Goal: Task Accomplishment & Management: Complete application form

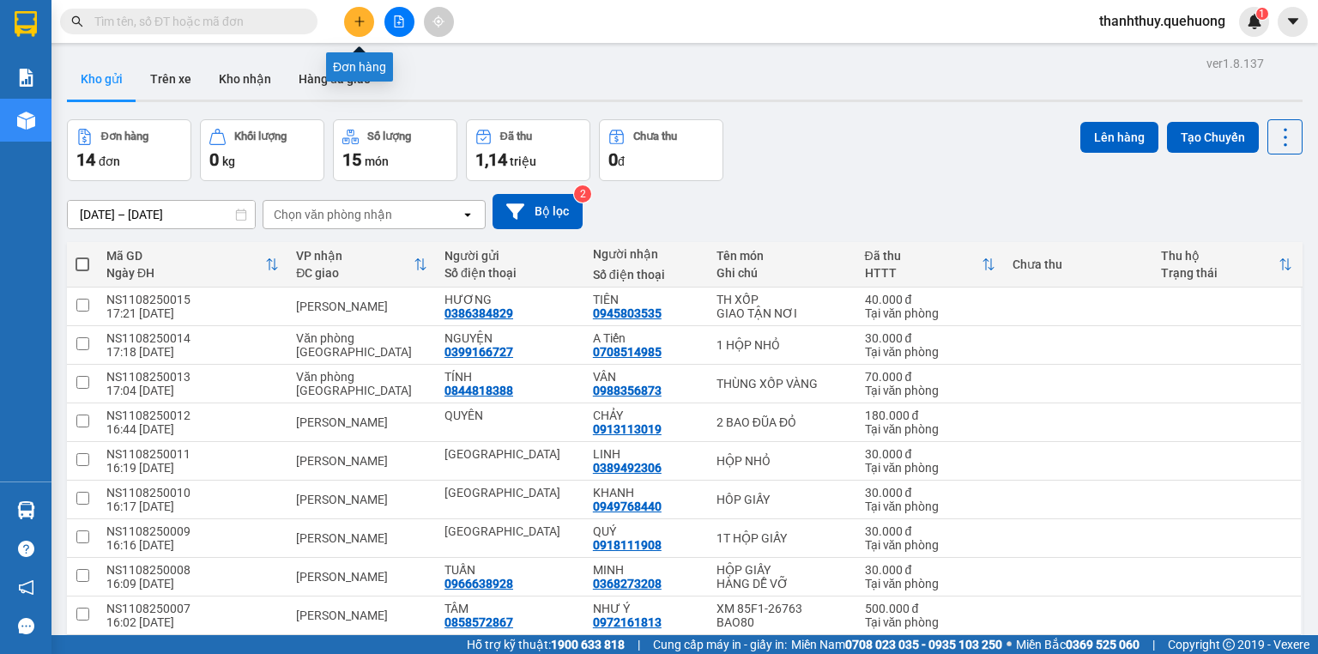
click at [353, 22] on icon "plus" at bounding box center [359, 21] width 12 height 12
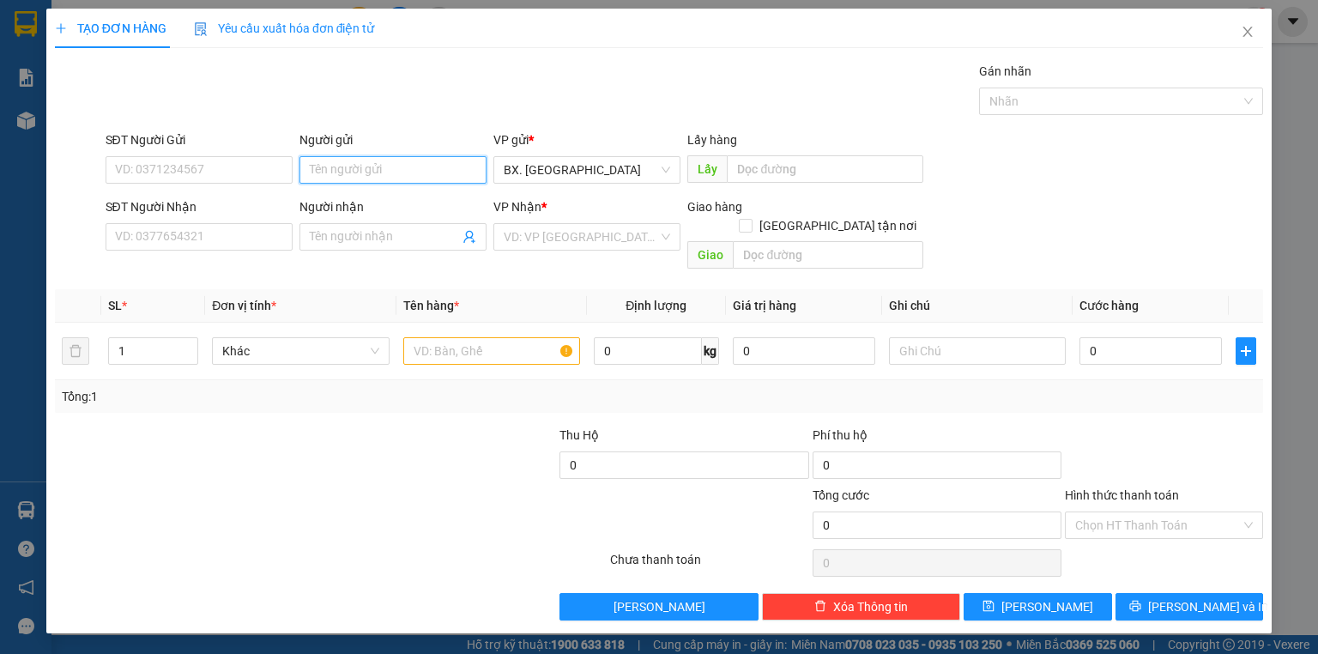
click at [386, 161] on input "Người gửi" at bounding box center [392, 169] width 187 height 27
type input "tuấn"
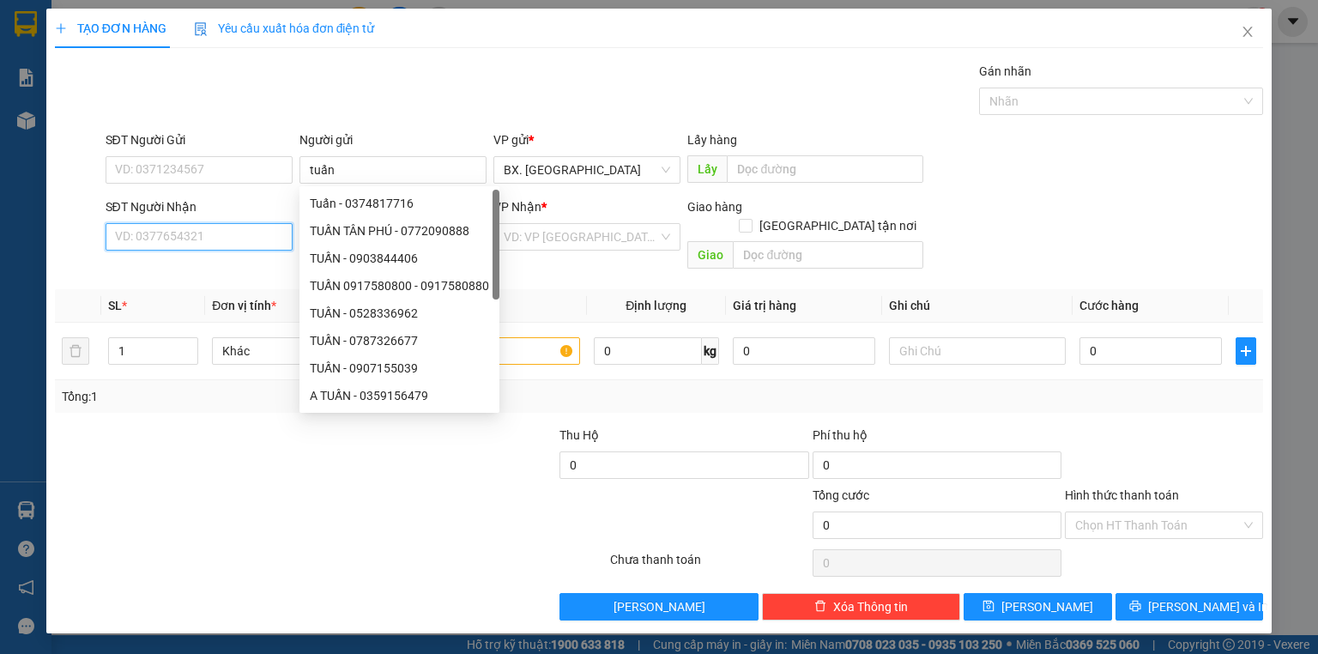
click at [200, 232] on input "SĐT Người Nhận" at bounding box center [199, 236] width 187 height 27
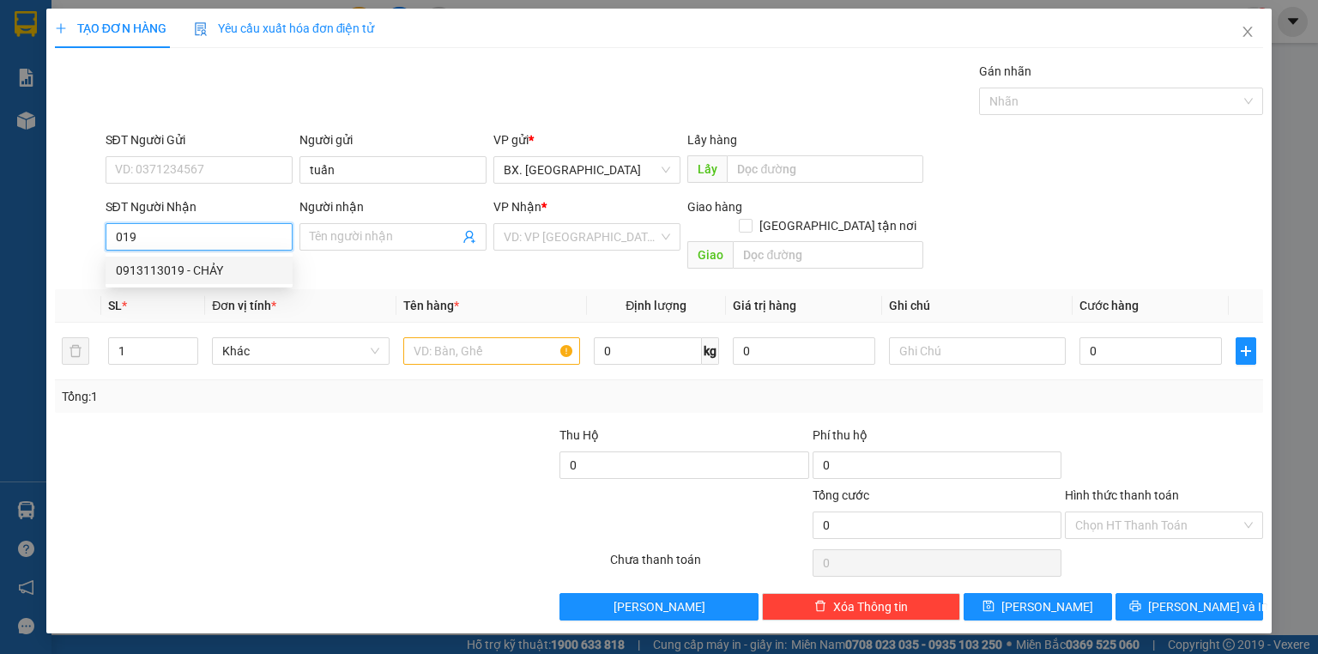
click at [178, 272] on div "0913113019 - CHẢY" at bounding box center [199, 270] width 166 height 19
type input "0913113019"
type input "CHẢY"
type input "180.000"
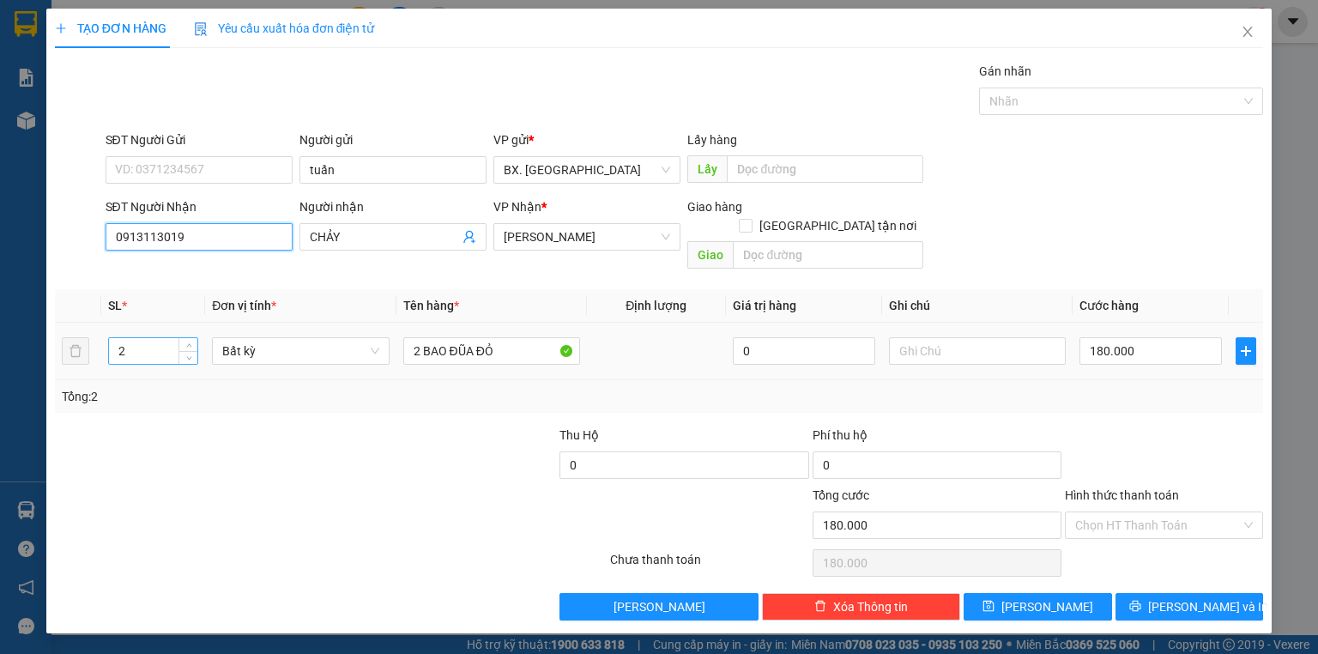
type input "0913113019"
drag, startPoint x: 150, startPoint y: 322, endPoint x: 95, endPoint y: 368, distance: 71.8
click at [95, 368] on div "SL * Đơn vị tính * Tên hàng * Định lượng Giá trị hàng Ghi chú Cước hàng 2 Bất k…" at bounding box center [659, 351] width 1208 height 124
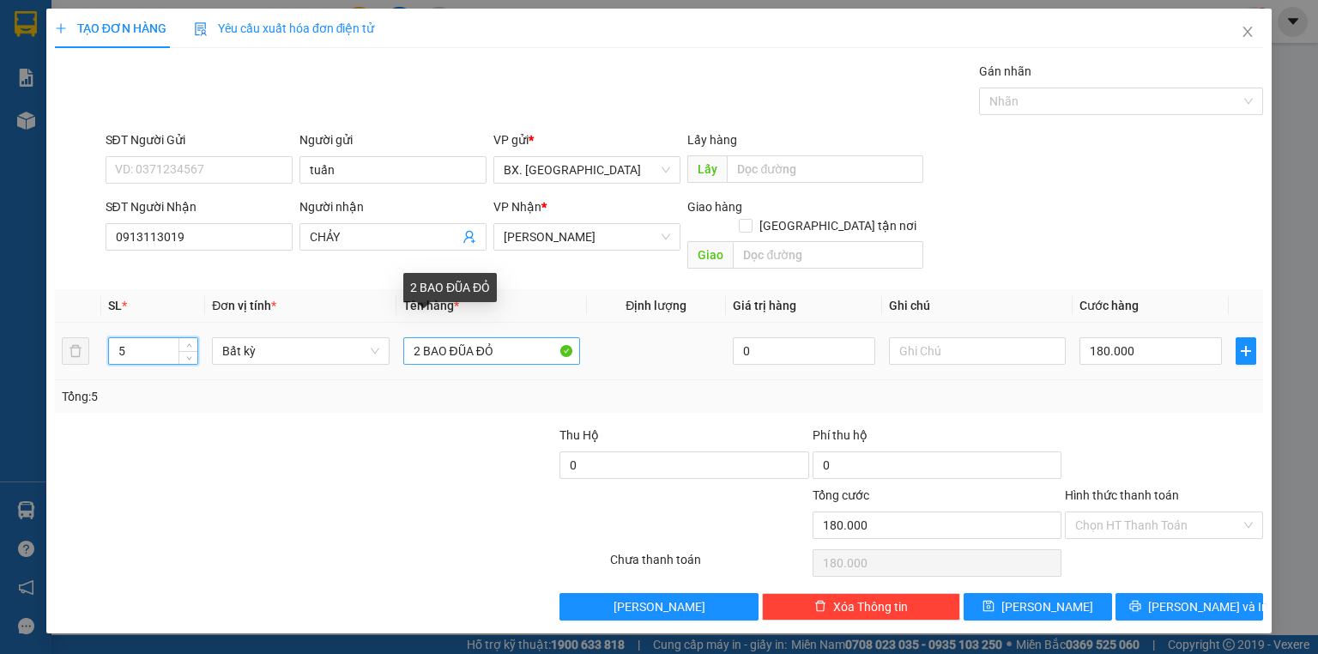
type input "5"
drag, startPoint x: 515, startPoint y: 333, endPoint x: 338, endPoint y: 401, distance: 189.3
click at [338, 401] on div "Transit Pickup Surcharge Ids Transit Deliver Surcharge Ids Transit Deliver Surc…" at bounding box center [659, 341] width 1208 height 558
type input "0"
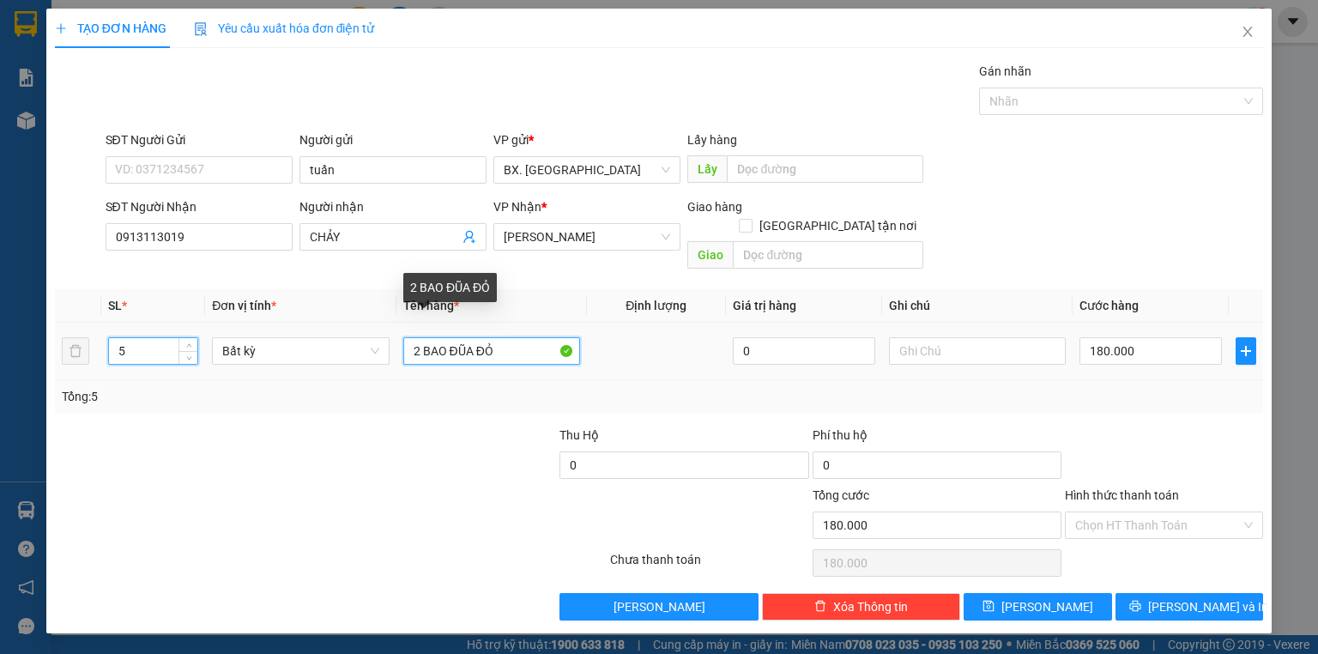
type input "0"
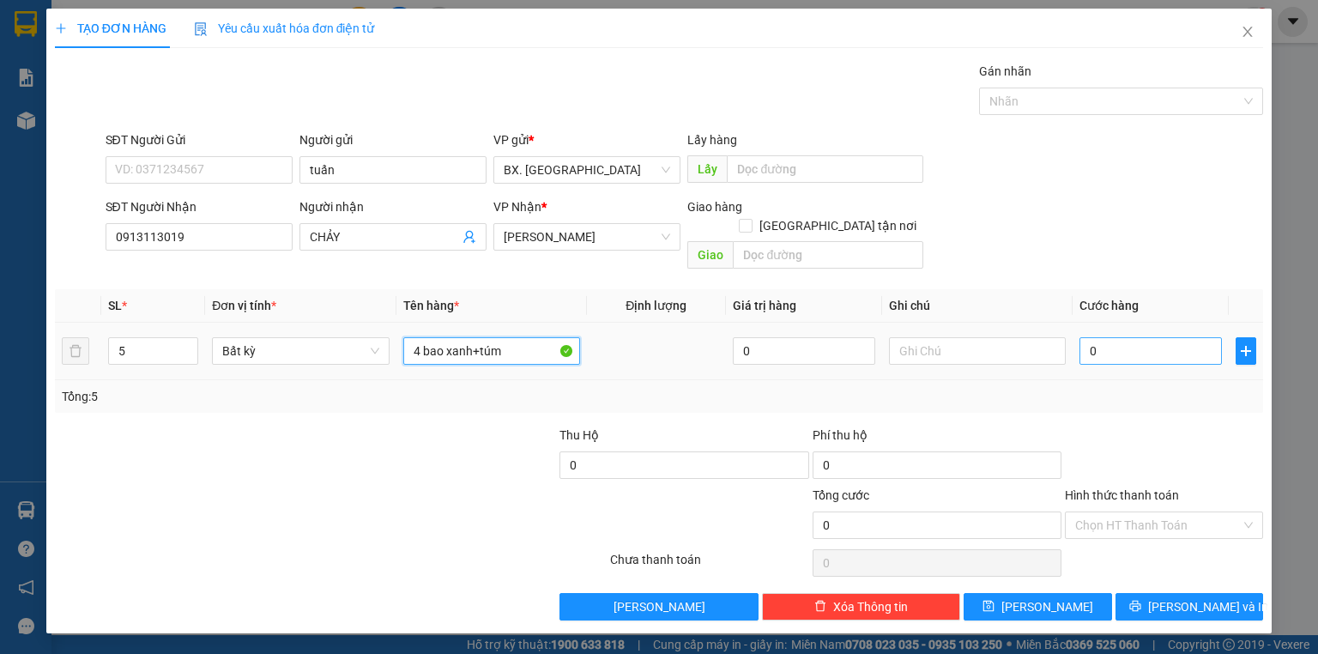
type input "4 bao xanh+túm"
click at [1102, 337] on input "0" at bounding box center [1150, 350] width 142 height 27
type input "2"
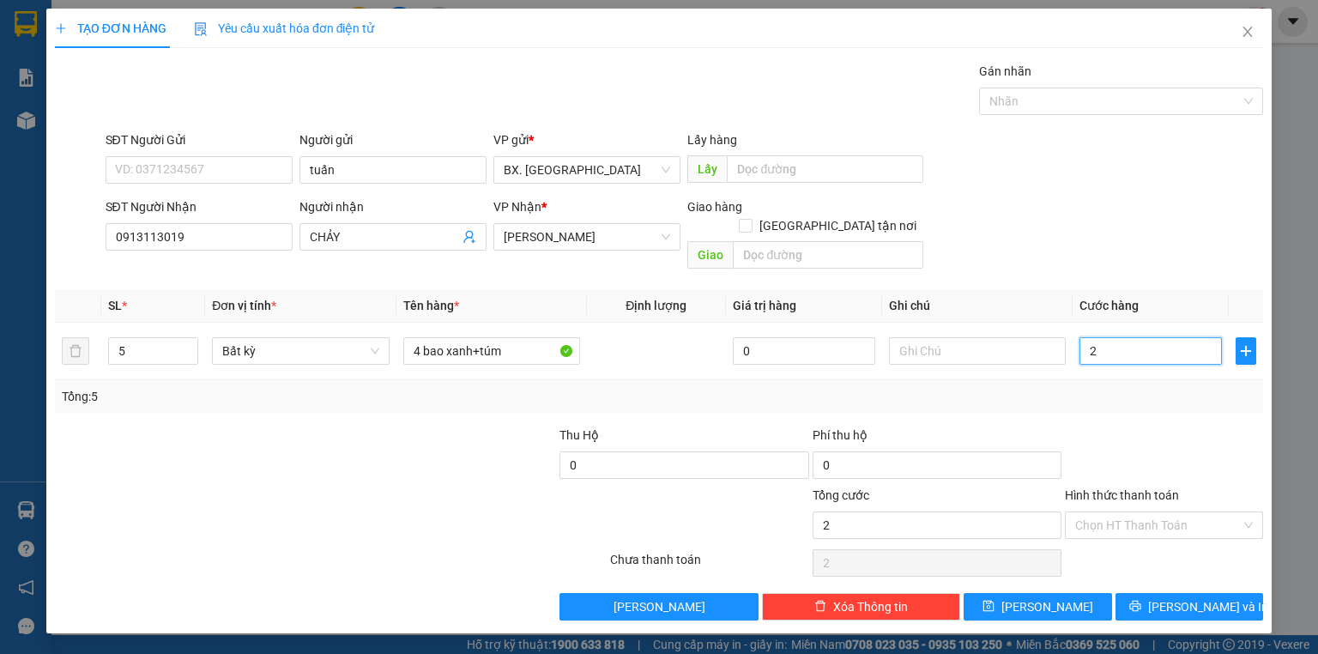
type input "28"
type input "280"
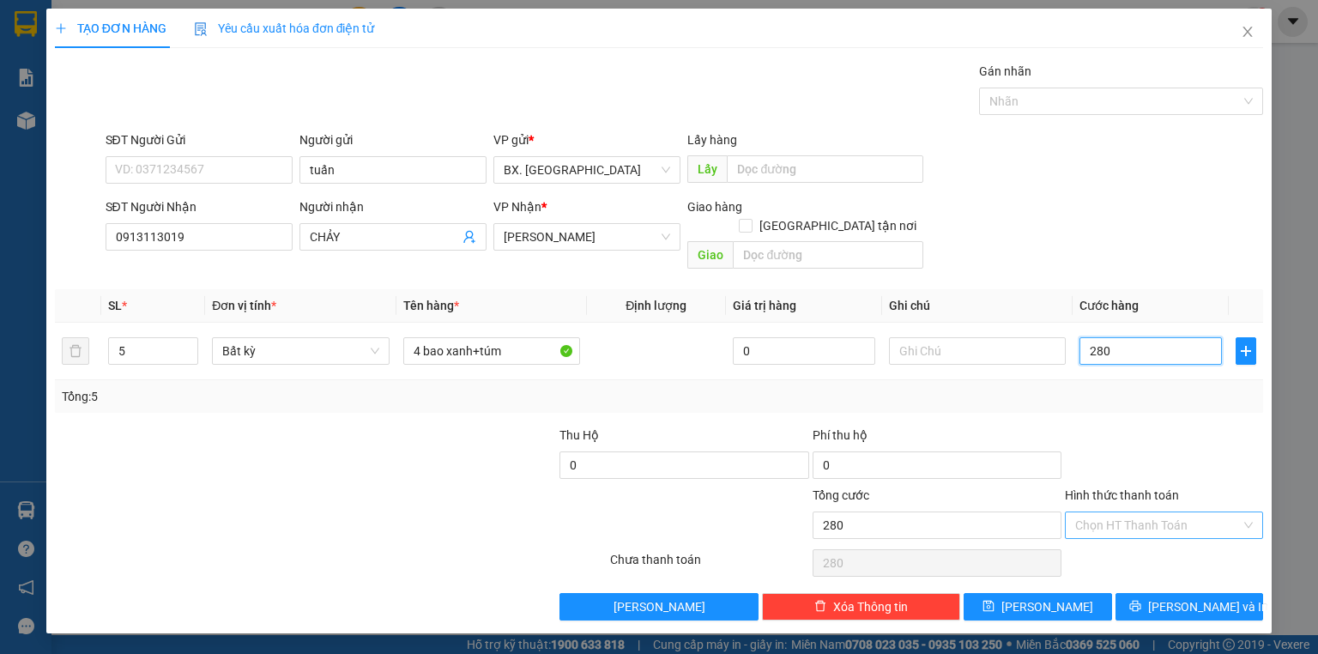
type input "280"
type input "280.000"
click at [1096, 512] on input "Hình thức thanh toán" at bounding box center [1158, 525] width 166 height 26
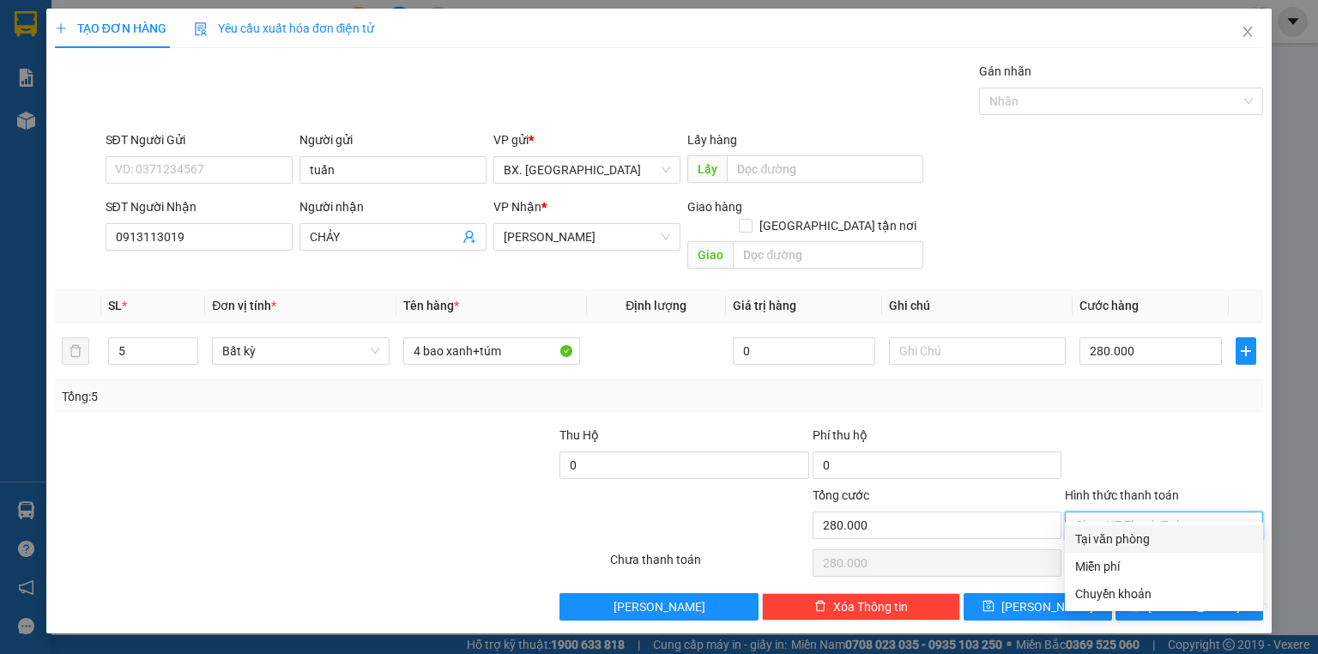
click at [1103, 542] on div "Tại văn phòng" at bounding box center [1164, 538] width 178 height 19
type input "0"
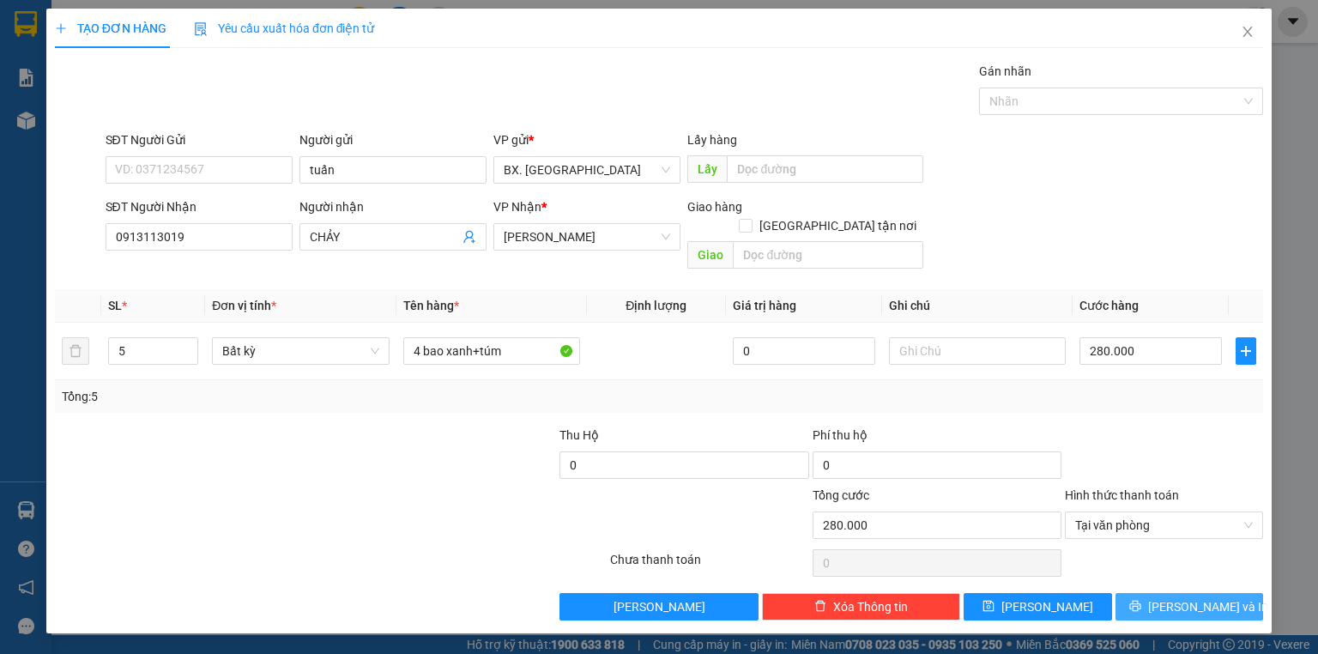
click at [1151, 593] on button "[PERSON_NAME] và In" at bounding box center [1189, 606] width 148 height 27
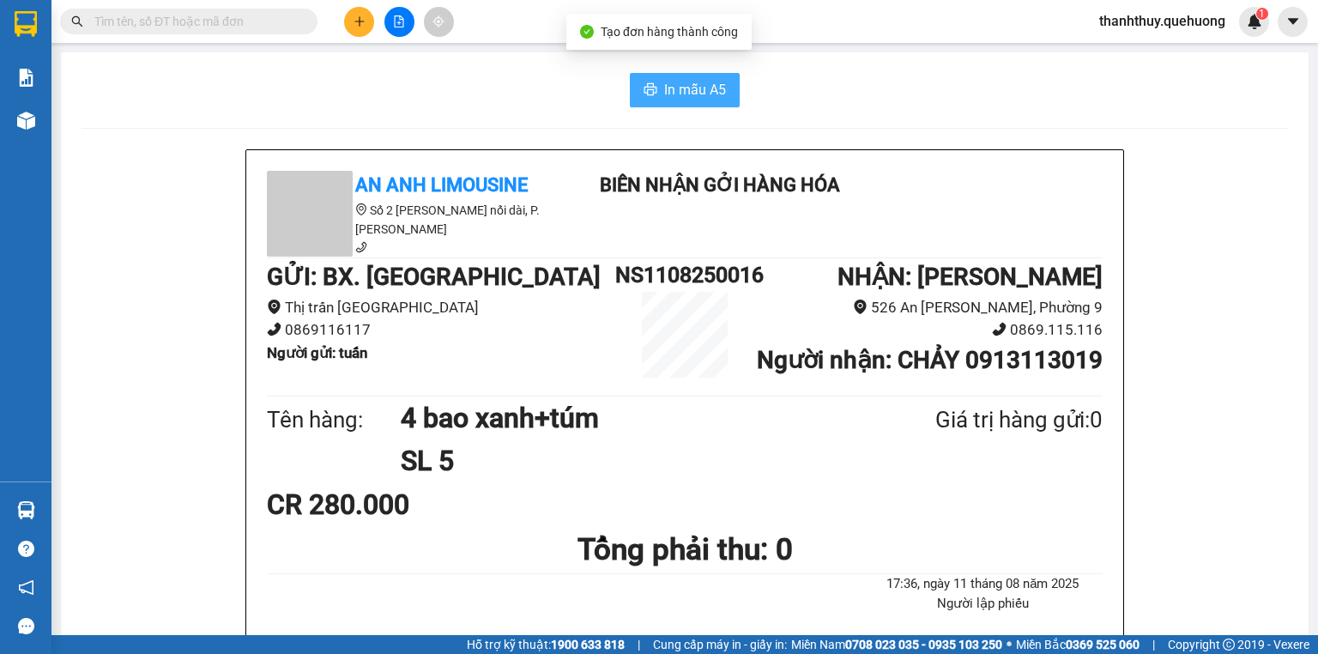
click at [704, 76] on button "In mẫu A5" at bounding box center [685, 90] width 110 height 34
click at [673, 89] on span "In mẫu A5" at bounding box center [695, 89] width 62 height 21
click at [370, 20] on button at bounding box center [359, 22] width 30 height 30
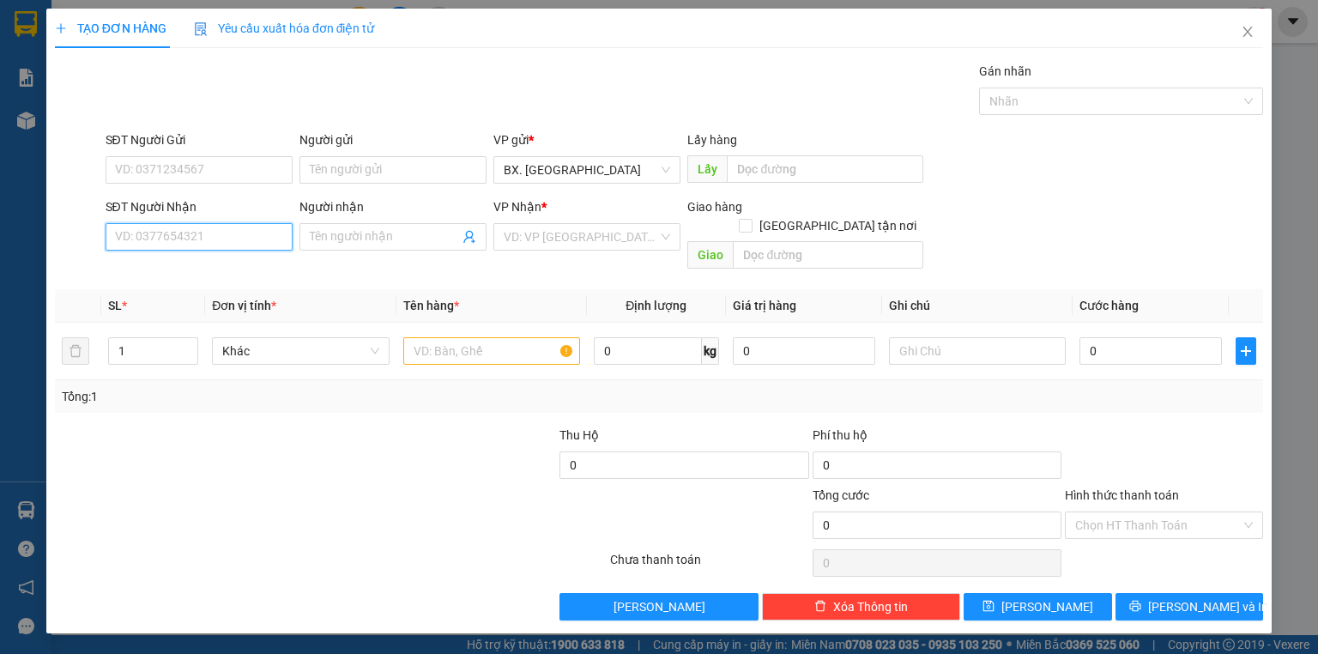
click at [259, 233] on input "SĐT Người Nhận" at bounding box center [199, 236] width 187 height 27
drag, startPoint x: 192, startPoint y: 236, endPoint x: 94, endPoint y: 278, distance: 106.4
click at [94, 278] on div "Transit Pickup Surcharge Ids Transit Deliver Surcharge Ids Transit Deliver Surc…" at bounding box center [659, 341] width 1208 height 558
type input "0987429148"
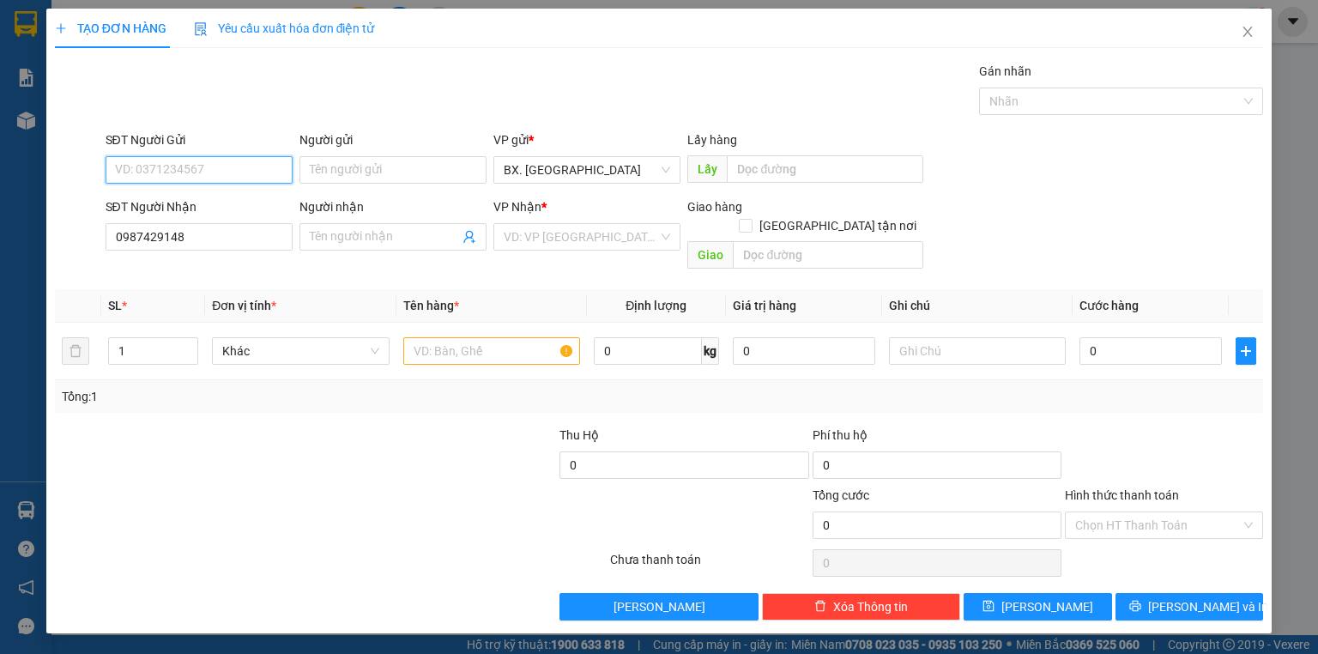
click at [185, 165] on input "SĐT Người Gửi" at bounding box center [199, 169] width 187 height 27
paste input "0987429148"
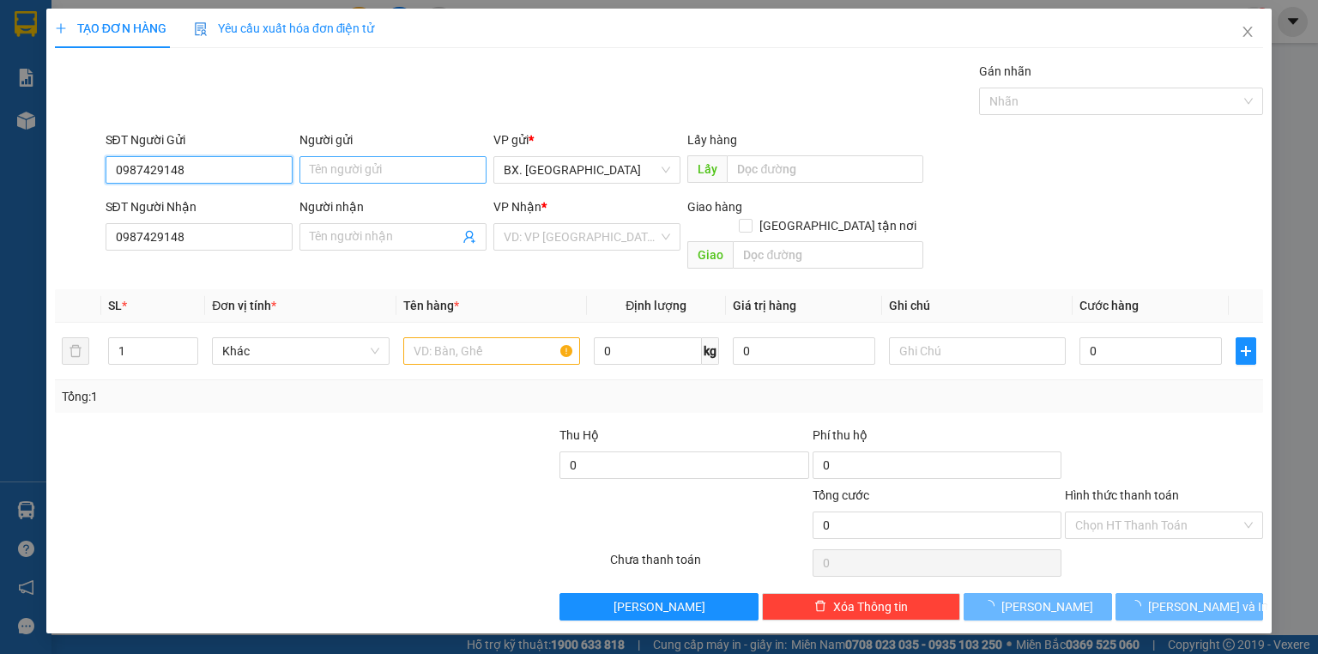
type input "0987429148"
click at [341, 167] on input "Người gửi" at bounding box center [392, 169] width 187 height 27
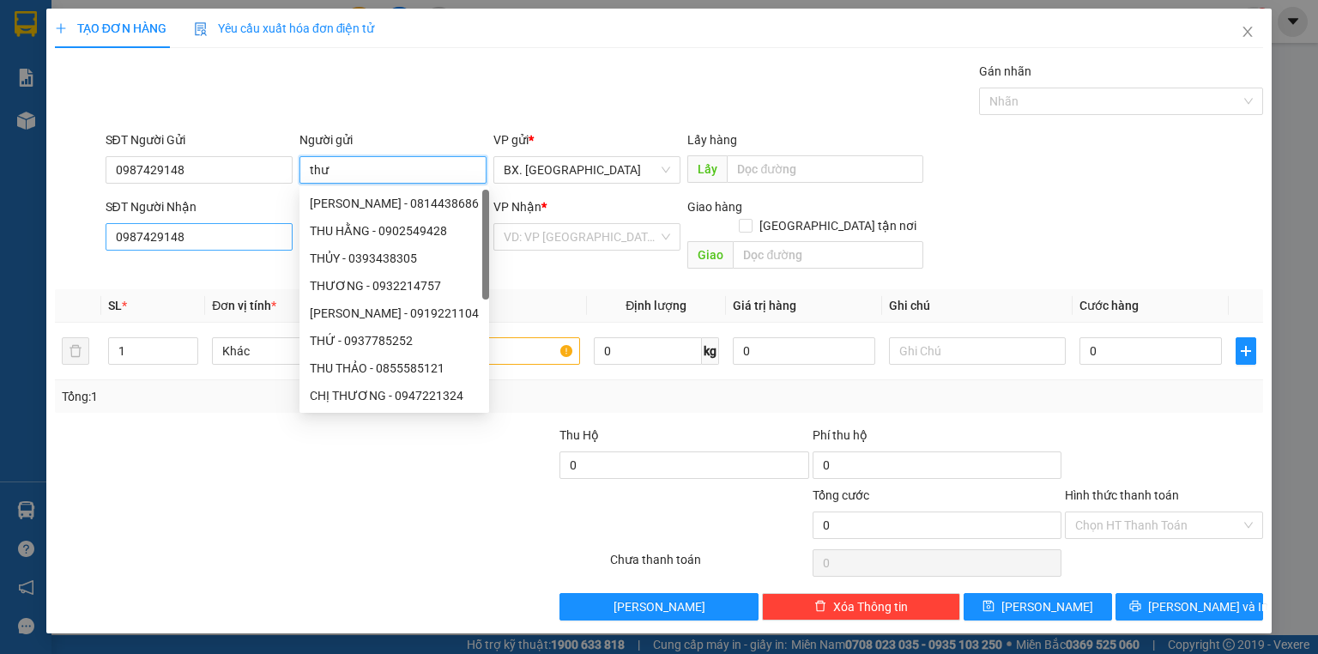
type input "thư"
drag, startPoint x: 192, startPoint y: 233, endPoint x: 82, endPoint y: 260, distance: 113.0
click at [82, 260] on div "Transit Pickup Surcharge Ids Transit Deliver Surcharge Ids Transit Deliver Surc…" at bounding box center [659, 341] width 1208 height 558
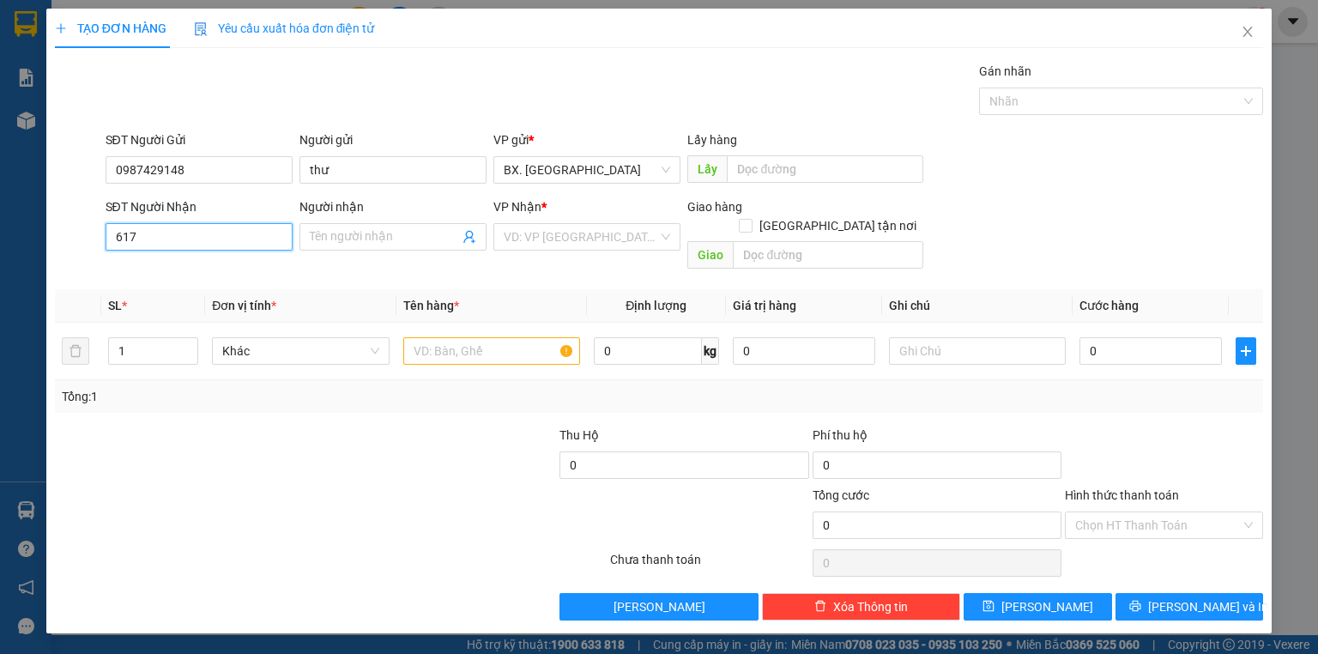
click at [166, 231] on input "617" at bounding box center [199, 236] width 187 height 27
drag, startPoint x: 164, startPoint y: 237, endPoint x: 83, endPoint y: 257, distance: 83.2
click at [83, 257] on div "Transit Pickup Surcharge Ids Transit Deliver Surcharge Ids Transit Deliver Surc…" at bounding box center [659, 341] width 1208 height 558
click at [154, 274] on div "0933621670 - TIẾN" at bounding box center [199, 270] width 166 height 19
type input "0933621670"
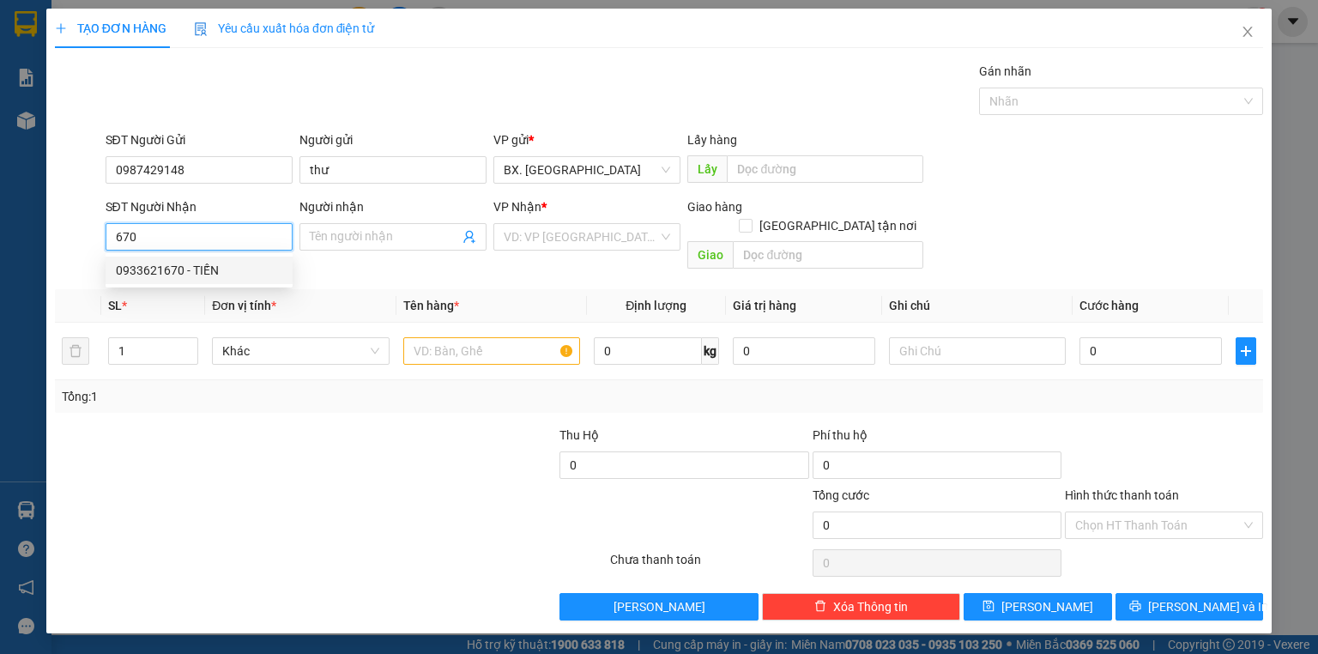
type input "TIẾN"
type input "60.000"
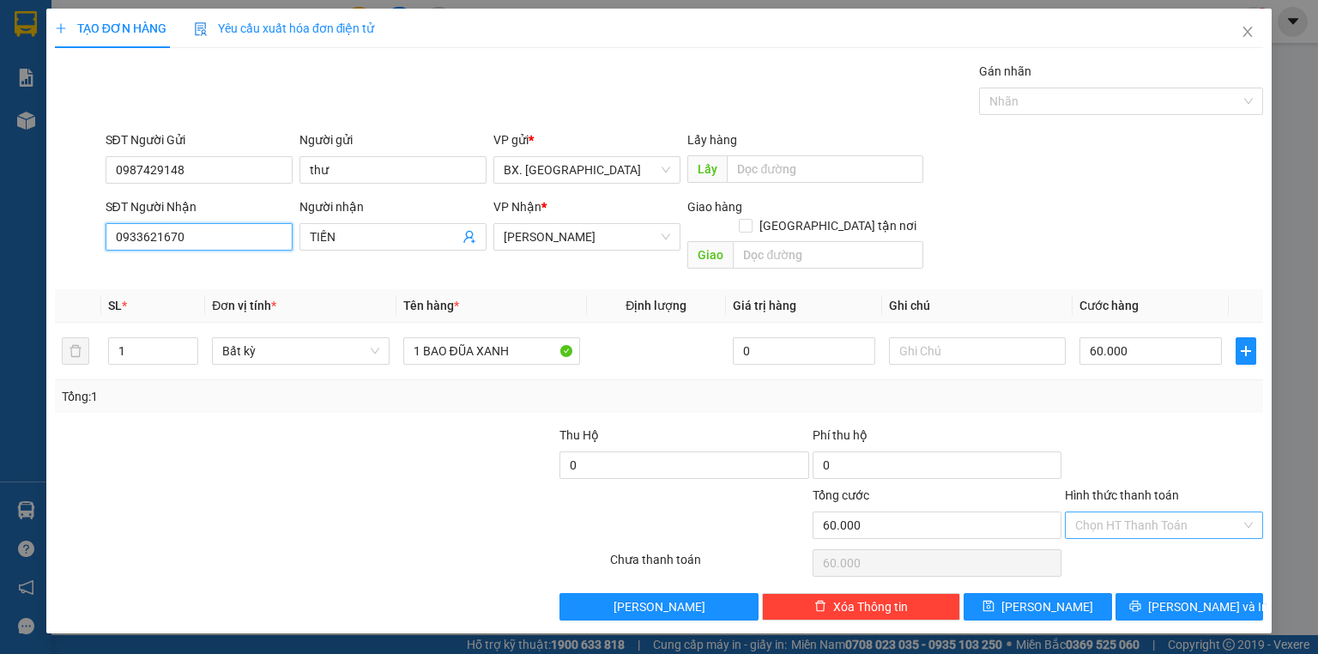
type input "0933621670"
click at [1114, 512] on input "Hình thức thanh toán" at bounding box center [1158, 525] width 166 height 26
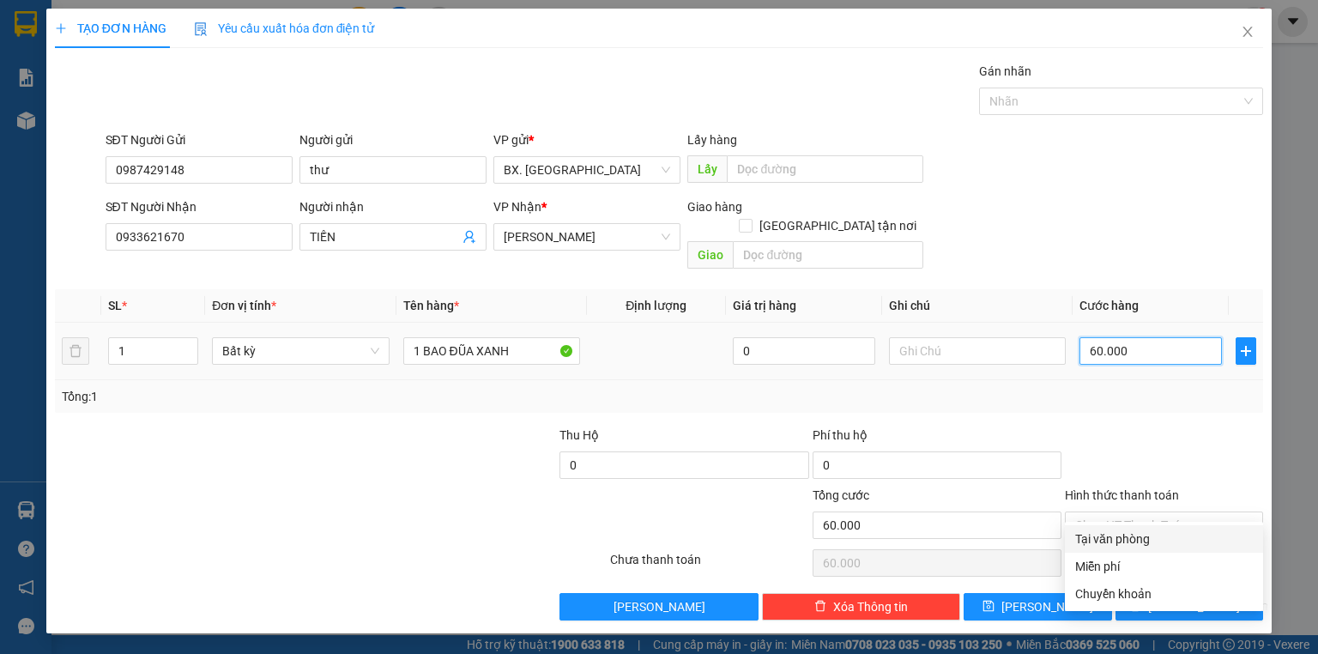
click at [1119, 337] on input "60.000" at bounding box center [1150, 350] width 142 height 27
type input "8"
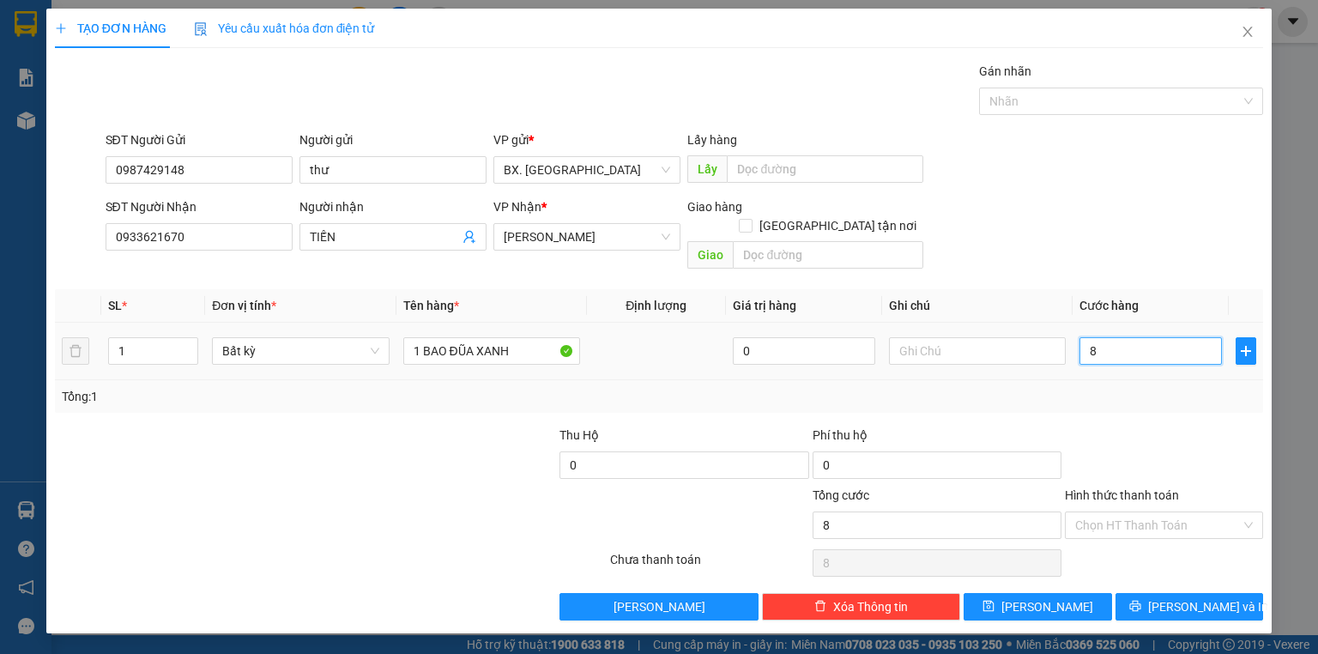
type input "80"
type input "80.000"
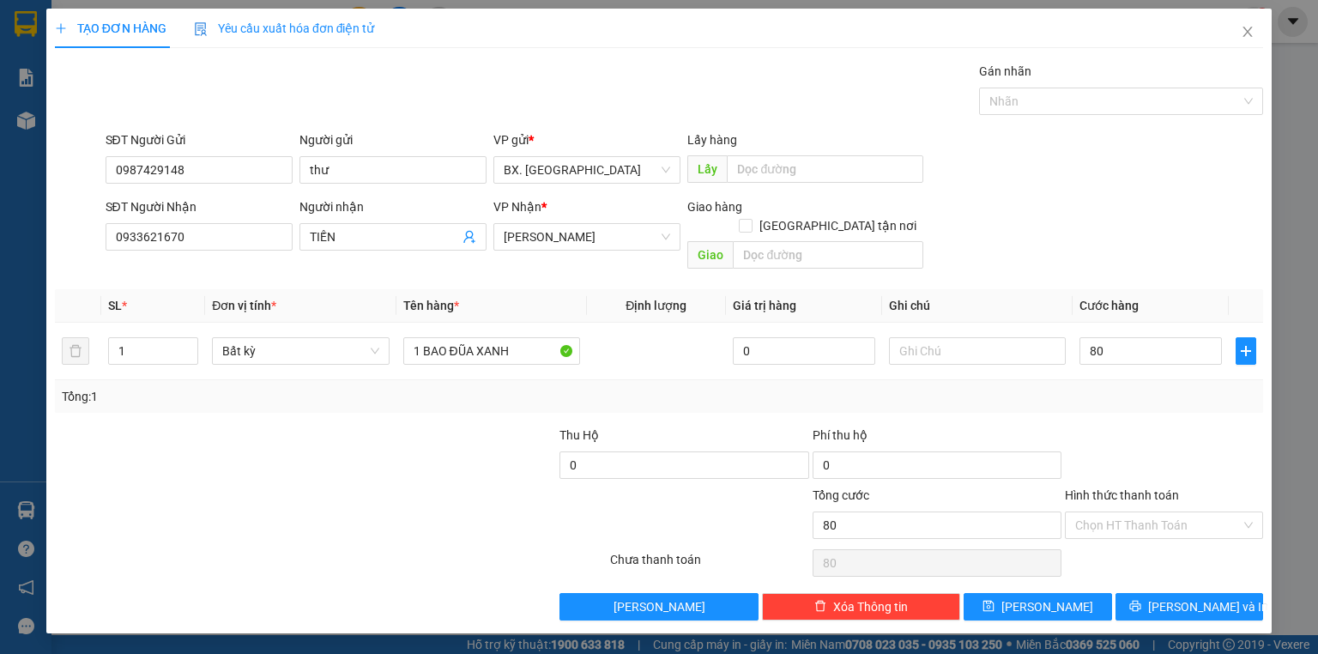
type input "80.000"
click at [1117, 235] on div "SĐT Người Nhận 0933621670 Người nhận TIẾN VP Nhận * An Dương Vương Giao hàng Gi…" at bounding box center [684, 236] width 1165 height 79
click at [1114, 512] on input "Hình thức thanh toán" at bounding box center [1158, 525] width 166 height 26
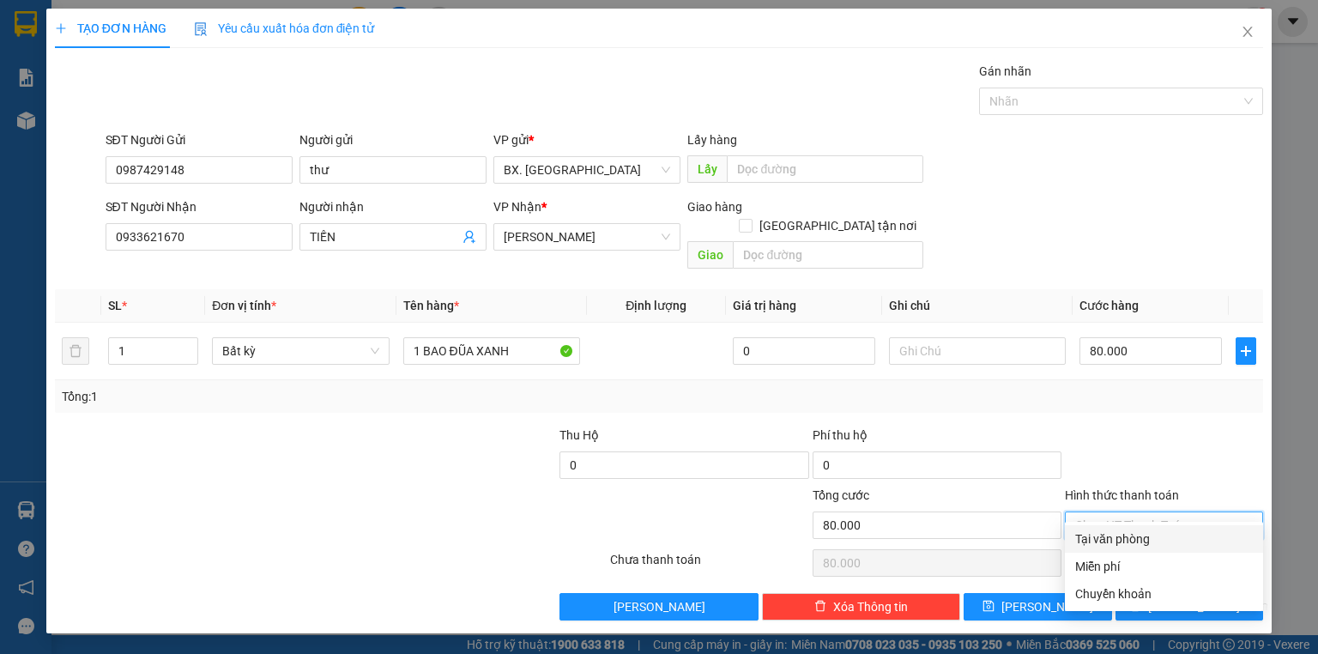
click at [1132, 545] on div "Tại văn phòng" at bounding box center [1164, 538] width 178 height 19
type input "0"
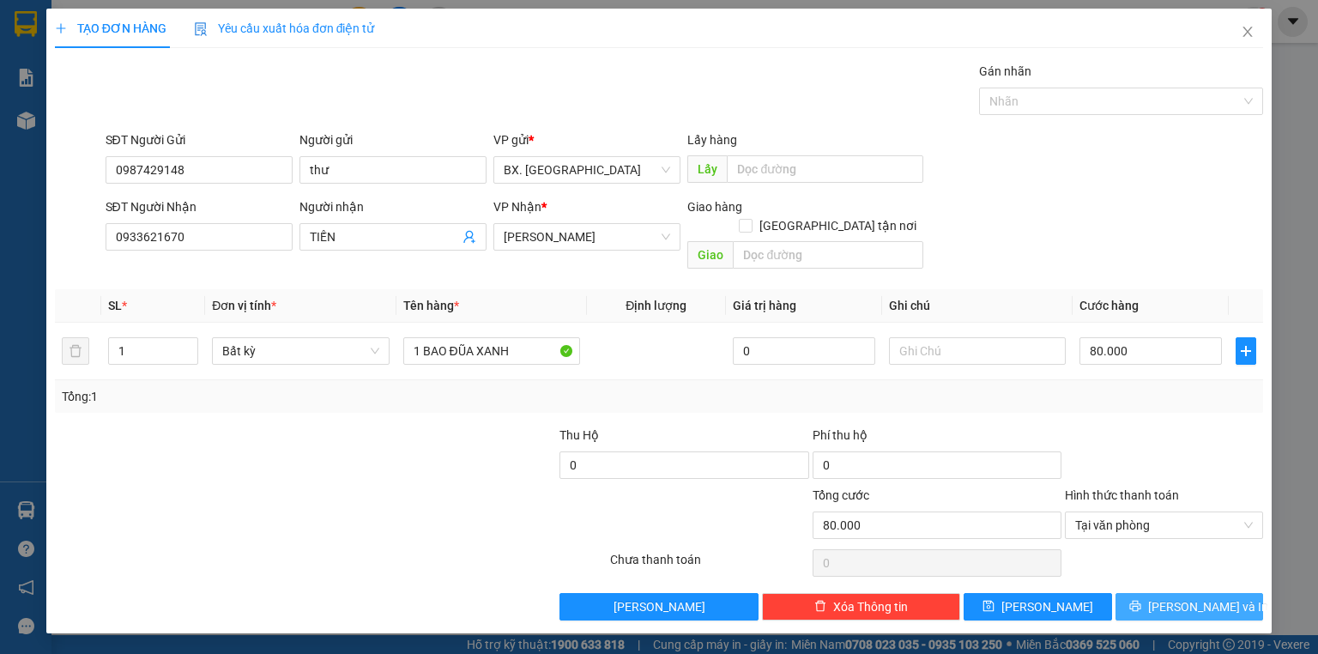
click at [1141, 600] on icon "printer" at bounding box center [1135, 606] width 12 height 12
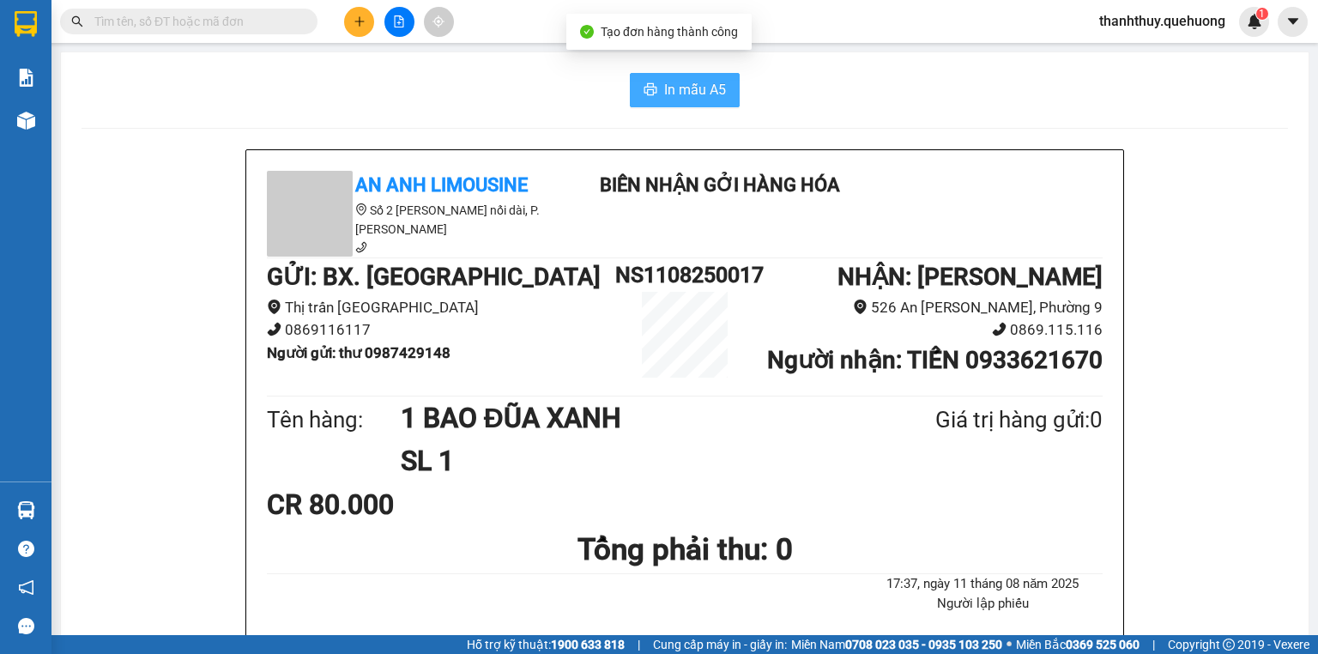
click at [658, 101] on button "In mẫu A5" at bounding box center [685, 90] width 110 height 34
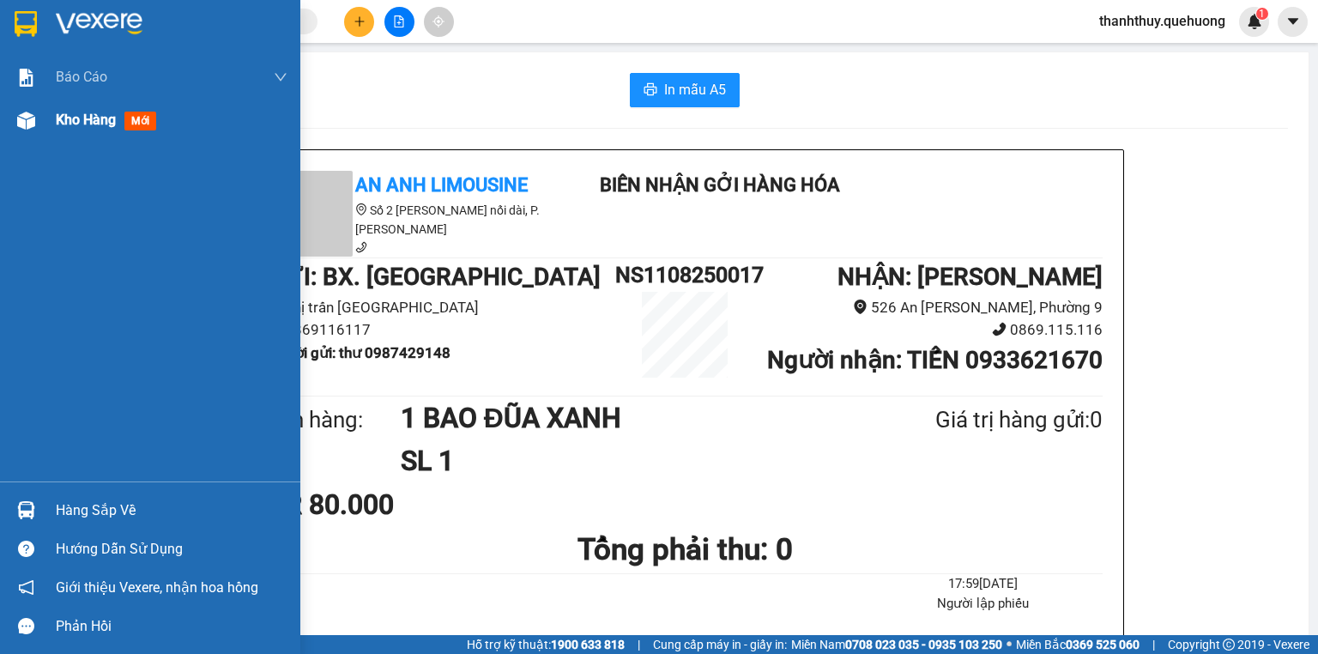
click at [86, 118] on span "Kho hàng" at bounding box center [86, 120] width 60 height 16
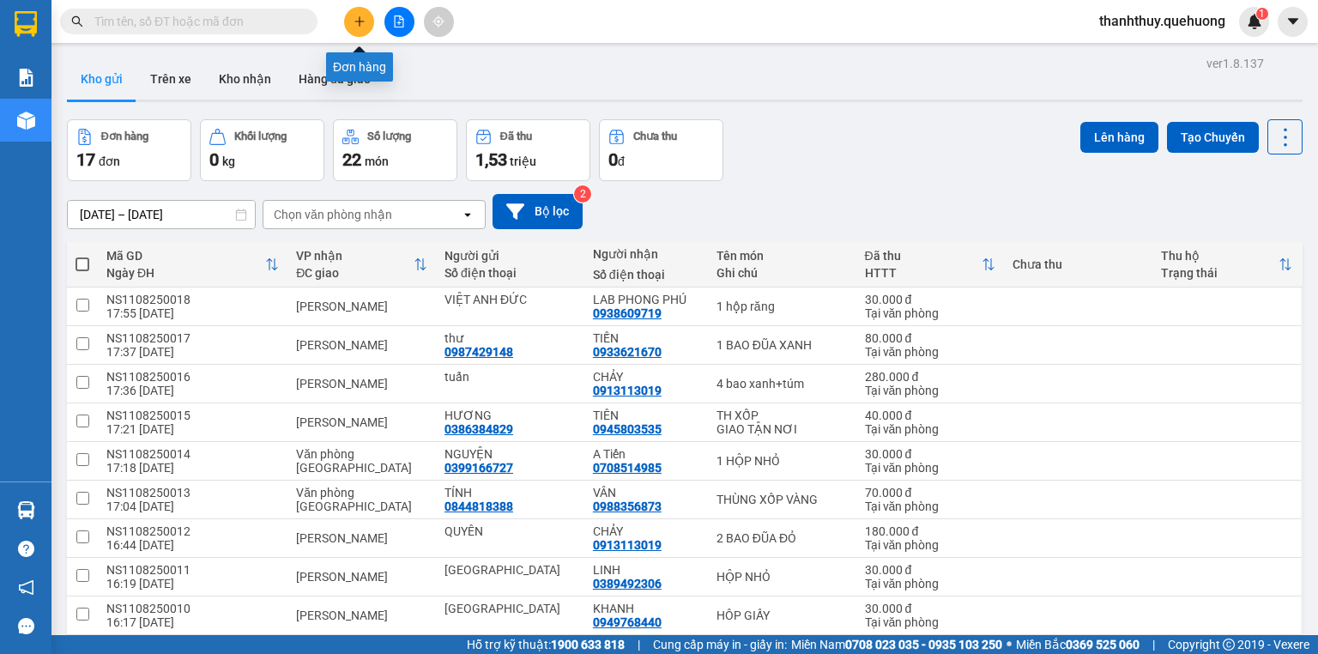
click at [363, 23] on button at bounding box center [359, 22] width 30 height 30
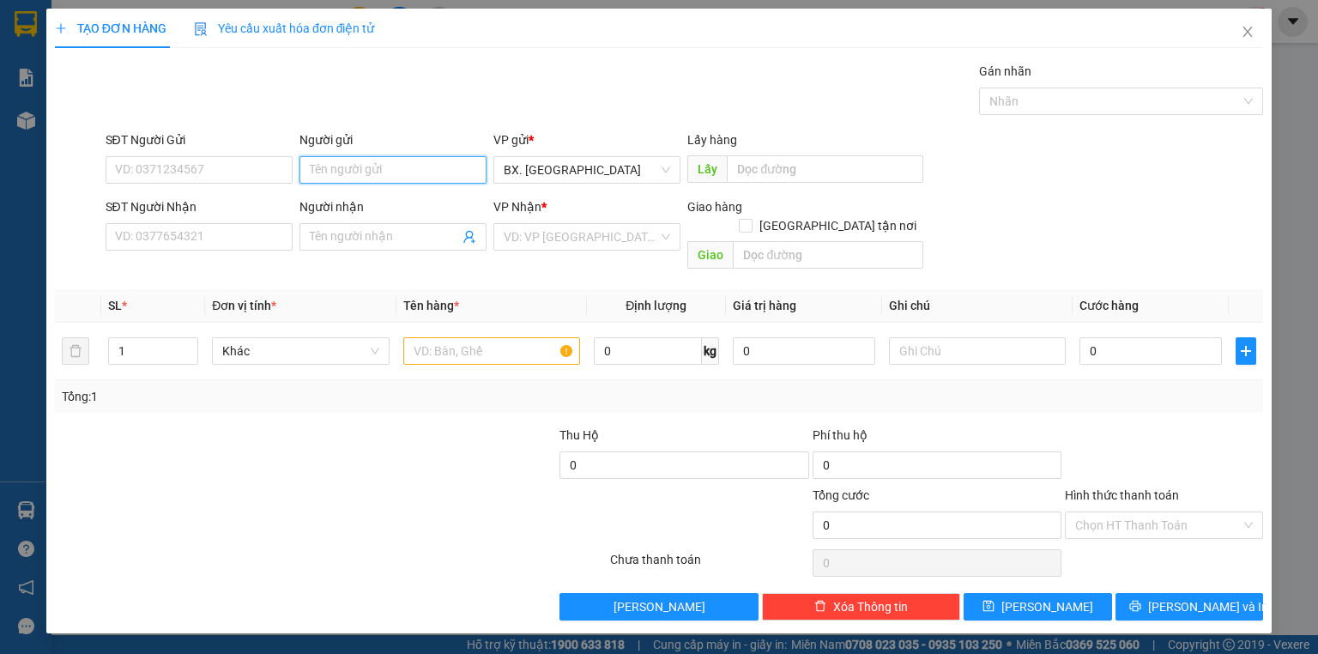
click at [347, 170] on input "Người gửi" at bounding box center [392, 169] width 187 height 27
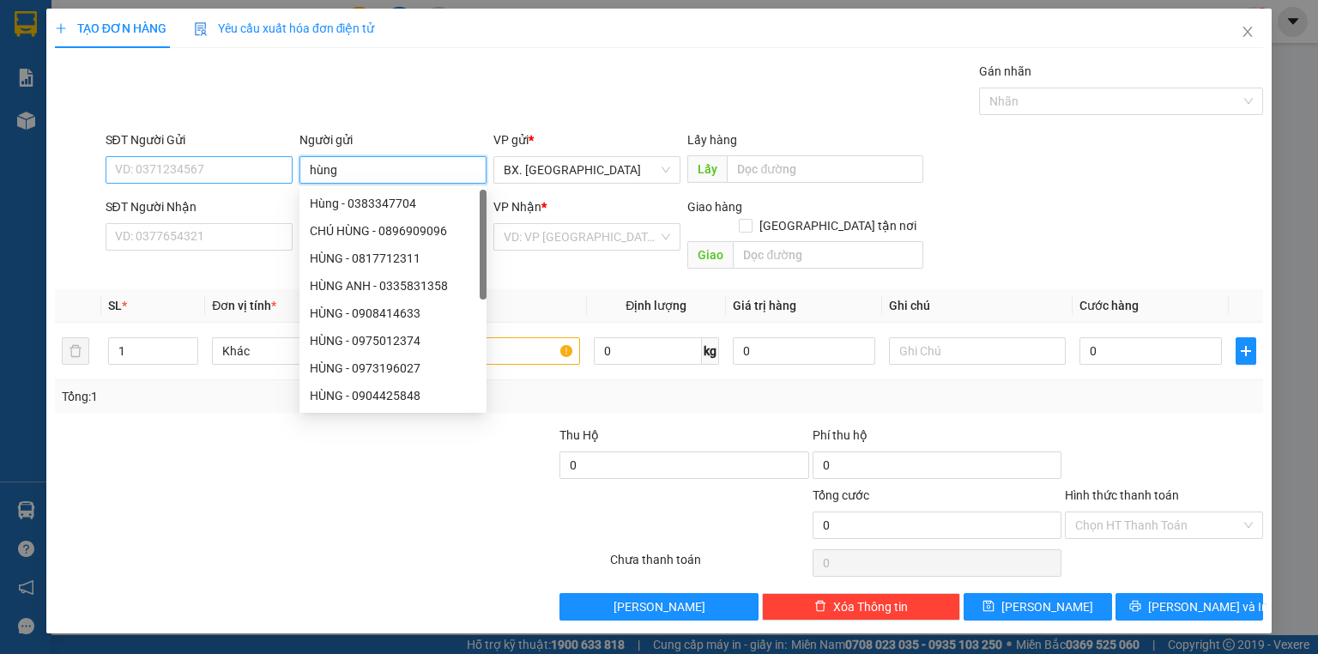
type input "hùng"
click at [168, 177] on input "SĐT Người Gửi" at bounding box center [199, 169] width 187 height 27
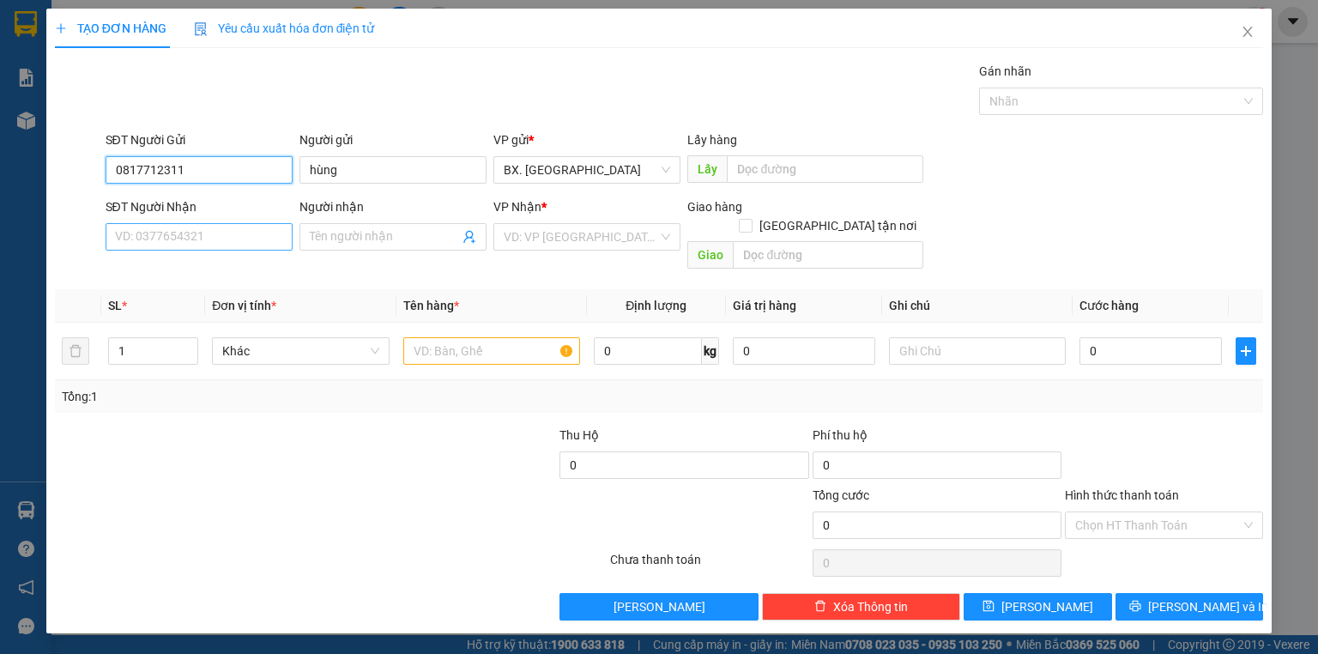
type input "0817712311"
click at [113, 240] on input "SĐT Người Nhận" at bounding box center [199, 236] width 187 height 27
type input "0915816733"
click at [314, 234] on input "Người nhận" at bounding box center [384, 236] width 149 height 19
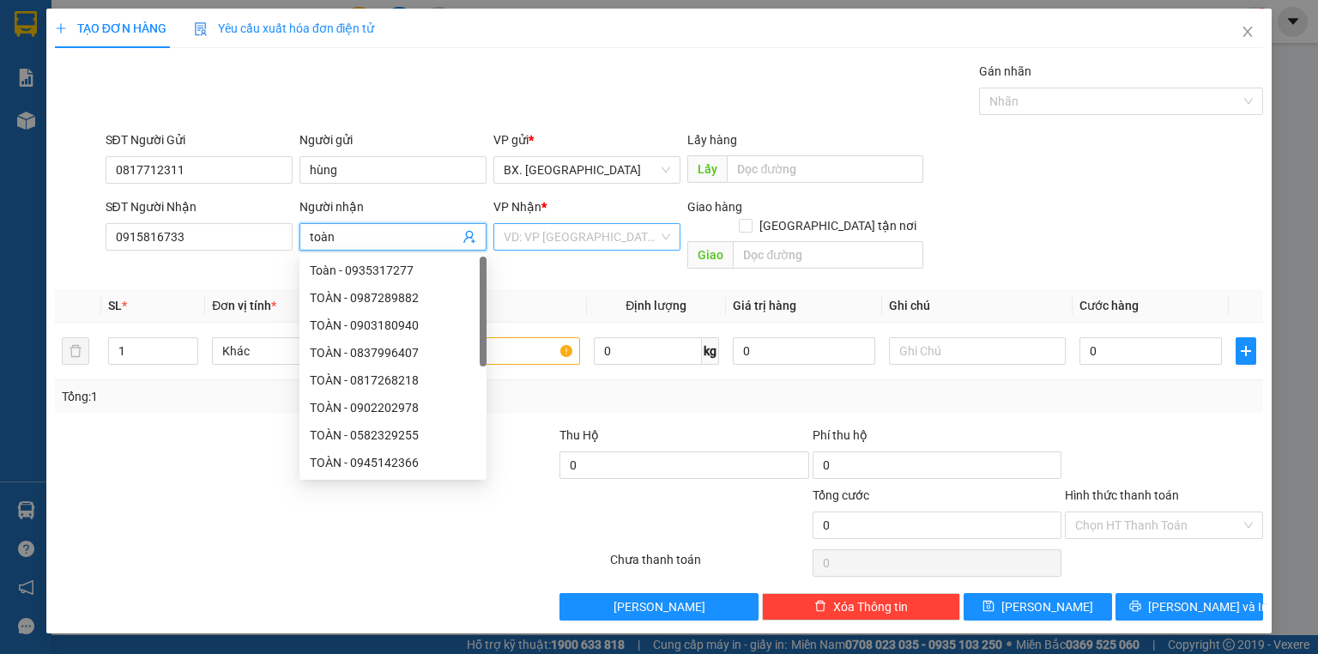
type input "toàn"
click at [528, 234] on input "search" at bounding box center [581, 237] width 154 height 26
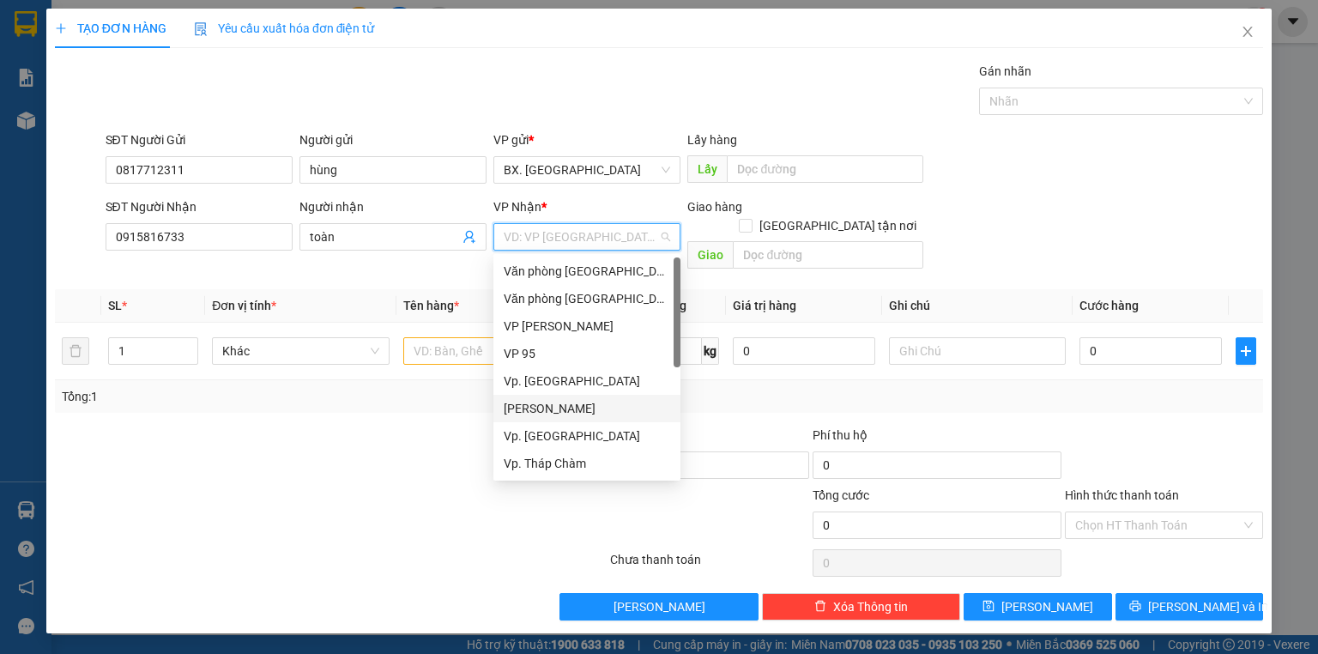
click at [552, 406] on div "[PERSON_NAME]" at bounding box center [587, 408] width 166 height 19
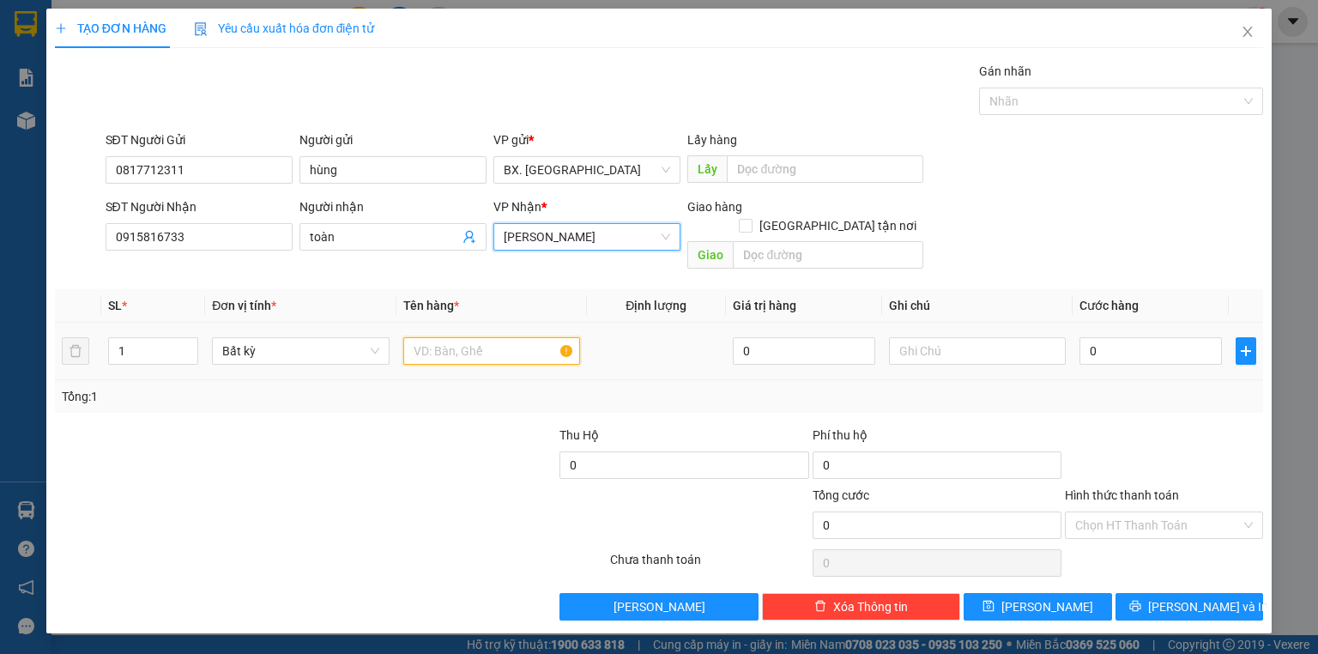
click at [444, 337] on input "text" at bounding box center [491, 350] width 177 height 27
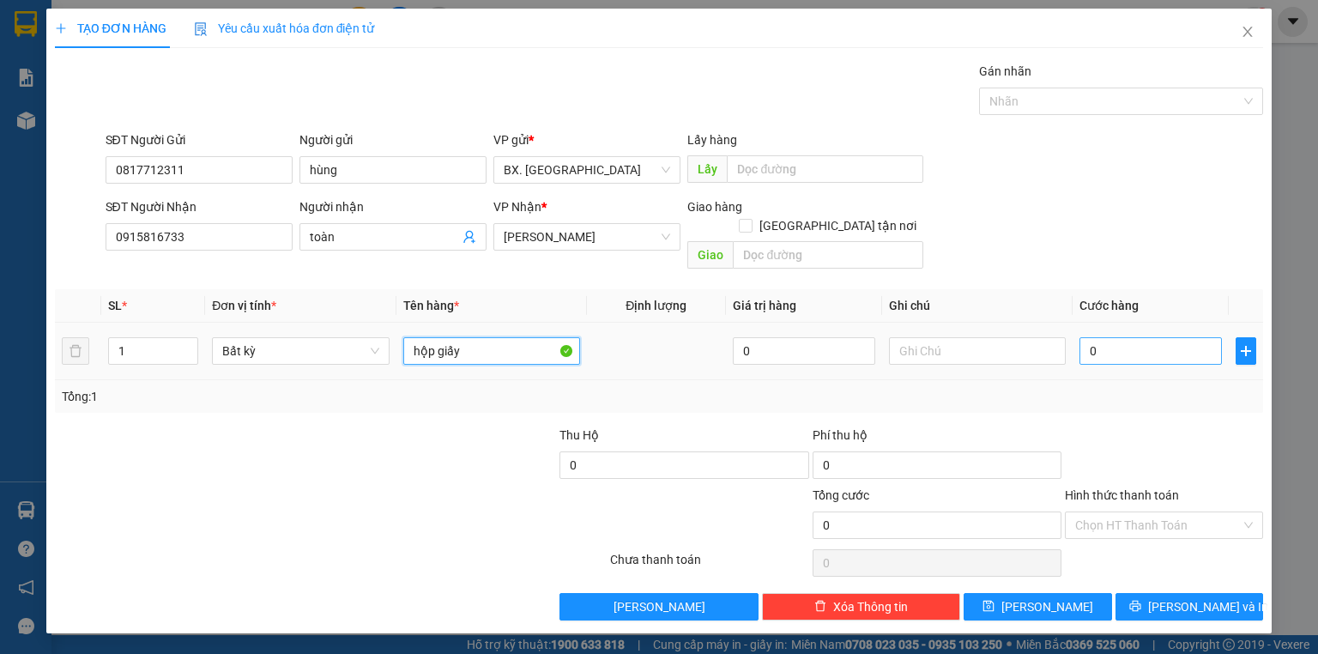
type input "hộp giấy"
click at [1099, 337] on input "0" at bounding box center [1150, 350] width 142 height 27
type input "3"
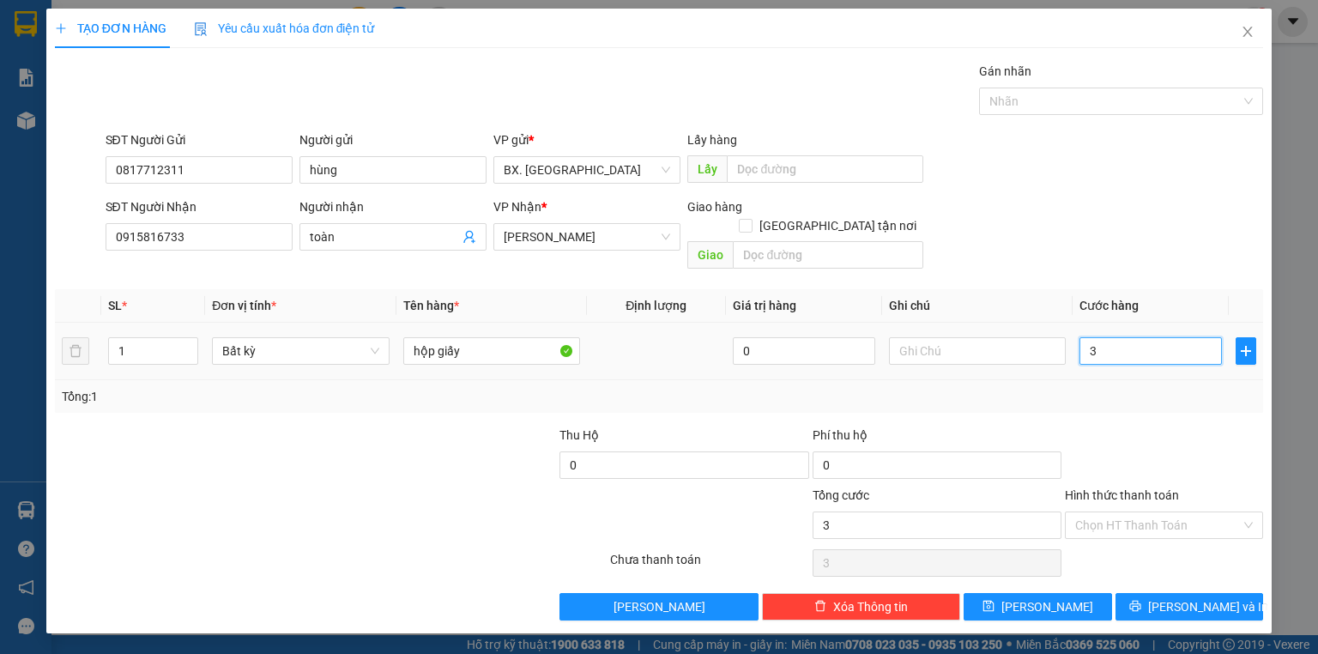
type input "30"
type input "30.000"
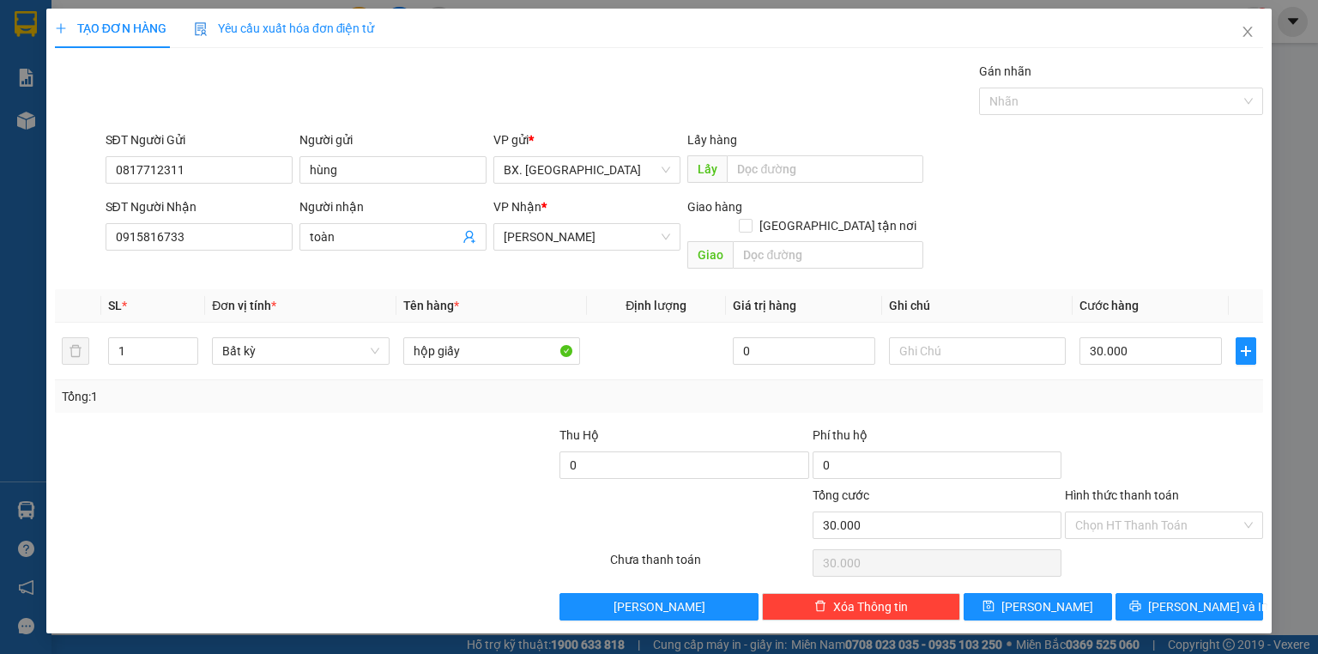
click at [1064, 248] on div "SĐT Người Nhận 0915816733 Người nhận toàn VP Nhận * [PERSON_NAME] hàng Giao tận…" at bounding box center [684, 236] width 1165 height 79
click at [1126, 518] on div "Chọn HT Thanh Toán" at bounding box center [1164, 524] width 198 height 27
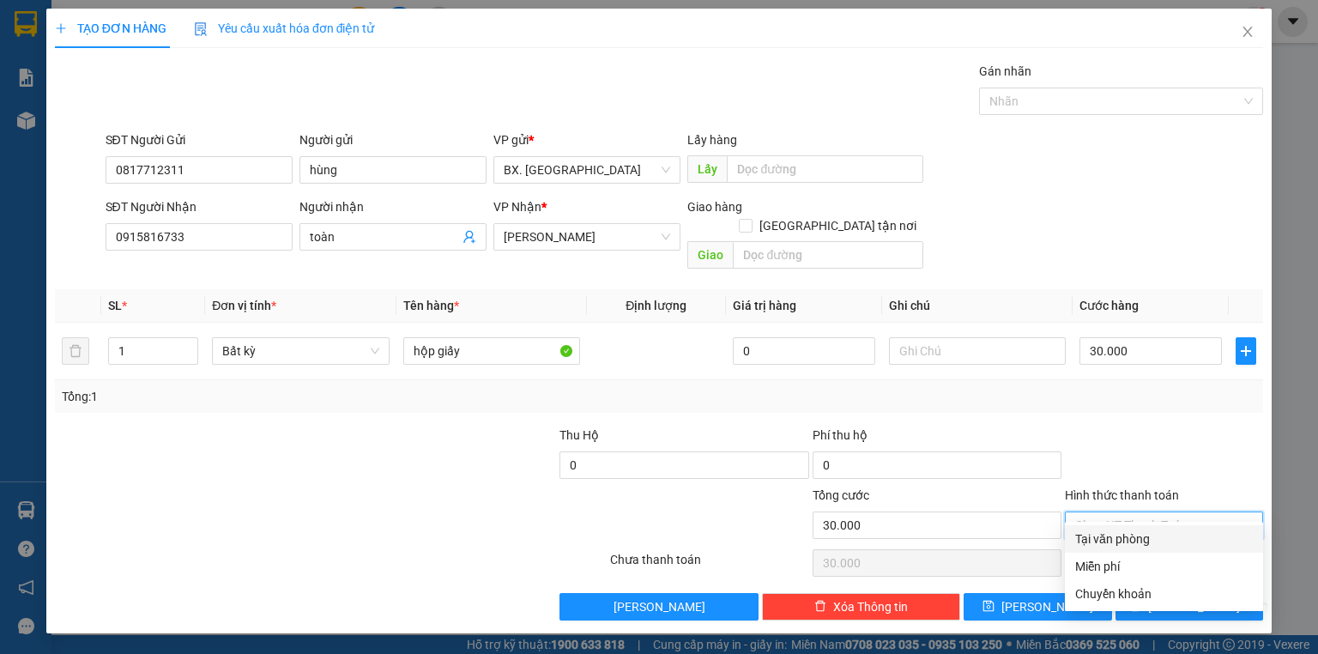
click at [1125, 535] on div "Tại văn phòng" at bounding box center [1164, 538] width 178 height 19
type input "0"
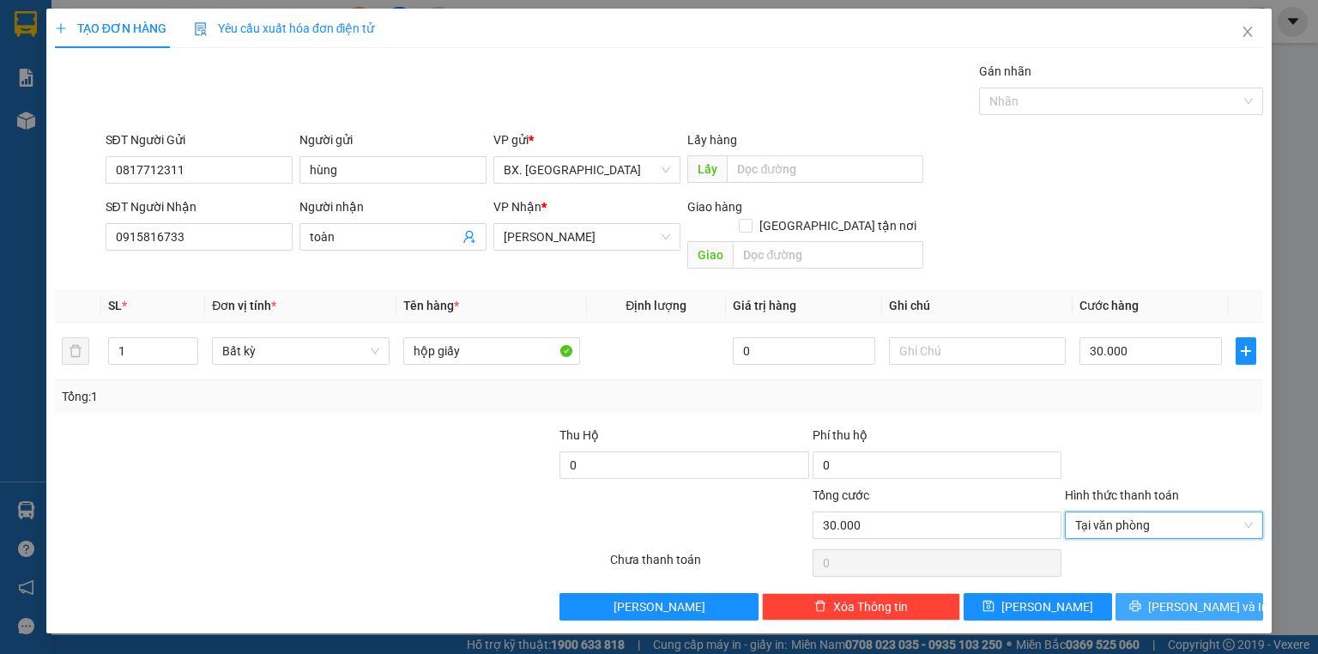
click at [1141, 600] on icon "printer" at bounding box center [1135, 606] width 12 height 12
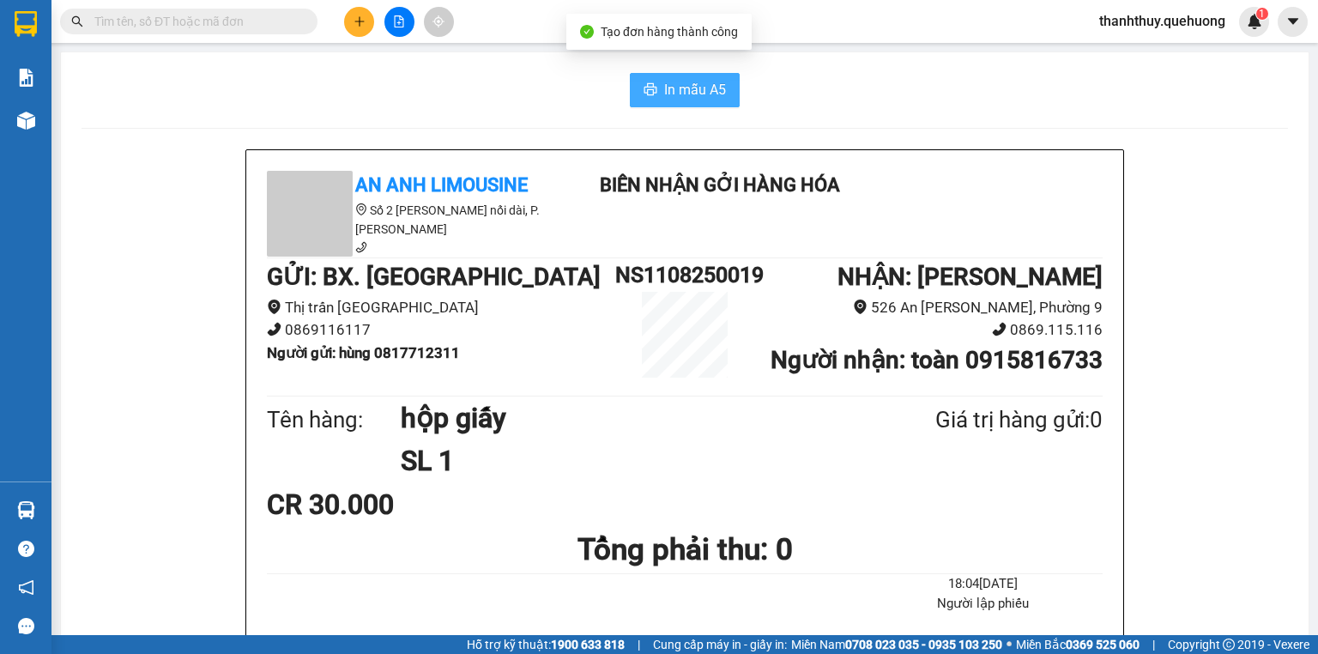
click at [681, 81] on span "In mẫu A5" at bounding box center [695, 89] width 62 height 21
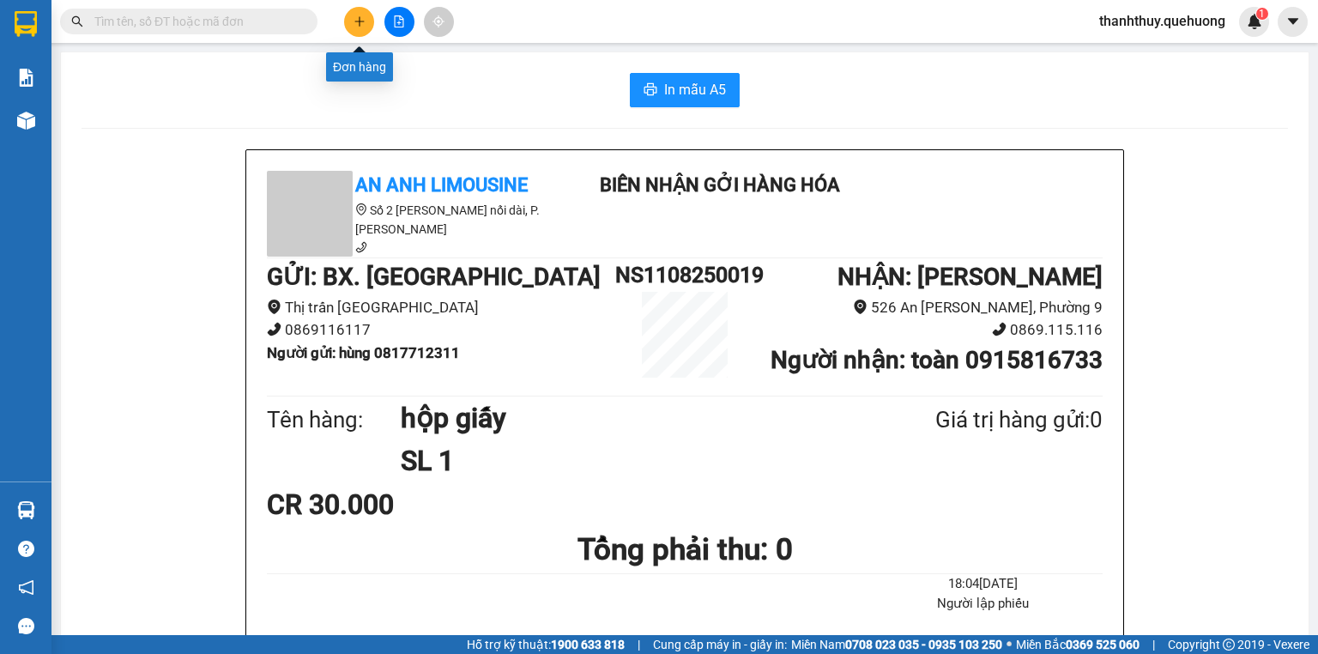
click at [364, 21] on icon "plus" at bounding box center [359, 21] width 12 height 12
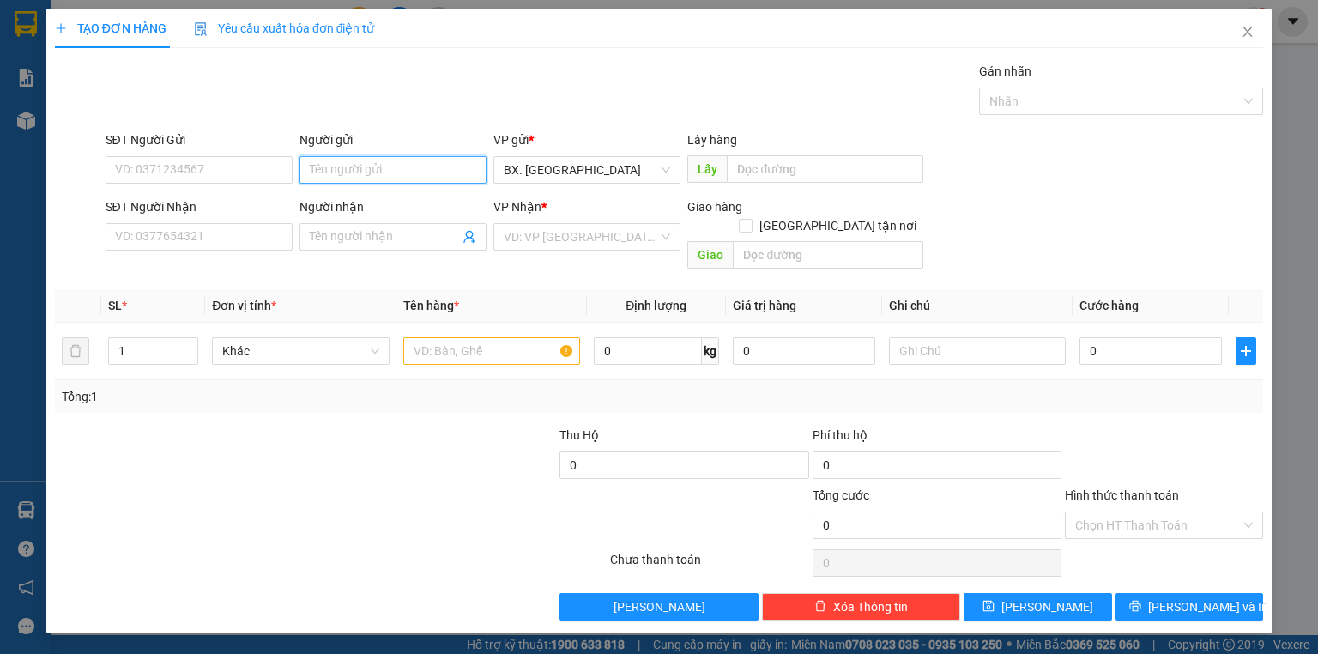
click at [353, 173] on input "Người gửi" at bounding box center [392, 169] width 187 height 27
type input "dũng"
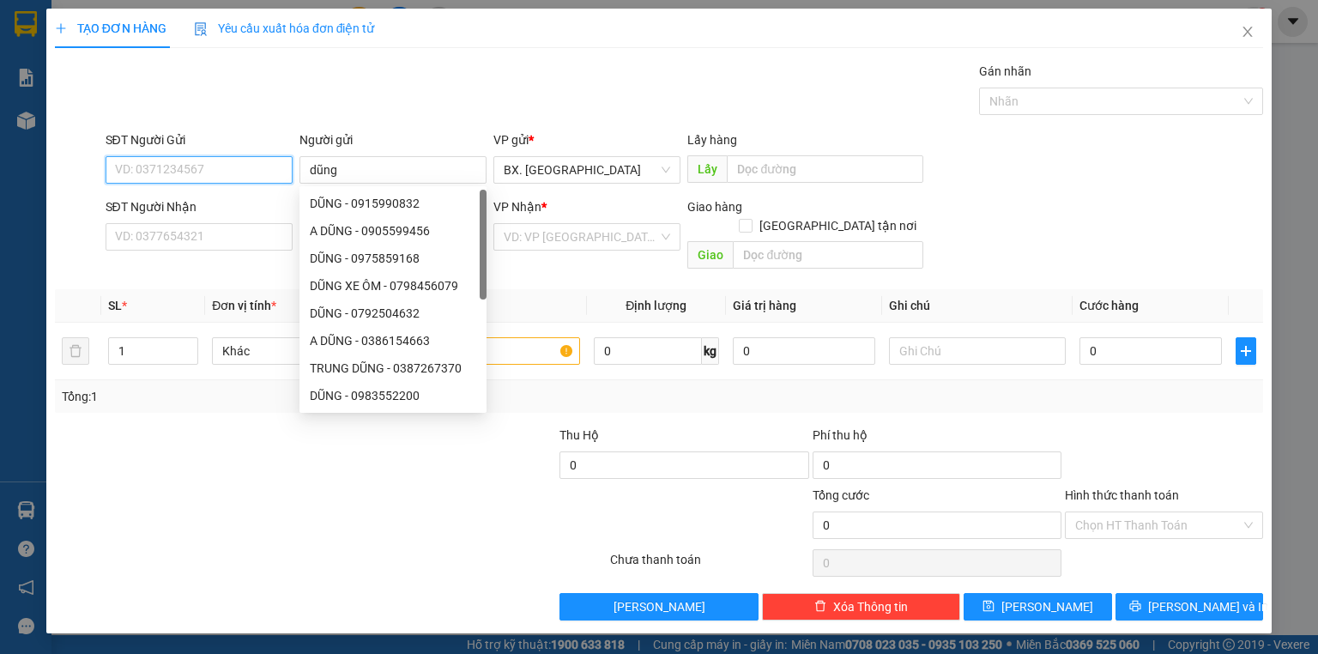
click at [179, 166] on input "SĐT Người Gửi" at bounding box center [199, 169] width 187 height 27
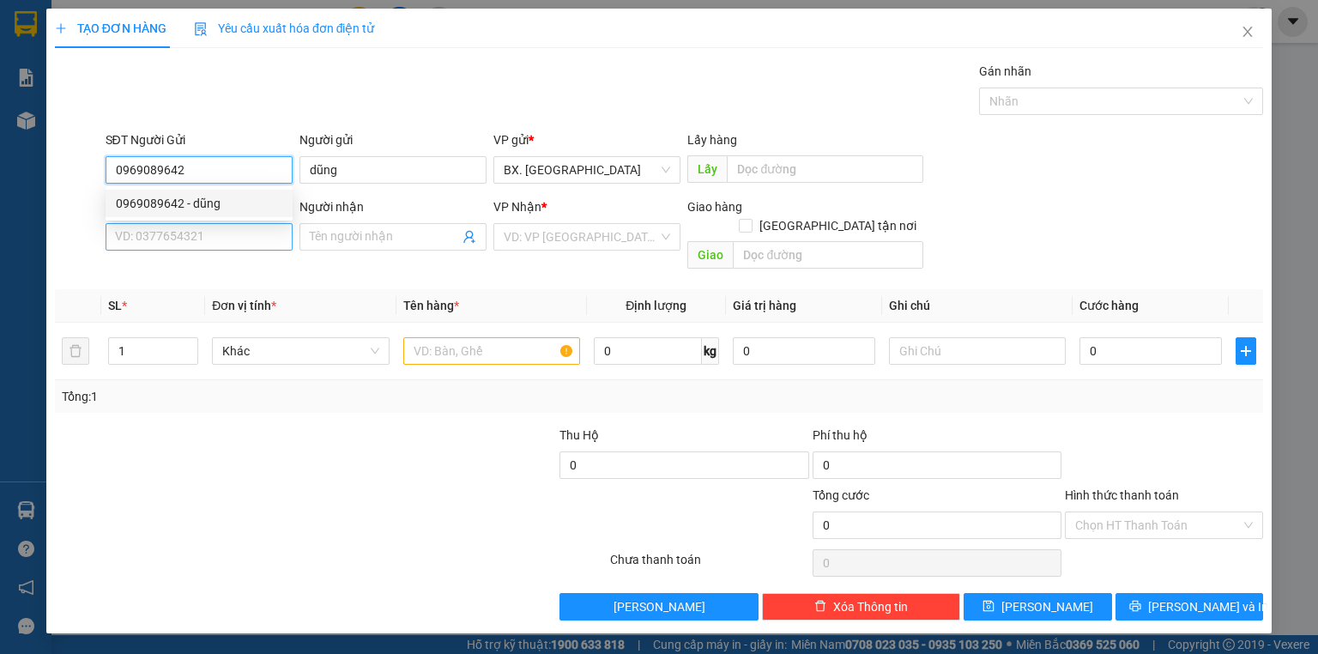
type input "0969089642"
click at [213, 231] on input "SĐT Người Nhận" at bounding box center [199, 236] width 187 height 27
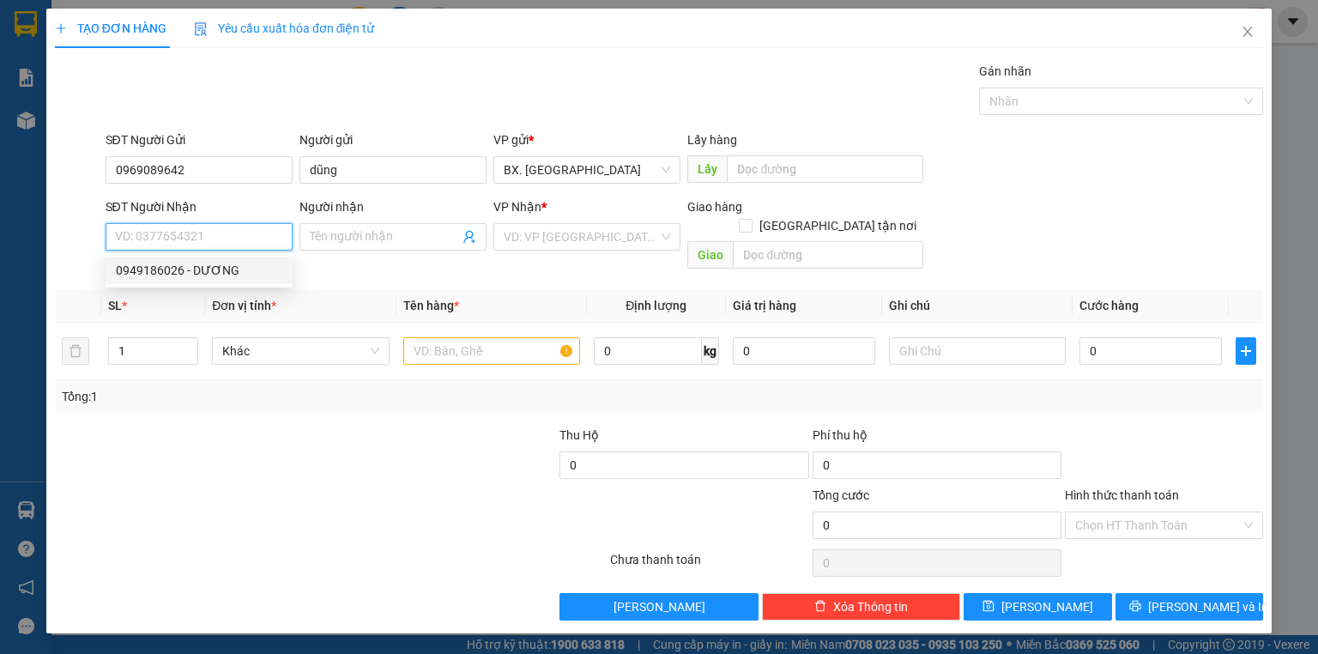
click at [188, 268] on div "0949186026 - DƯƠNG" at bounding box center [199, 270] width 166 height 19
type input "0949186026"
type input "DƯƠNG"
type input "80.000"
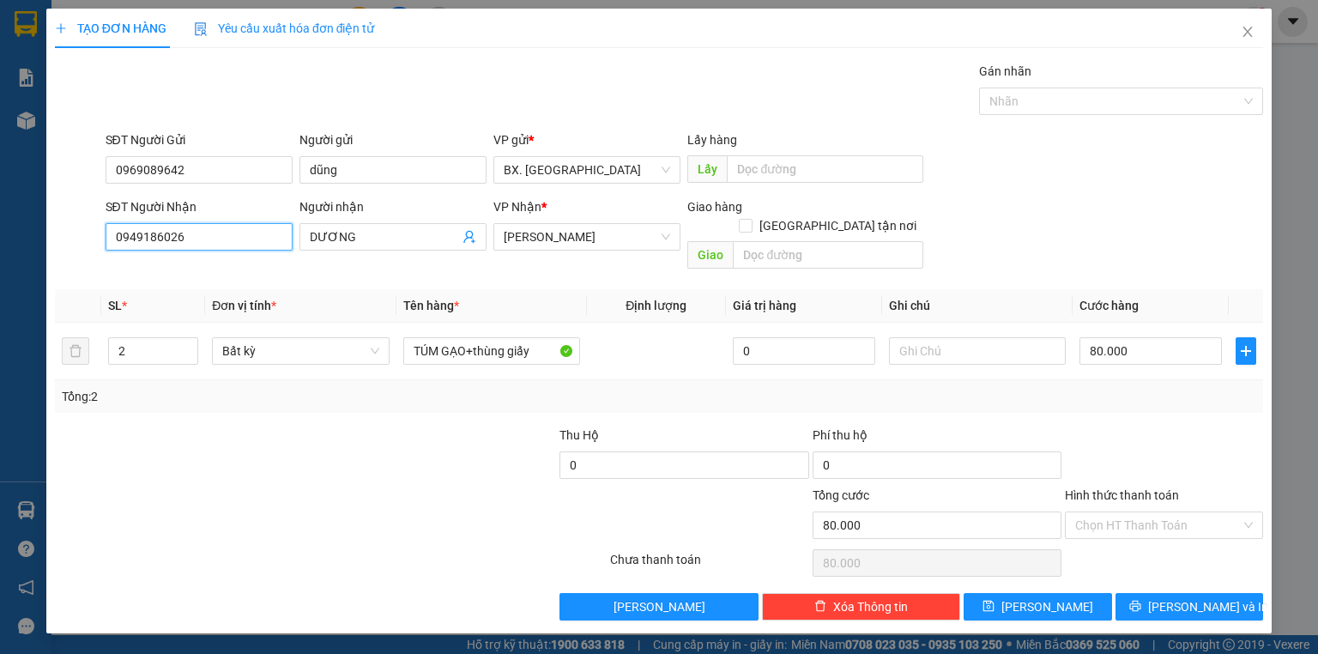
click at [197, 244] on input "0949186026" at bounding box center [199, 236] width 187 height 27
click at [187, 264] on div "0949186026 - DƯƠNG" at bounding box center [199, 270] width 166 height 19
drag, startPoint x: 130, startPoint y: 333, endPoint x: 91, endPoint y: 353, distance: 44.5
click at [91, 353] on tr "2 Bất kỳ TÚM GẠO+thùng giấy 0 80.000" at bounding box center [659, 351] width 1208 height 57
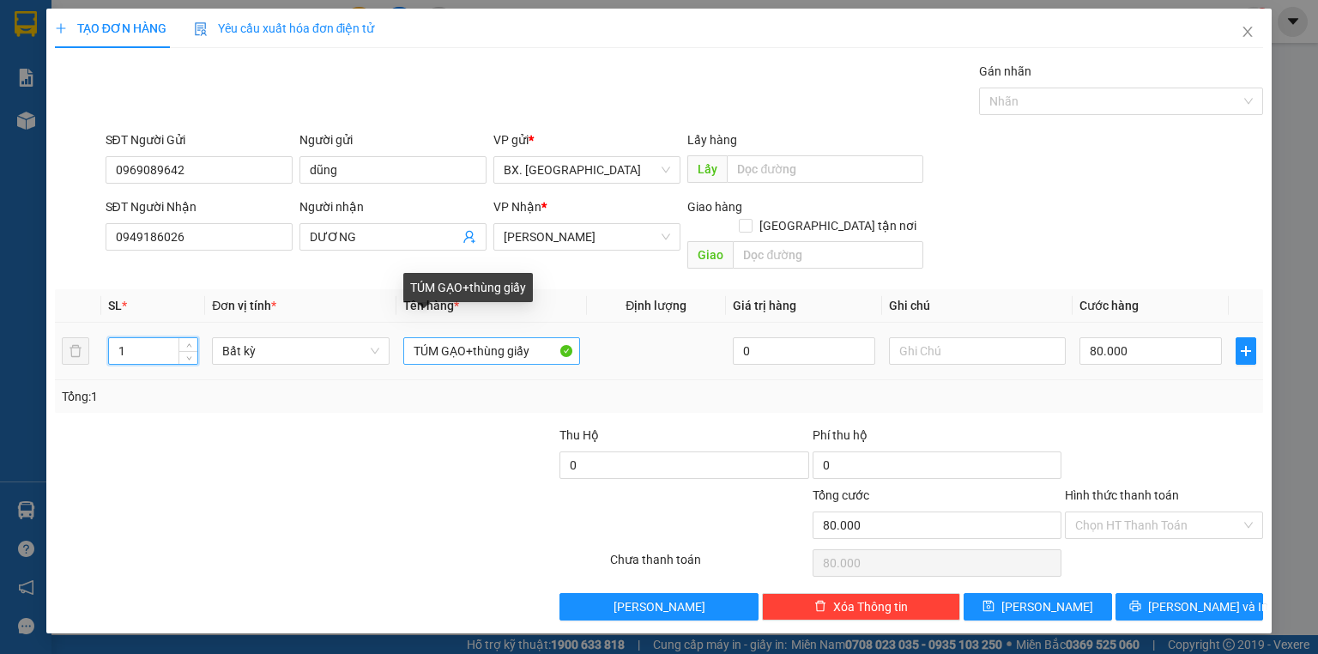
type input "1"
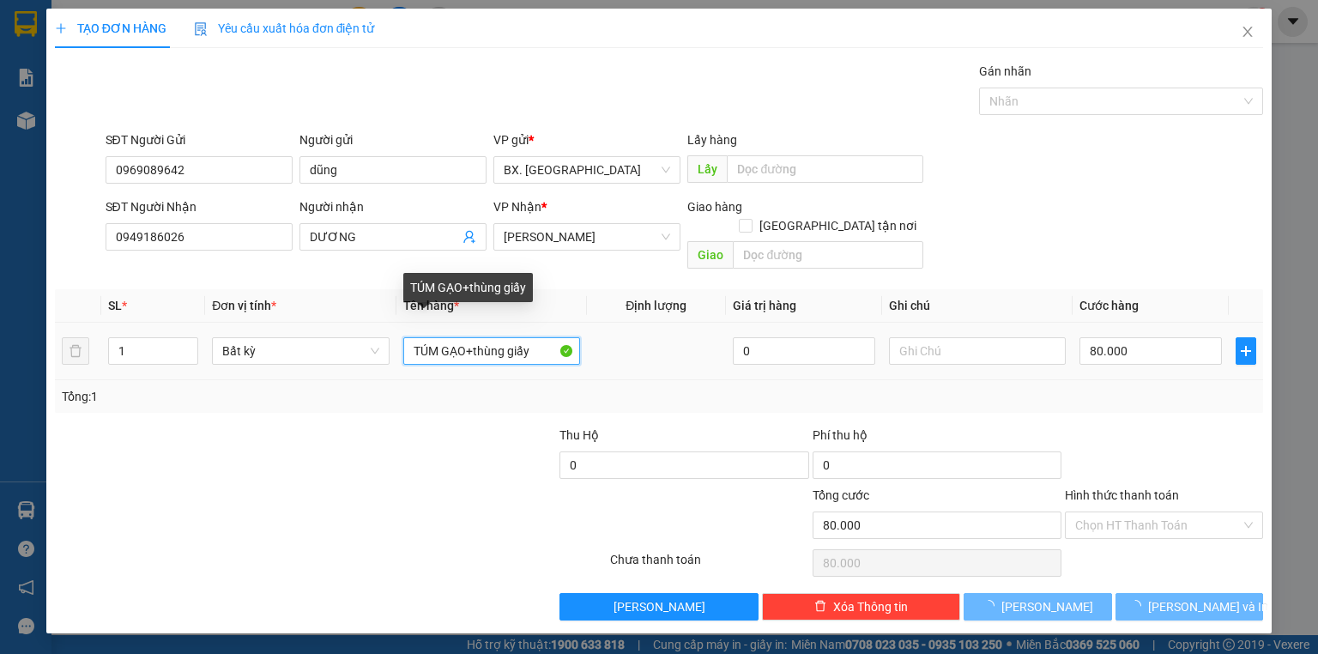
type input "0"
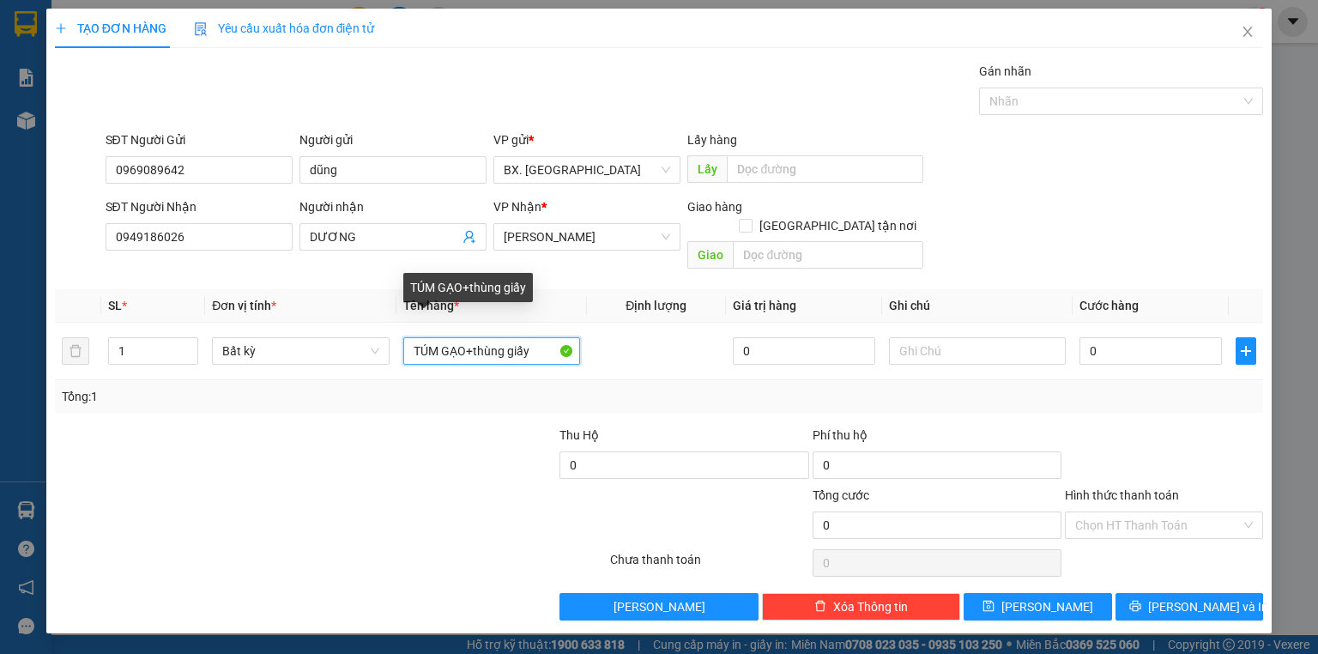
drag, startPoint x: 475, startPoint y: 337, endPoint x: 350, endPoint y: 360, distance: 127.4
click at [350, 360] on div "SL * Đơn vị tính * Tên hàng * Định lượng Giá trị hàng Ghi chú Cước hàng 1 Bất k…" at bounding box center [659, 351] width 1208 height 124
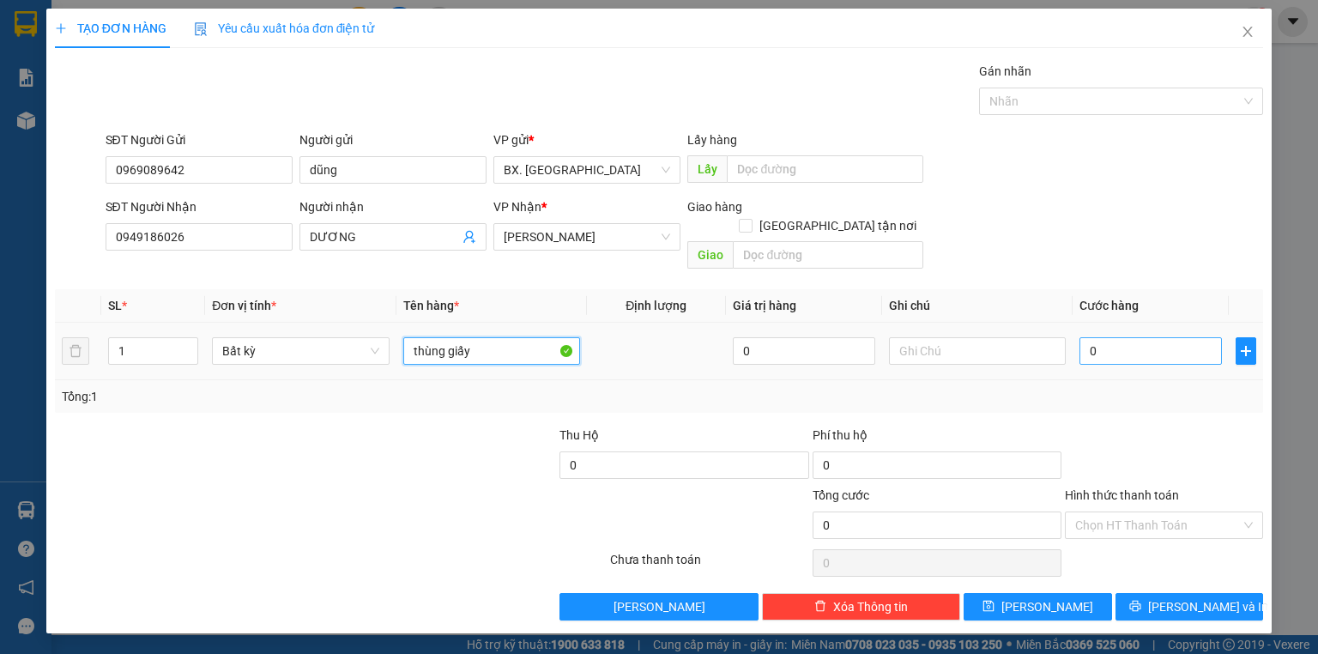
type input "thùng giấy"
click at [1098, 337] on input "0" at bounding box center [1150, 350] width 142 height 27
type input "1"
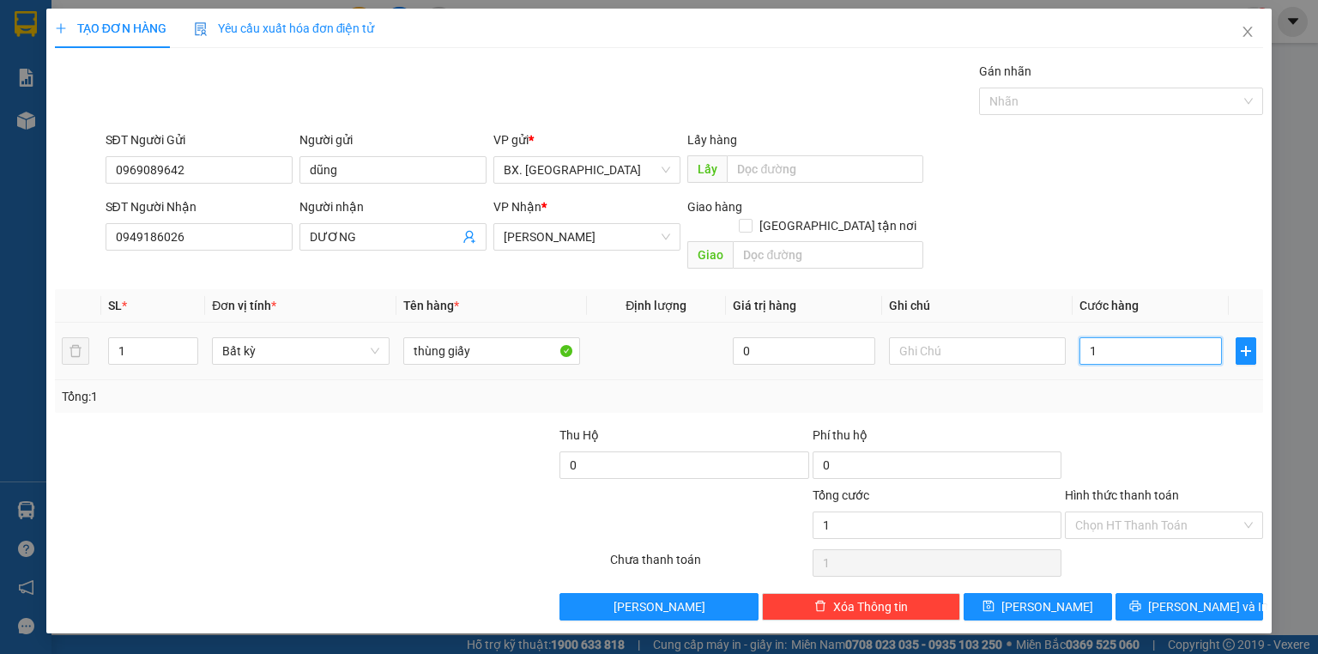
type input "10"
type input "100"
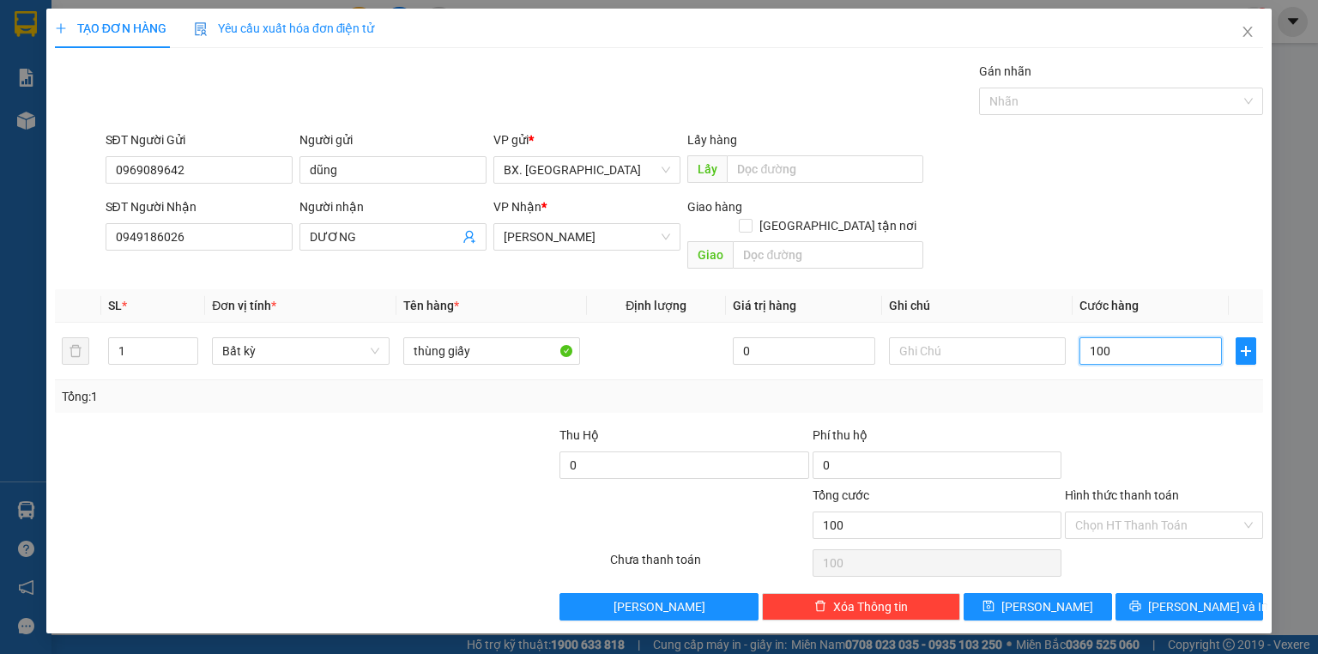
type input "100"
type input "100.000"
click at [1029, 231] on div "SĐT Người Nhận 0949186026 Người nhận DƯƠNG VP Nhận * [PERSON_NAME] hàng Giao tậ…" at bounding box center [684, 236] width 1165 height 79
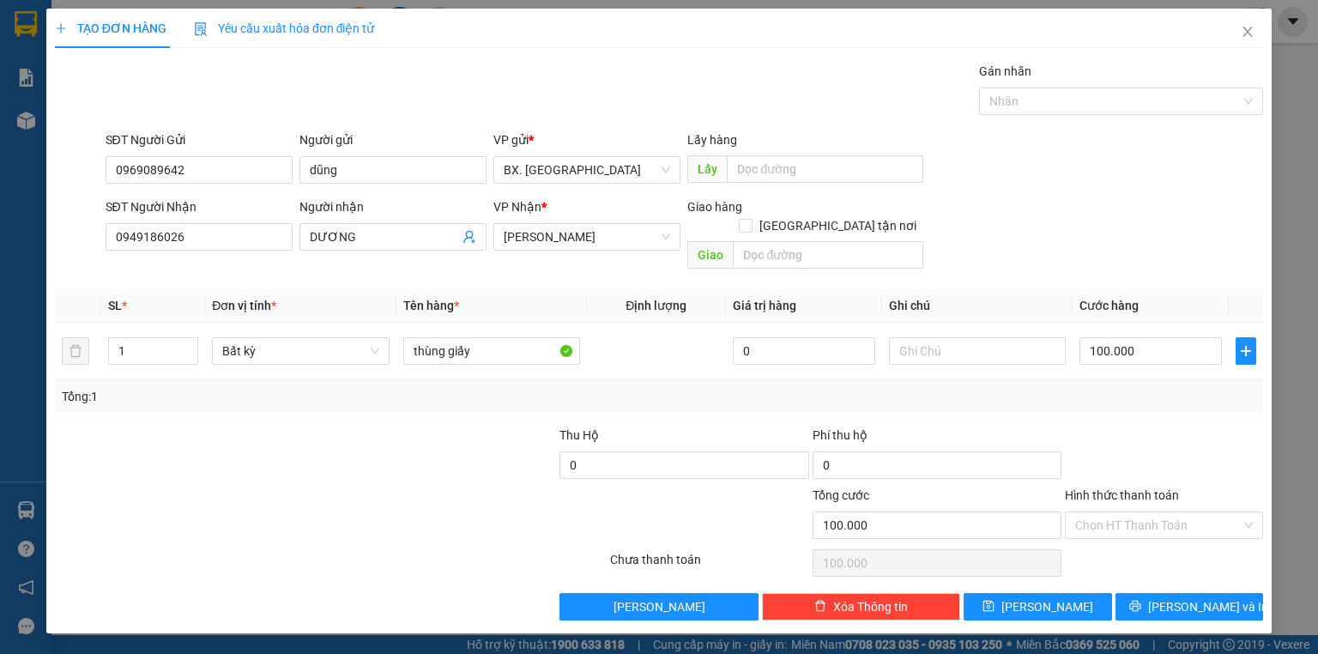
click at [1029, 225] on div "SĐT Người Nhận 0949186026 Người nhận DƯƠNG VP Nhận * [PERSON_NAME] hàng Giao tậ…" at bounding box center [684, 236] width 1165 height 79
click at [1118, 512] on input "Hình thức thanh toán" at bounding box center [1158, 525] width 166 height 26
click at [1116, 387] on div "Tổng: 1" at bounding box center [659, 396] width 1194 height 19
click at [1143, 512] on input "Hình thức thanh toán" at bounding box center [1158, 525] width 166 height 26
click at [1135, 426] on div at bounding box center [1164, 456] width 202 height 60
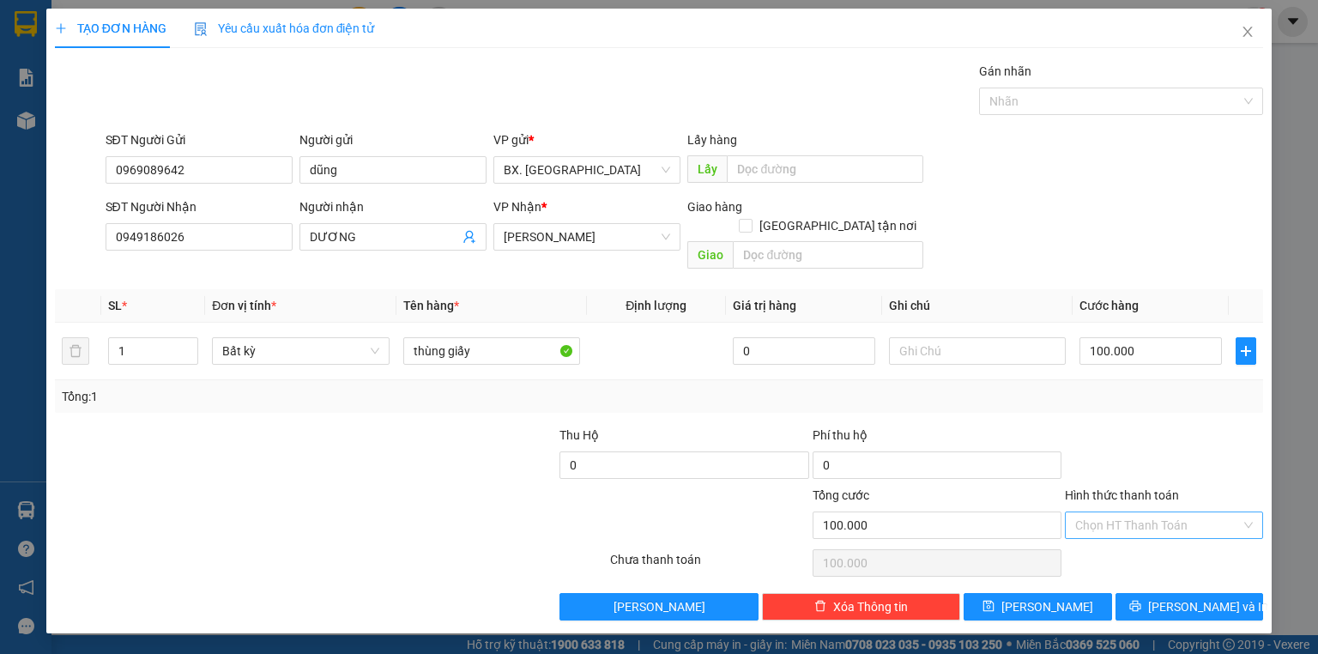
click at [1145, 512] on input "Hình thức thanh toán" at bounding box center [1158, 525] width 166 height 26
click at [1126, 426] on div at bounding box center [1164, 456] width 202 height 60
click at [1116, 517] on span at bounding box center [1158, 525] width 166 height 26
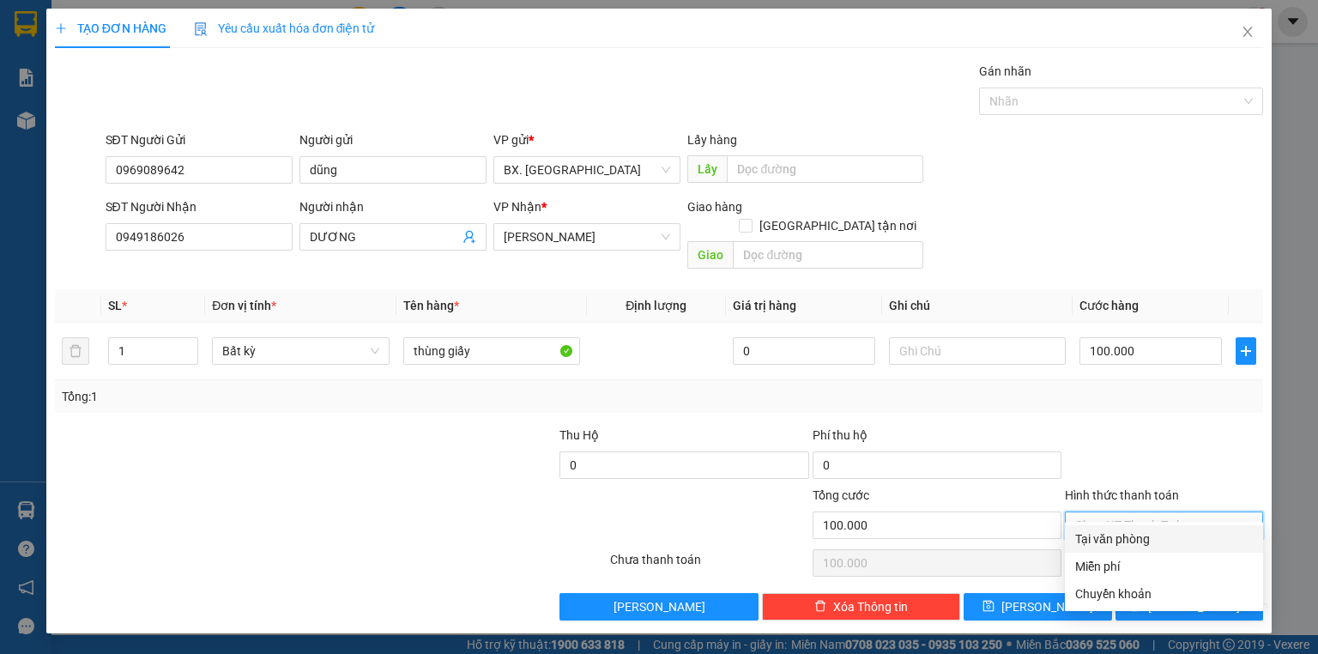
click at [1130, 535] on div "Tại văn phòng" at bounding box center [1164, 538] width 178 height 19
type input "0"
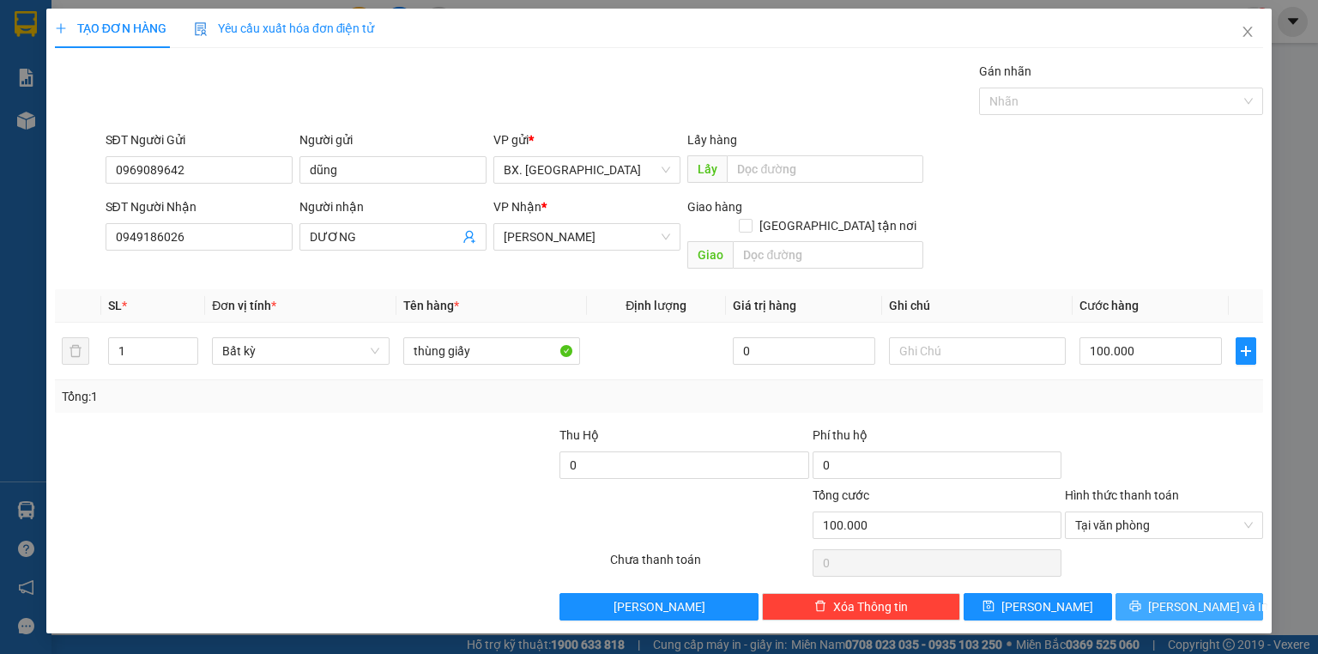
click at [1153, 593] on button "[PERSON_NAME] và In" at bounding box center [1189, 606] width 148 height 27
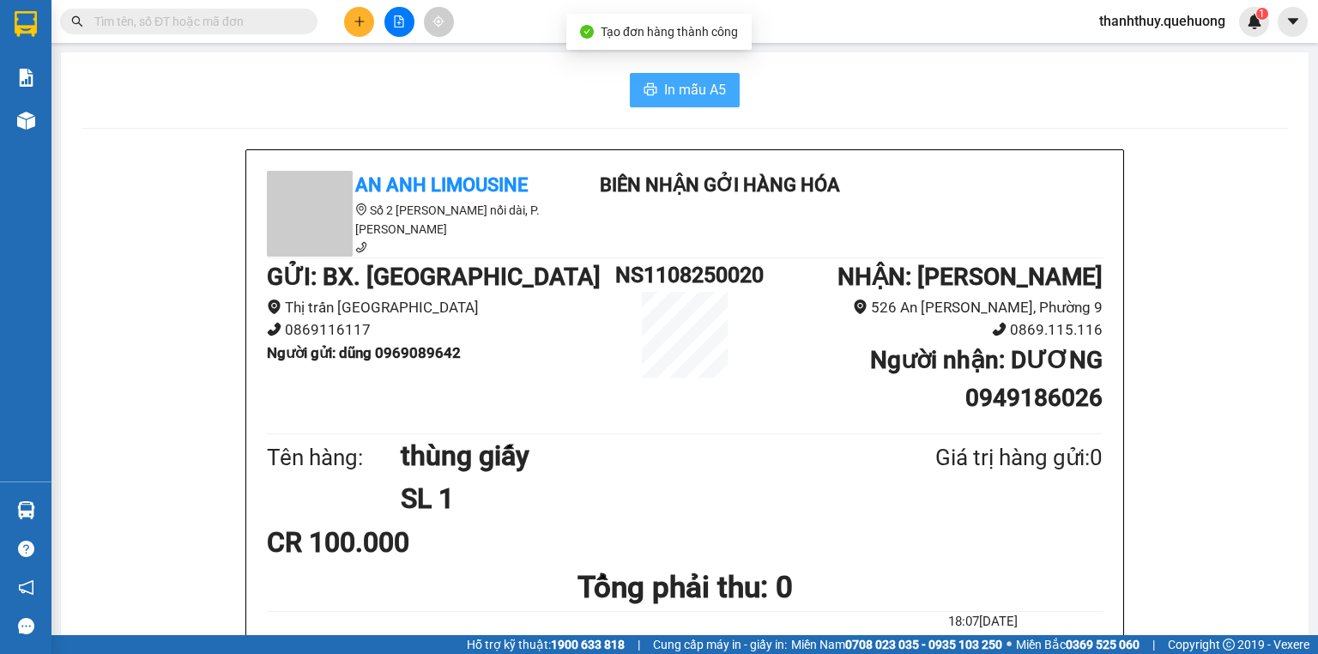
click at [717, 87] on span "In mẫu A5" at bounding box center [695, 89] width 62 height 21
click at [356, 24] on icon "plus" at bounding box center [359, 21] width 12 height 12
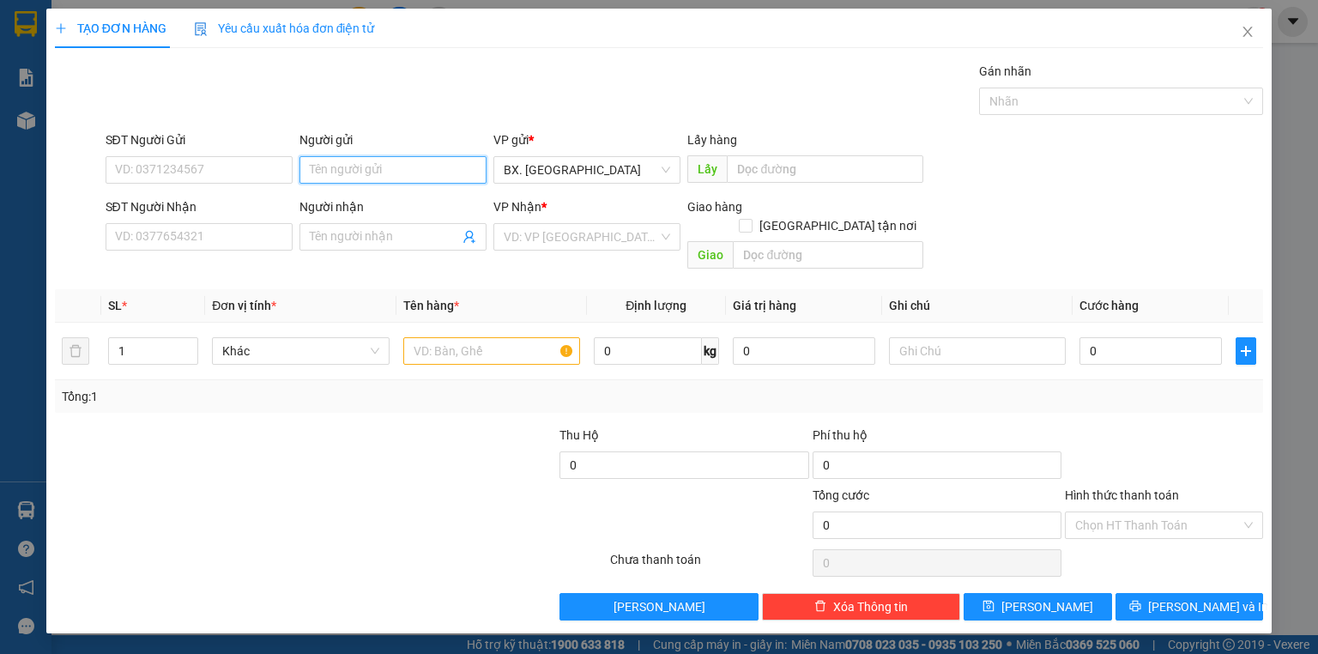
click at [384, 161] on input "Người gửi" at bounding box center [392, 169] width 187 height 27
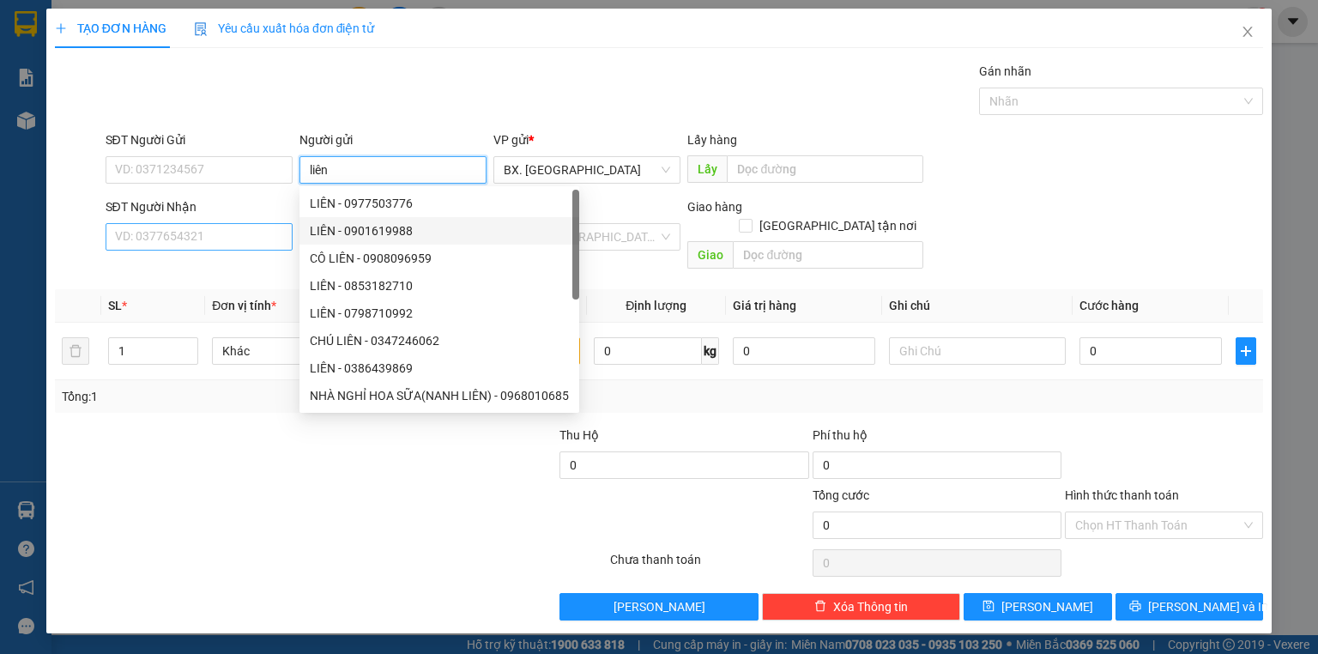
type input "liên"
click at [199, 240] on input "SĐT Người Nhận" at bounding box center [199, 236] width 187 height 27
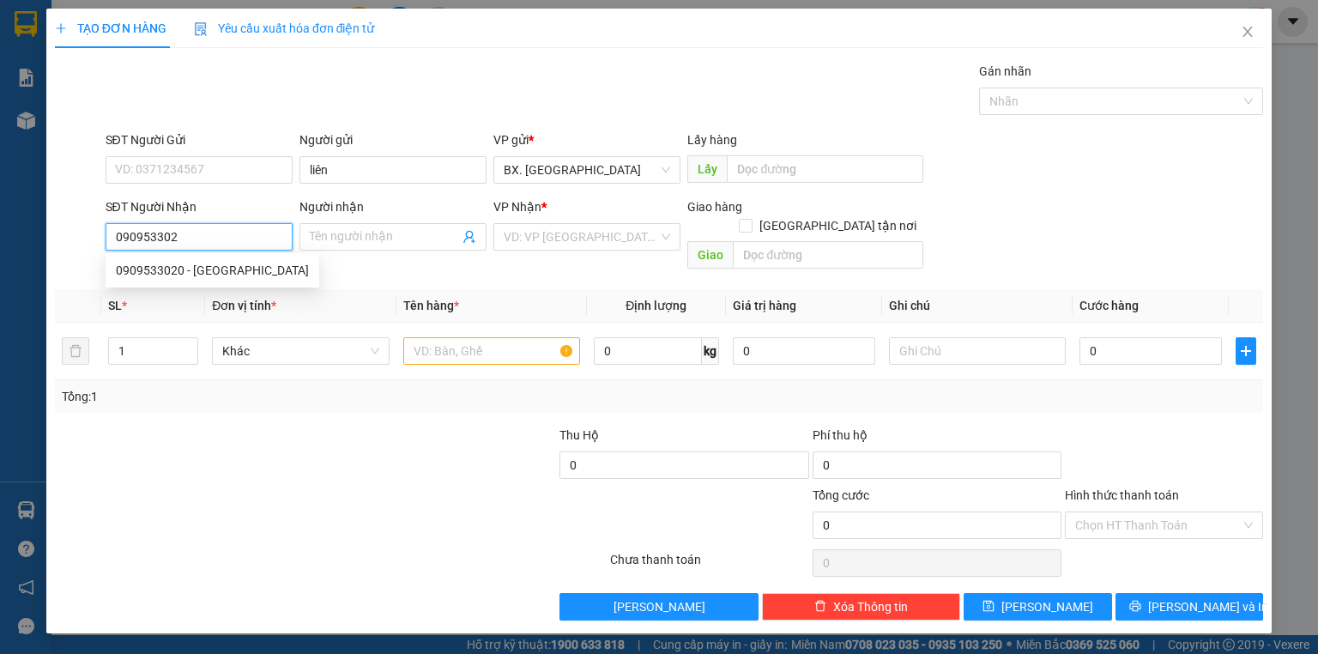
type input "0909533020"
click at [220, 273] on div "0909533020 - [GEOGRAPHIC_DATA]" at bounding box center [212, 270] width 193 height 19
type input "Quang"
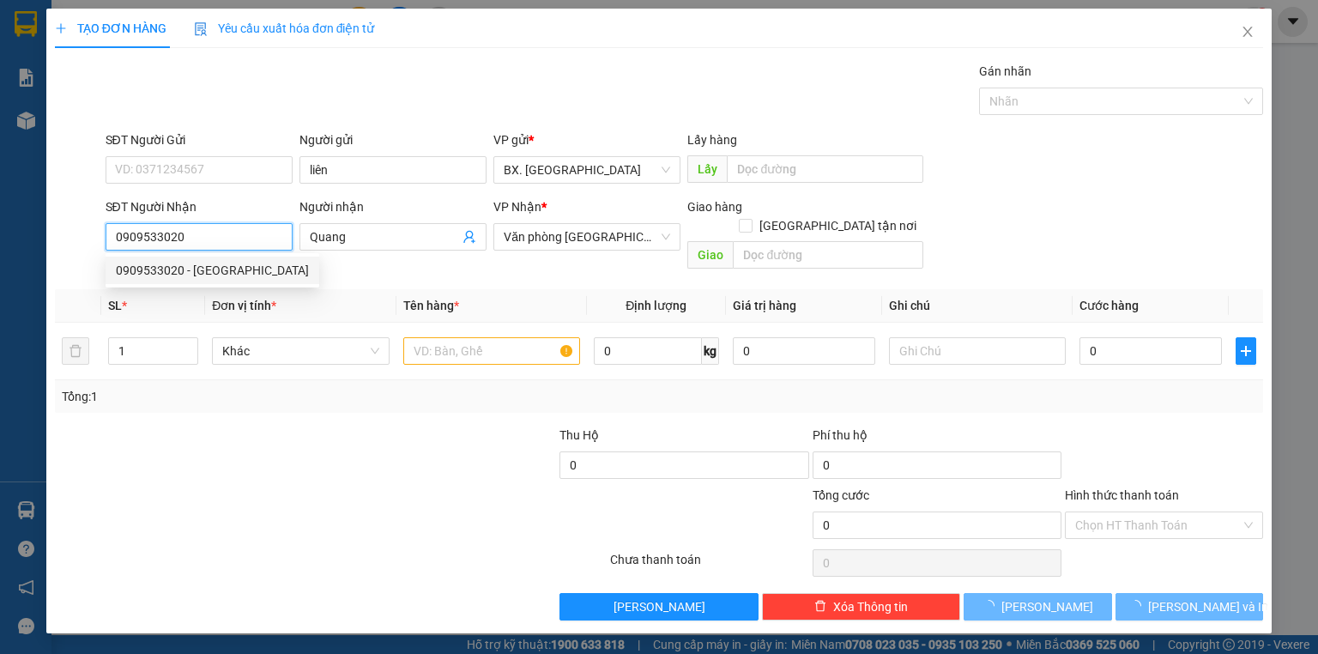
type input "30.000"
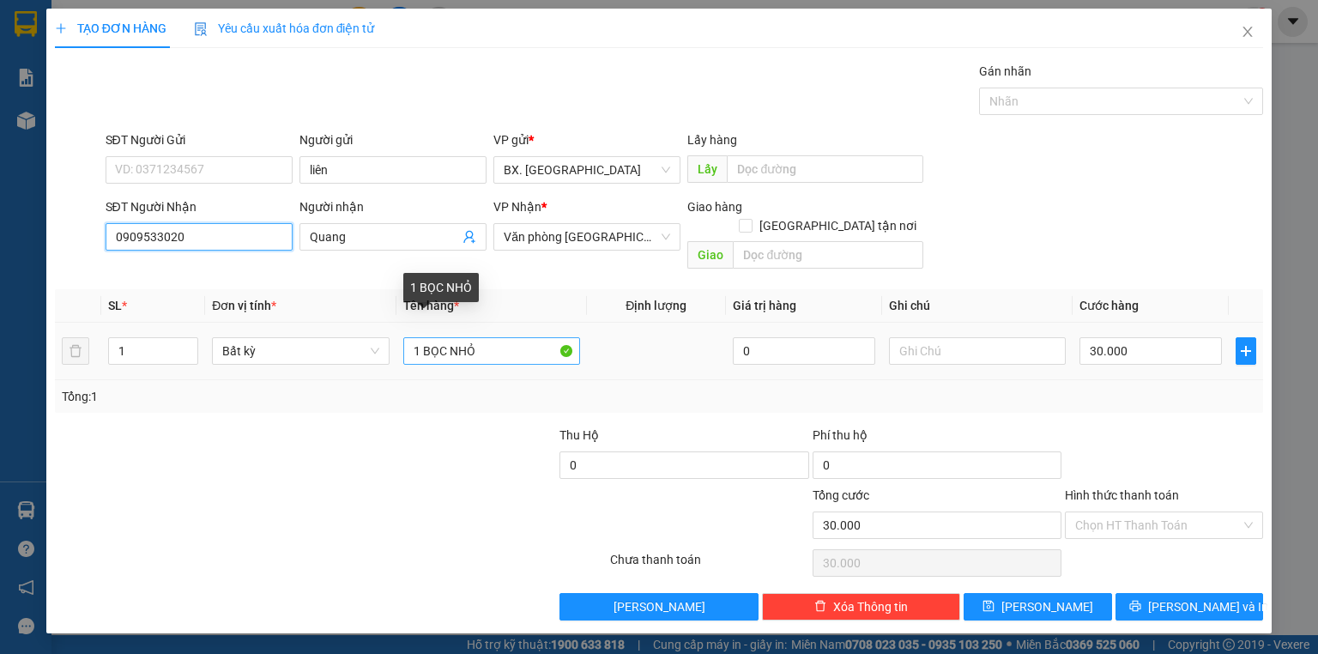
type input "0909533020"
drag, startPoint x: 510, startPoint y: 338, endPoint x: 380, endPoint y: 373, distance: 135.1
click at [380, 373] on div "SL * Đơn vị tính * Tên hàng * Định lượng Giá trị hàng Ghi chú Cước hàng 1 Bất k…" at bounding box center [659, 351] width 1208 height 124
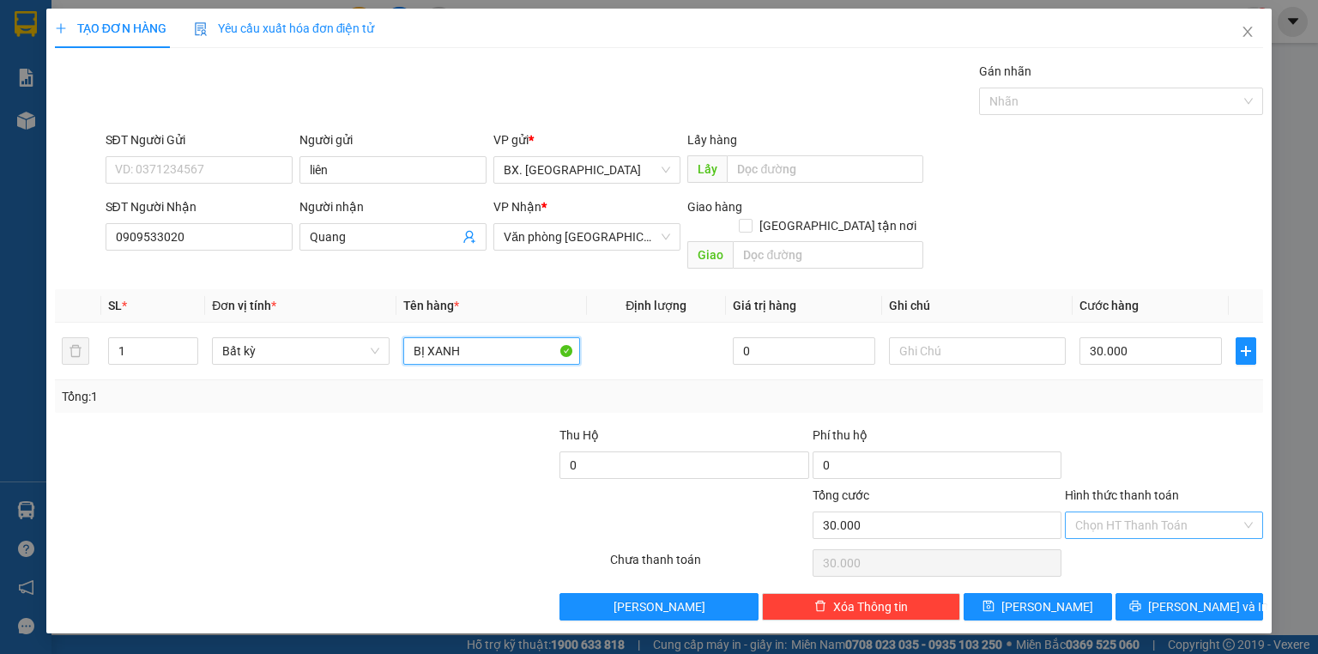
type input "BỊ XANH"
click at [1172, 512] on input "Hình thức thanh toán" at bounding box center [1158, 525] width 166 height 26
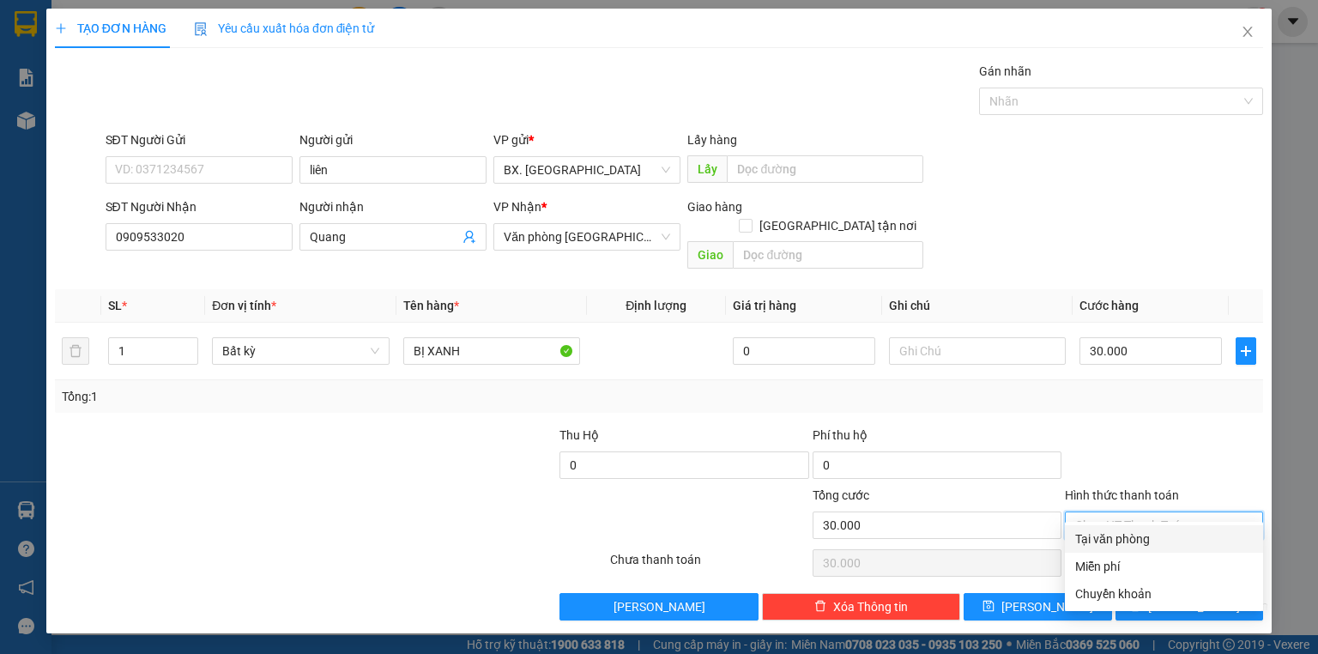
click at [1150, 532] on div "Tại văn phòng" at bounding box center [1164, 538] width 178 height 19
type input "0"
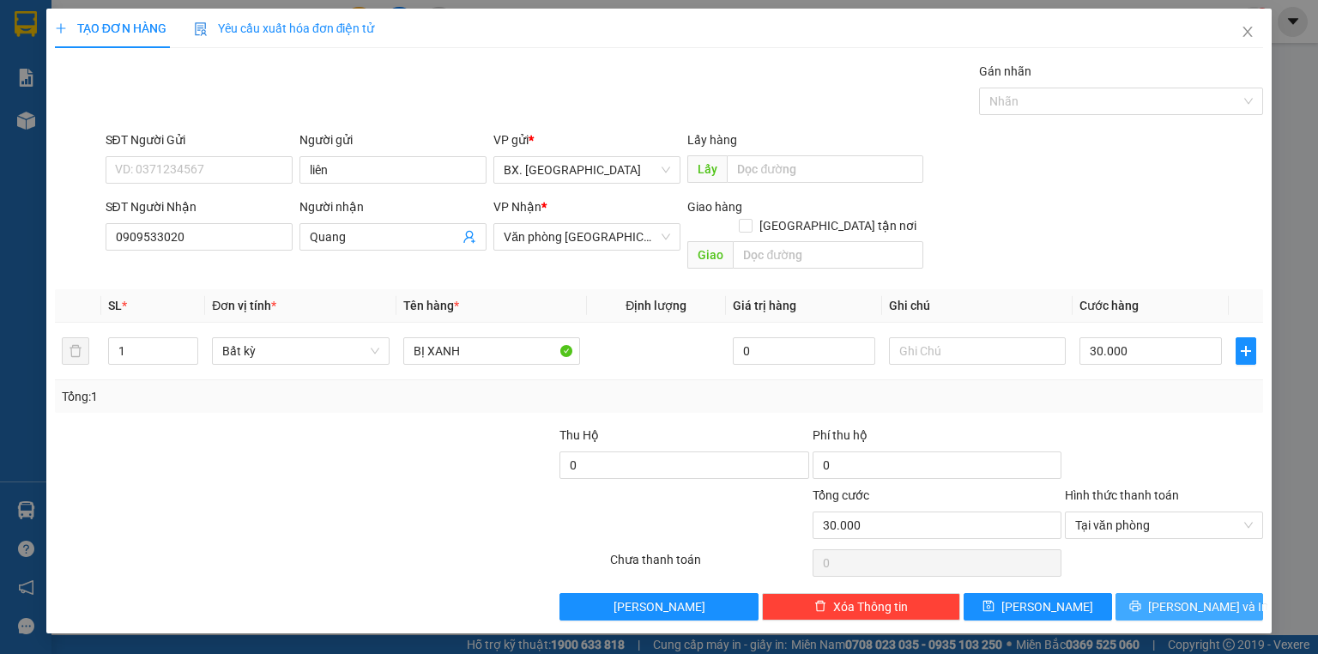
click at [1141, 600] on icon "printer" at bounding box center [1135, 606] width 12 height 12
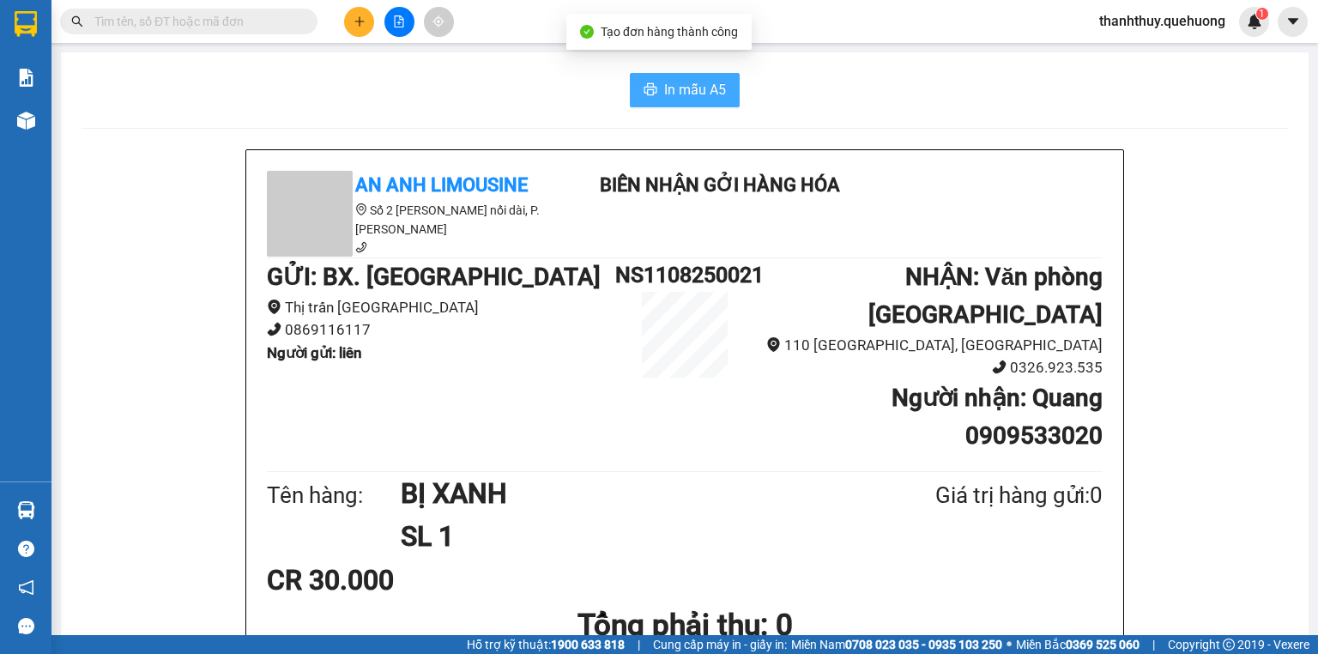
click at [709, 75] on button "In mẫu A5" at bounding box center [685, 90] width 110 height 34
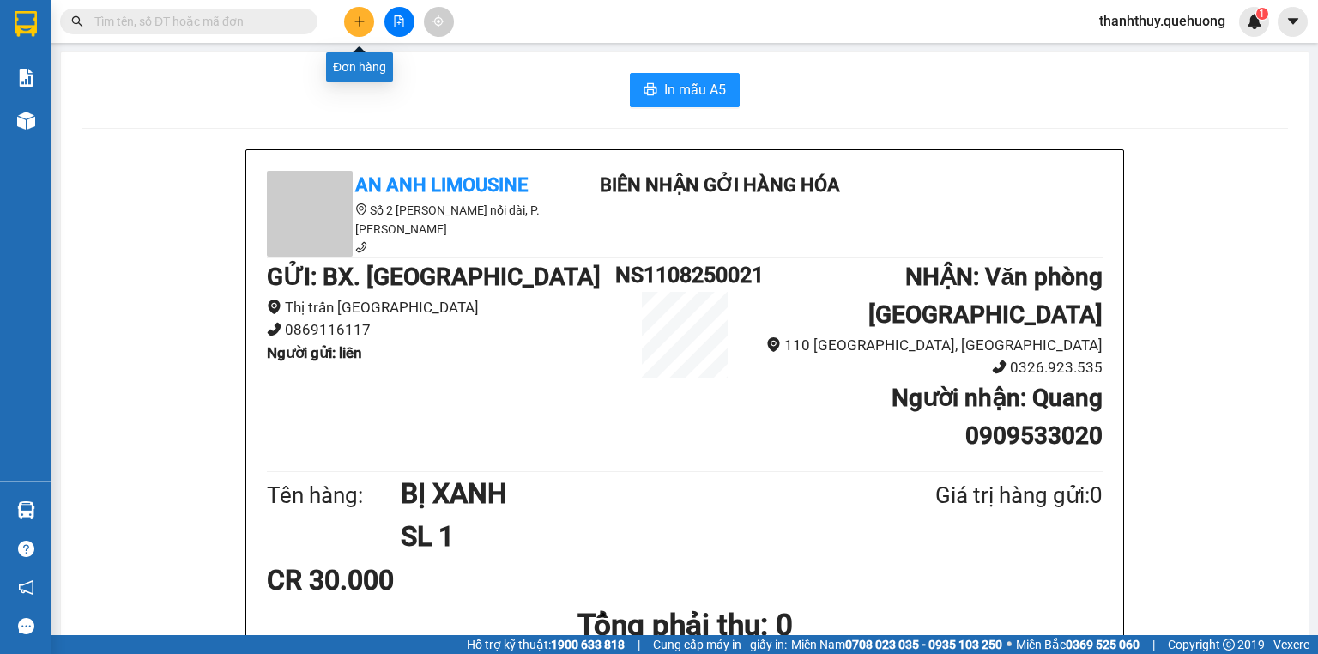
click at [358, 21] on icon "plus" at bounding box center [359, 21] width 12 height 12
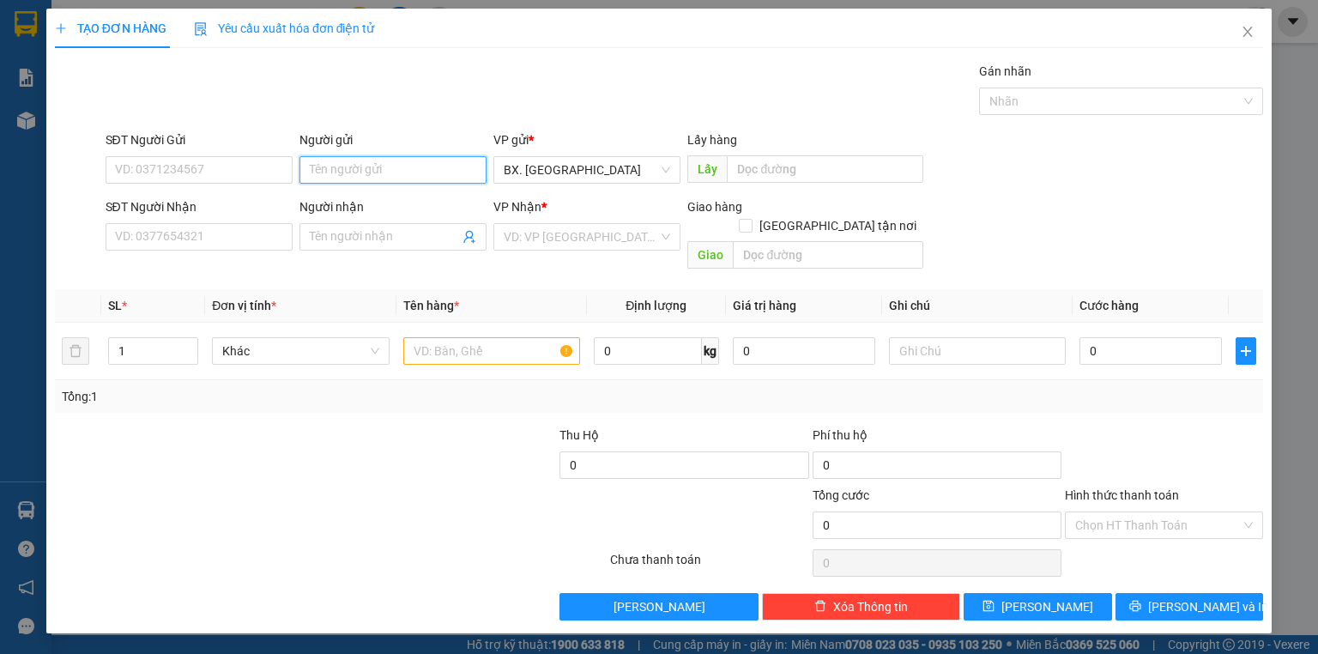
click at [365, 174] on input "Người gửi" at bounding box center [392, 169] width 187 height 27
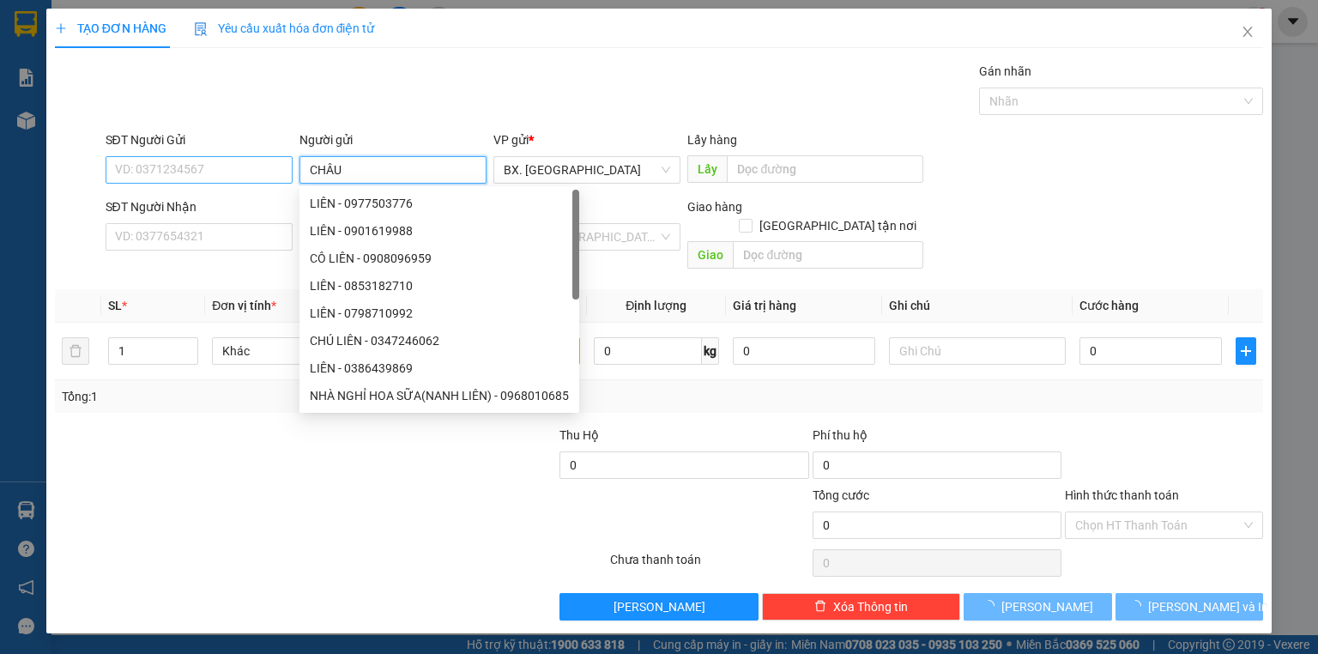
type input "CHÂU"
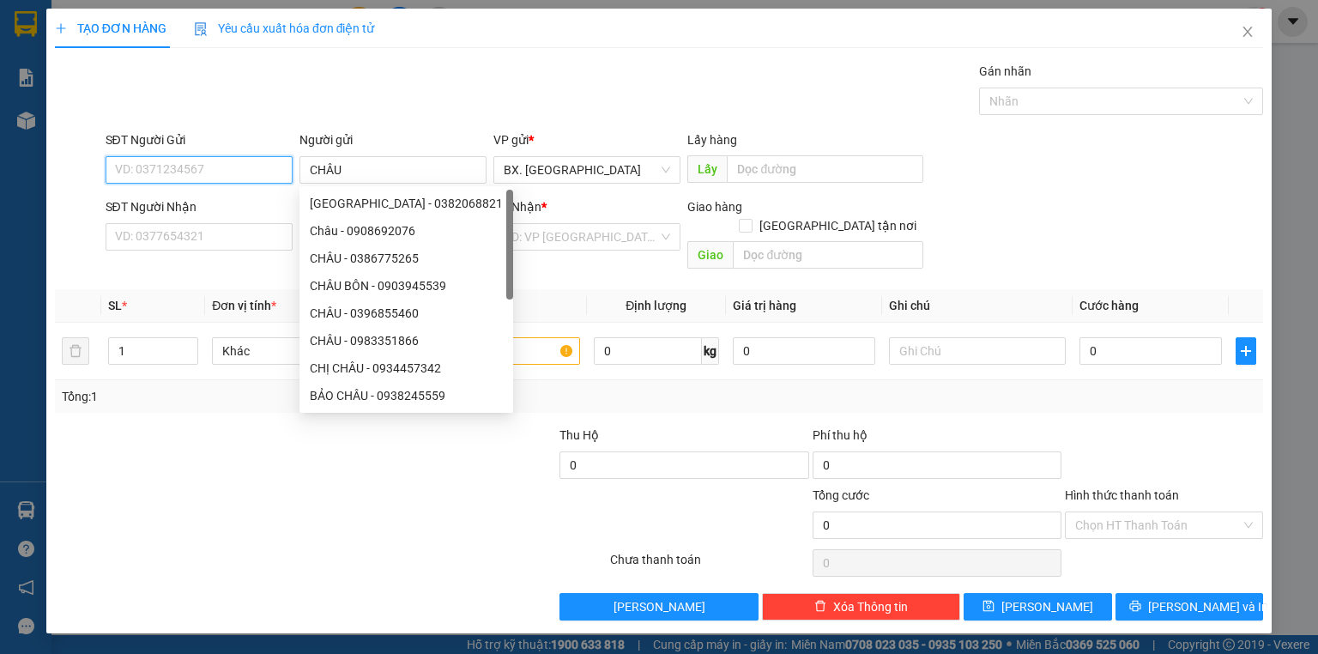
click at [220, 174] on input "SĐT Người Gửi" at bounding box center [199, 169] width 187 height 27
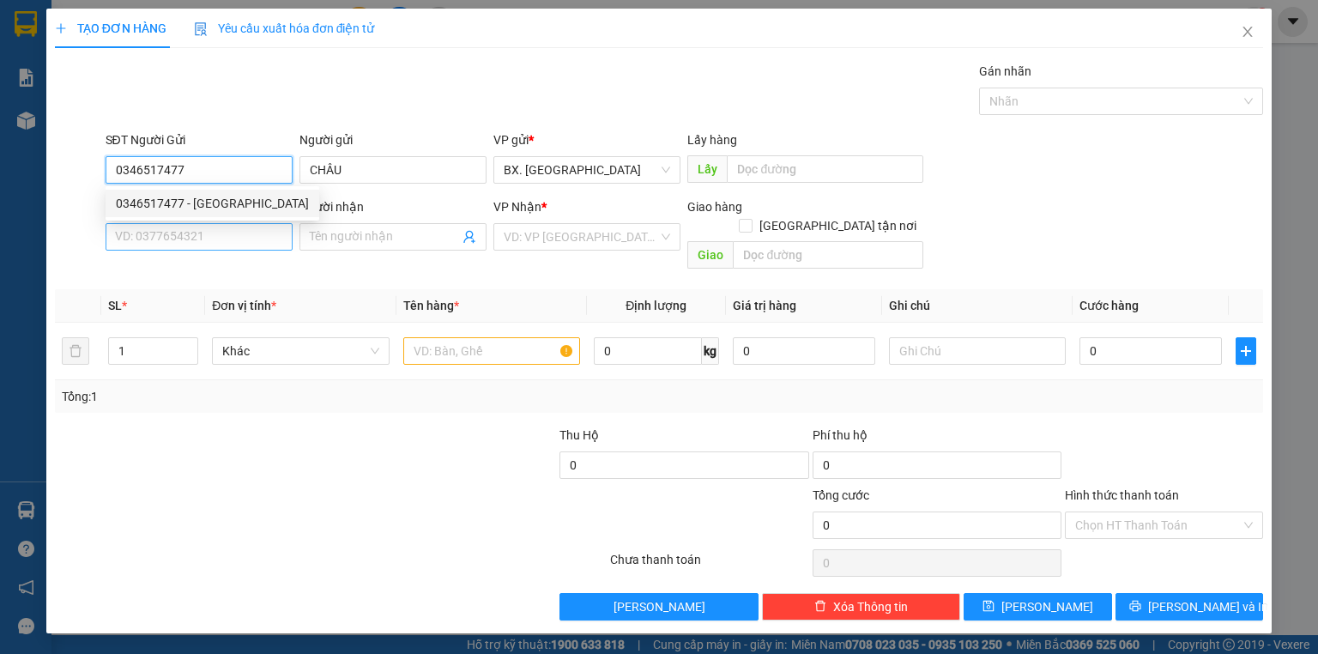
type input "0346517477"
click at [256, 237] on input "SĐT Người Nhận" at bounding box center [199, 236] width 187 height 27
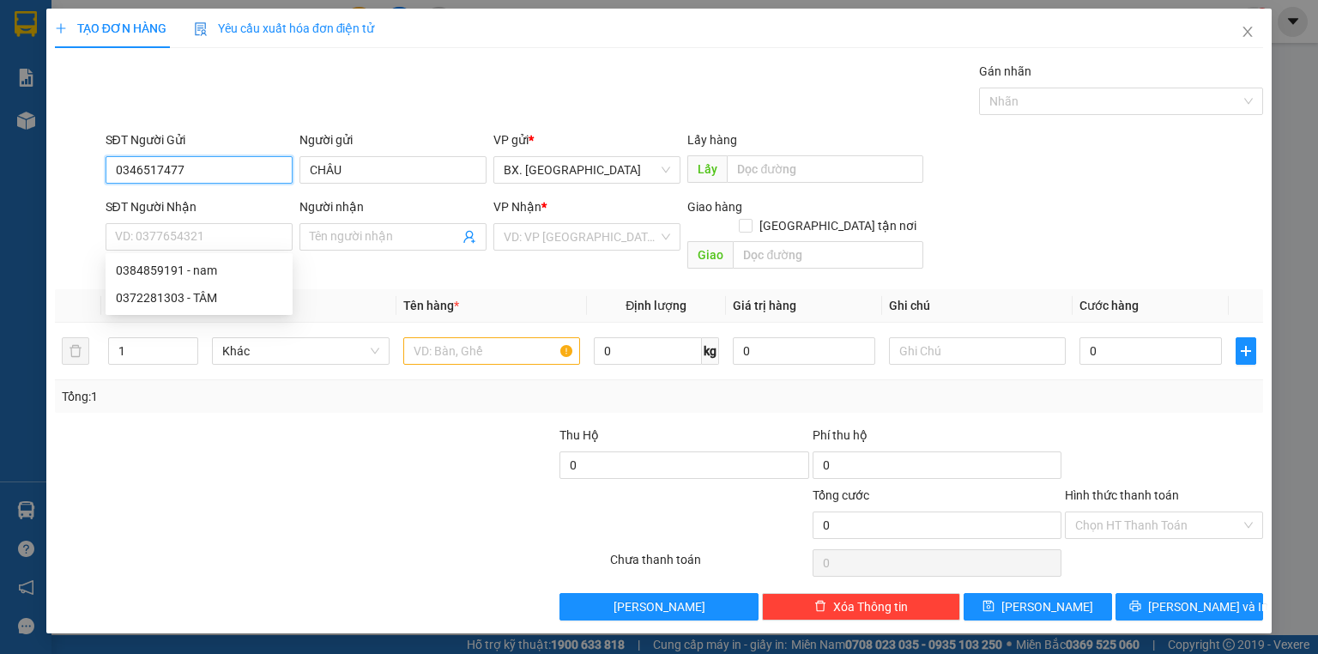
click at [218, 165] on input "0346517477" at bounding box center [199, 169] width 187 height 27
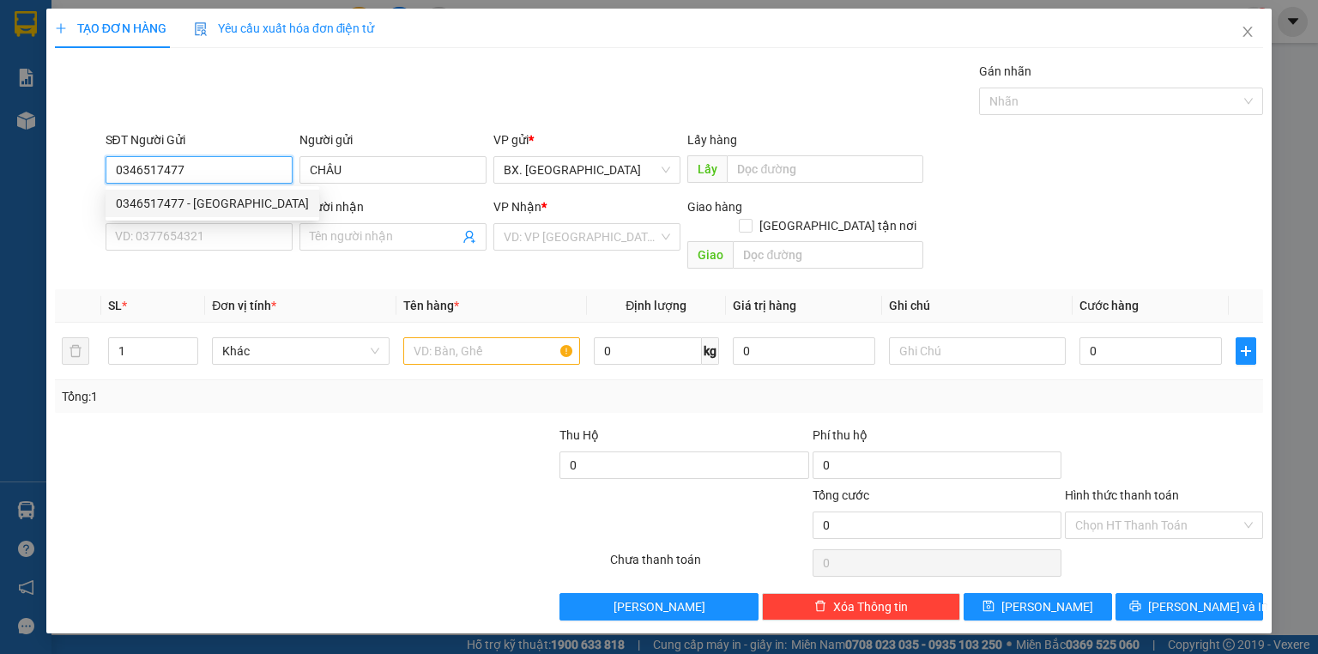
click at [208, 201] on div "0346517477 - [GEOGRAPHIC_DATA]" at bounding box center [212, 203] width 193 height 19
type input "PHI CHÂU"
type input "0384859191"
type input "nam"
type input "50.000"
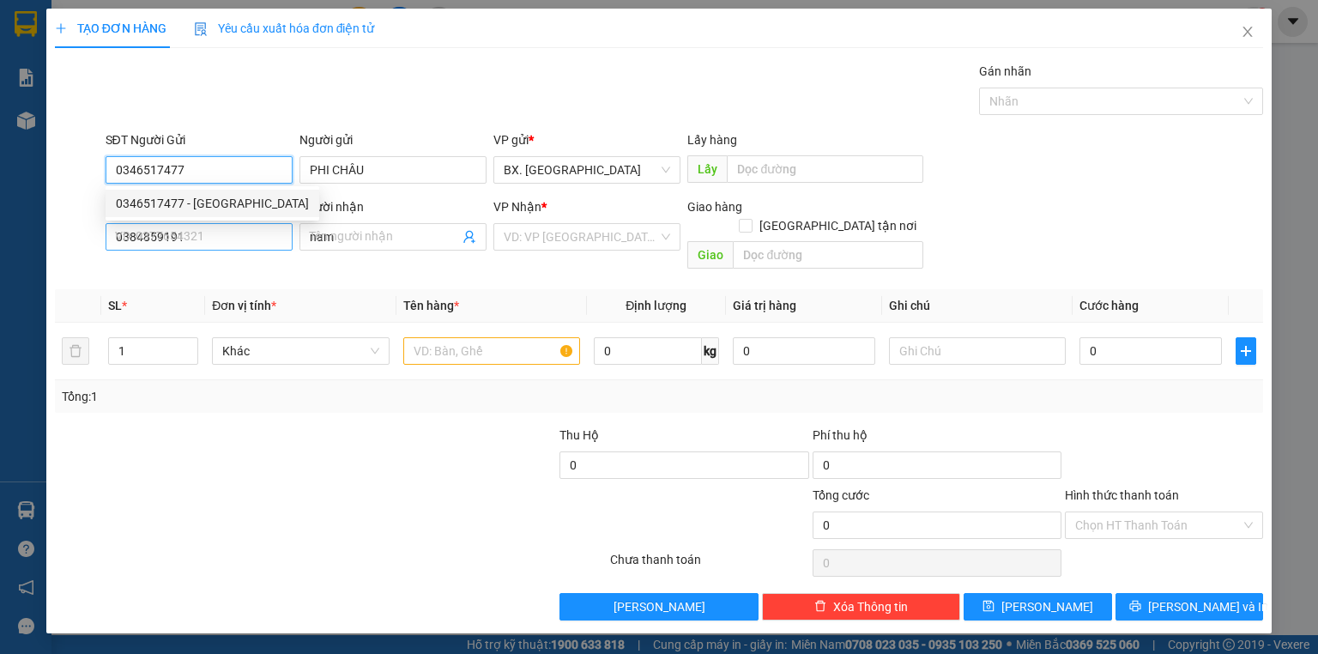
type input "50.000"
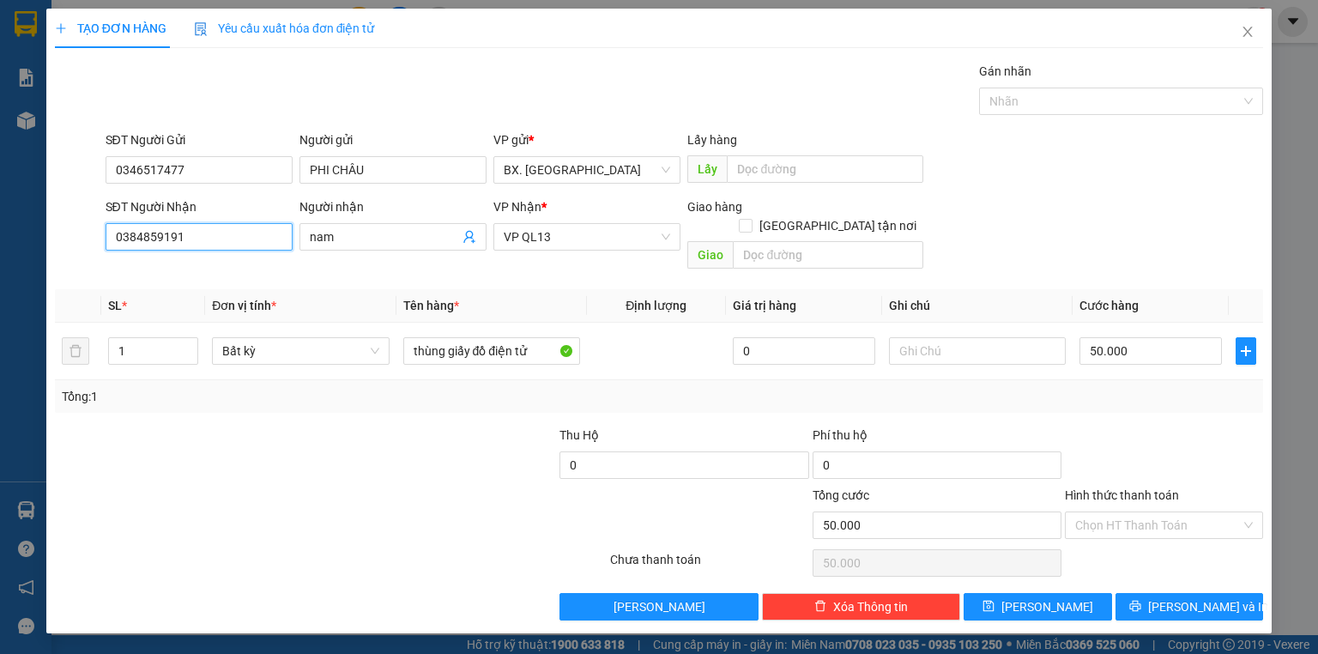
click at [189, 240] on input "0384859191" at bounding box center [199, 236] width 187 height 27
type input "0914600289"
drag, startPoint x: 347, startPoint y: 232, endPoint x: 297, endPoint y: 262, distance: 58.8
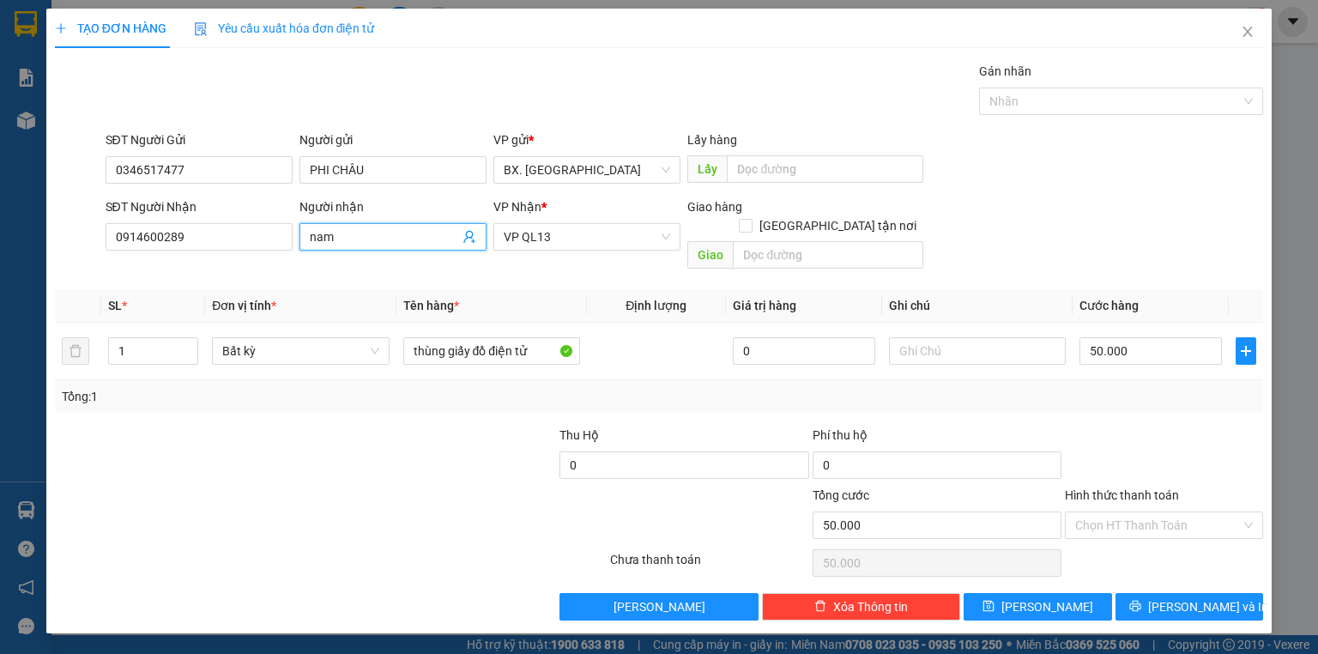
click at [297, 262] on div "Transit Pickup Surcharge Ids Transit Deliver Surcharge Ids Transit Deliver Surc…" at bounding box center [659, 341] width 1208 height 558
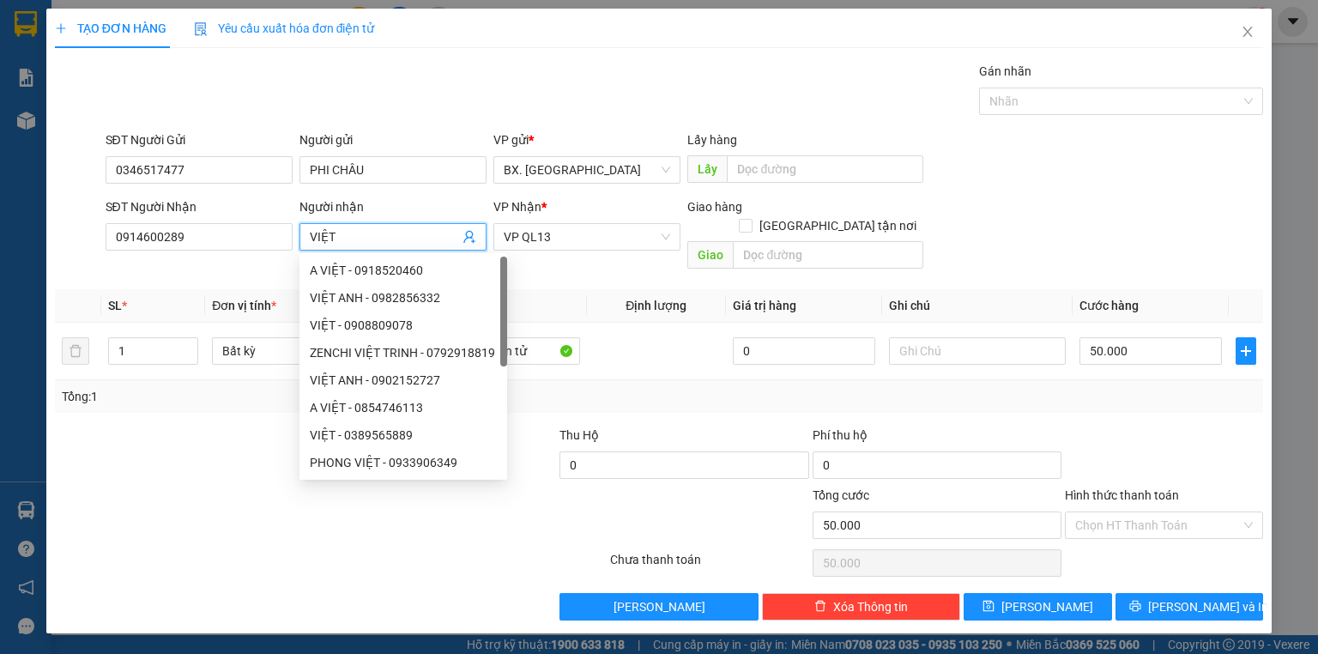
type input "VIỆT"
click at [836, 387] on div "Tổng: 1" at bounding box center [659, 396] width 1194 height 19
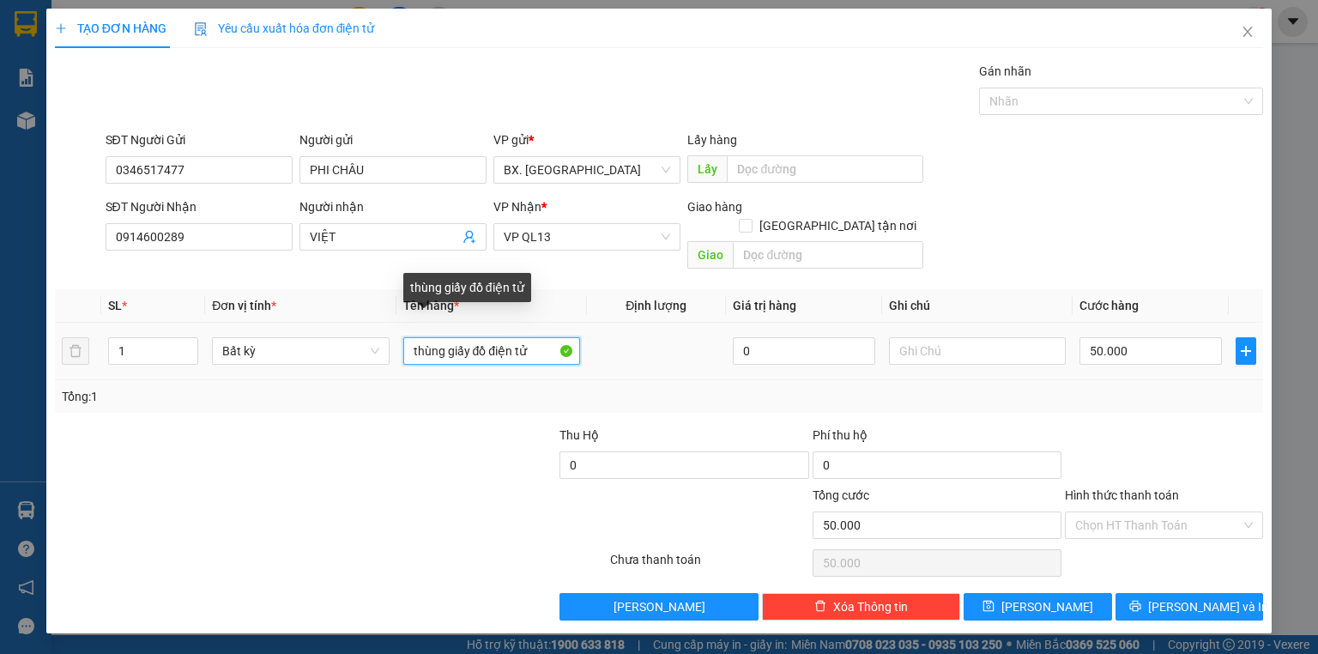
drag, startPoint x: 531, startPoint y: 329, endPoint x: 347, endPoint y: 360, distance: 186.2
click at [349, 360] on div "SL * Đơn vị tính * Tên hàng * Định lượng Giá trị hàng Ghi chú Cước hàng 1 Bất k…" at bounding box center [659, 351] width 1208 height 124
type input "HỘP GIẤY DẸP"
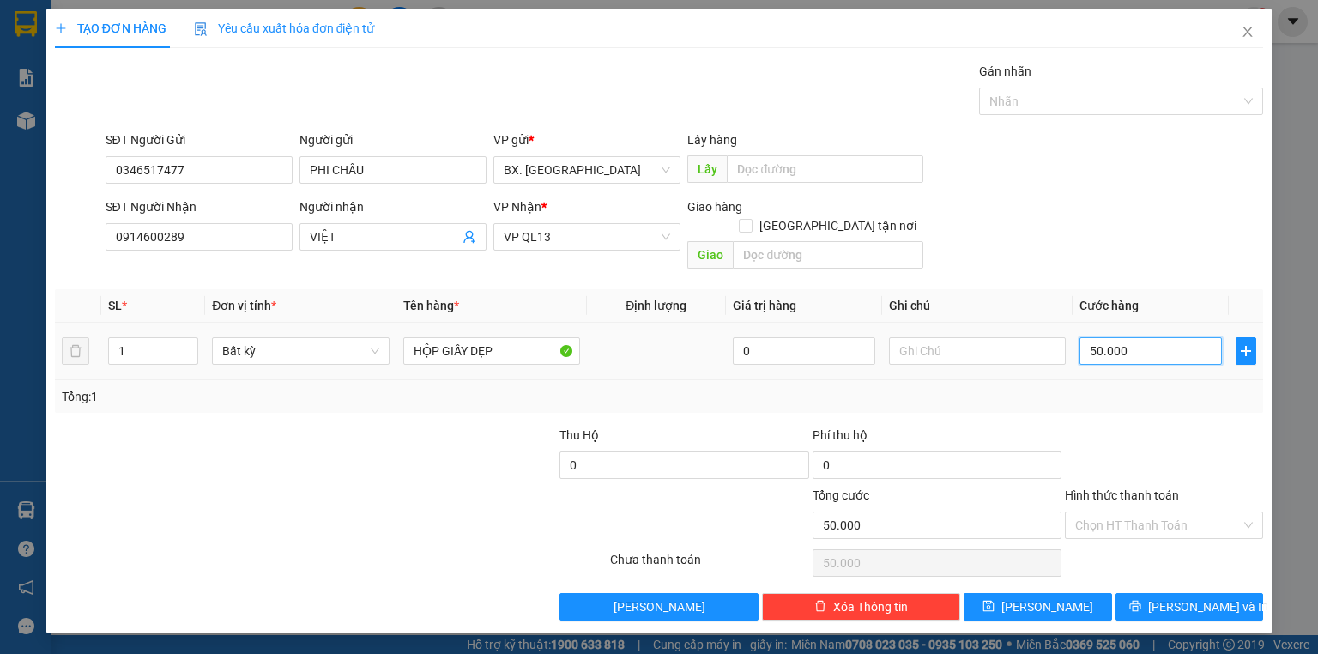
click at [1107, 337] on input "50.000" at bounding box center [1150, 350] width 142 height 27
type input "3"
type input "30"
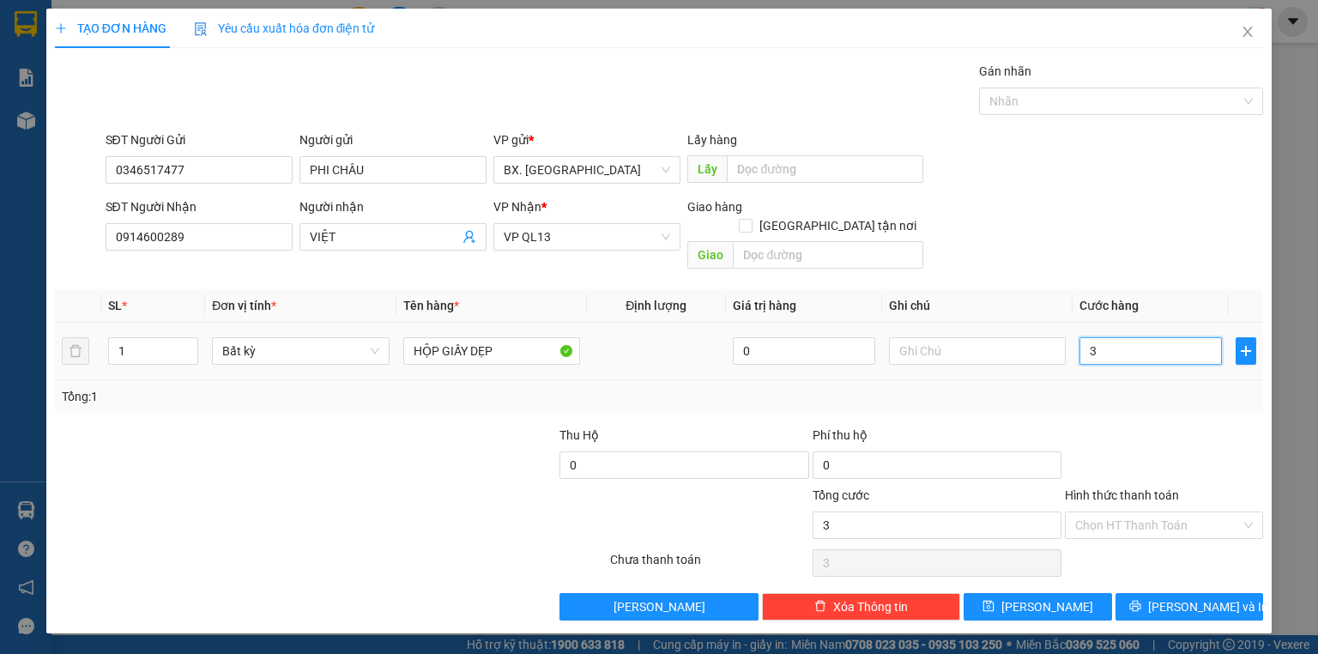
type input "30"
type input "30.000"
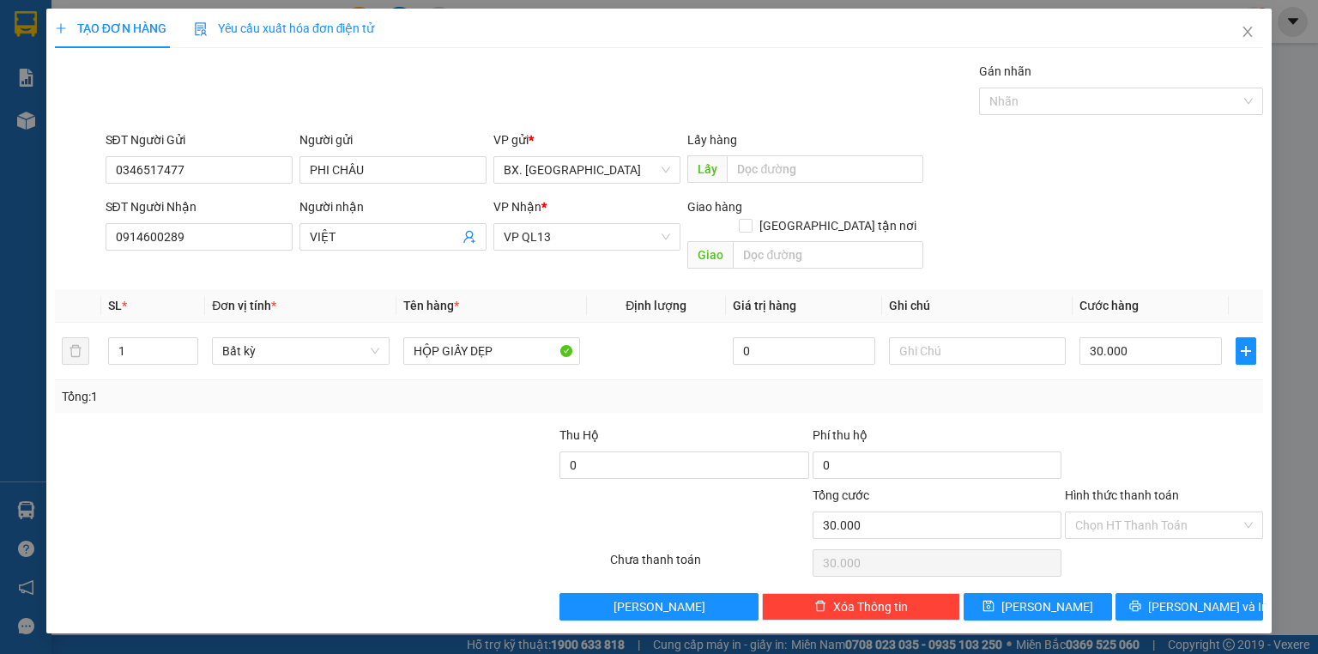
click at [1103, 216] on div "SĐT Người Nhận 0914600289 Người nhận VIỆT VP Nhận * VP QL13 Giao hàng Giao tận …" at bounding box center [684, 236] width 1165 height 79
click at [1174, 512] on input "Hình thức thanh toán" at bounding box center [1158, 525] width 166 height 26
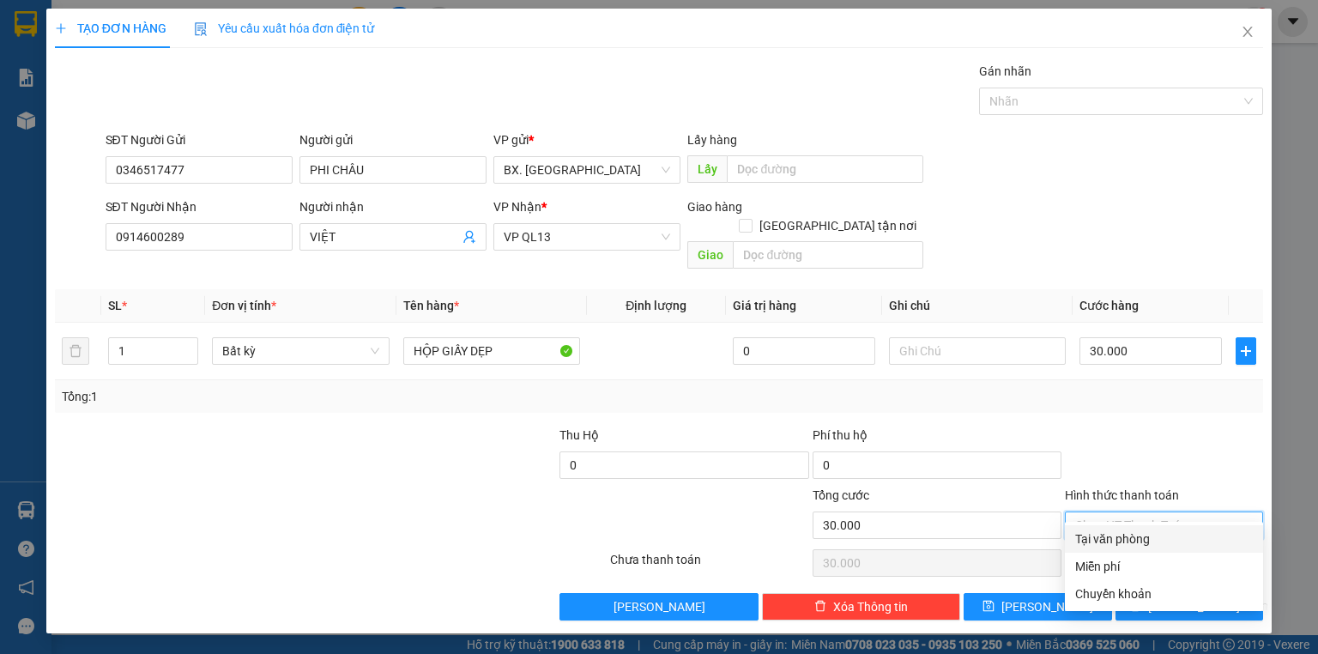
click at [1173, 536] on div "Tại văn phòng" at bounding box center [1164, 538] width 178 height 19
type input "0"
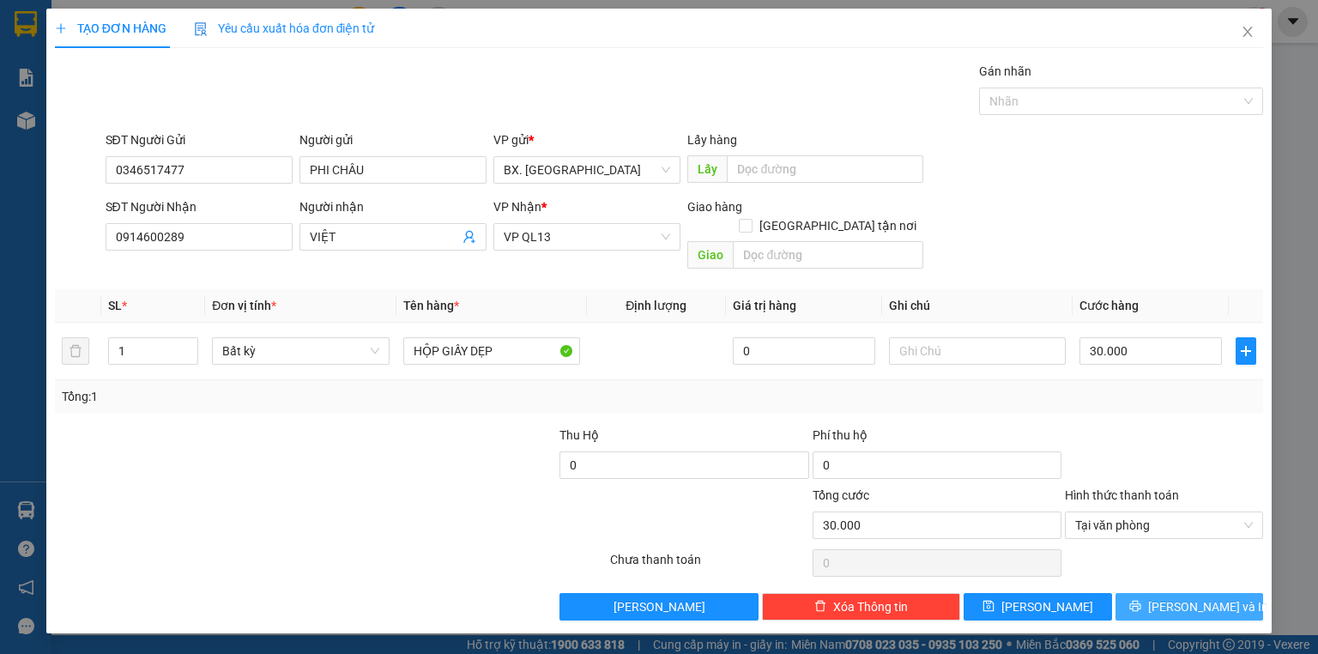
click at [1141, 600] on icon "printer" at bounding box center [1135, 606] width 12 height 12
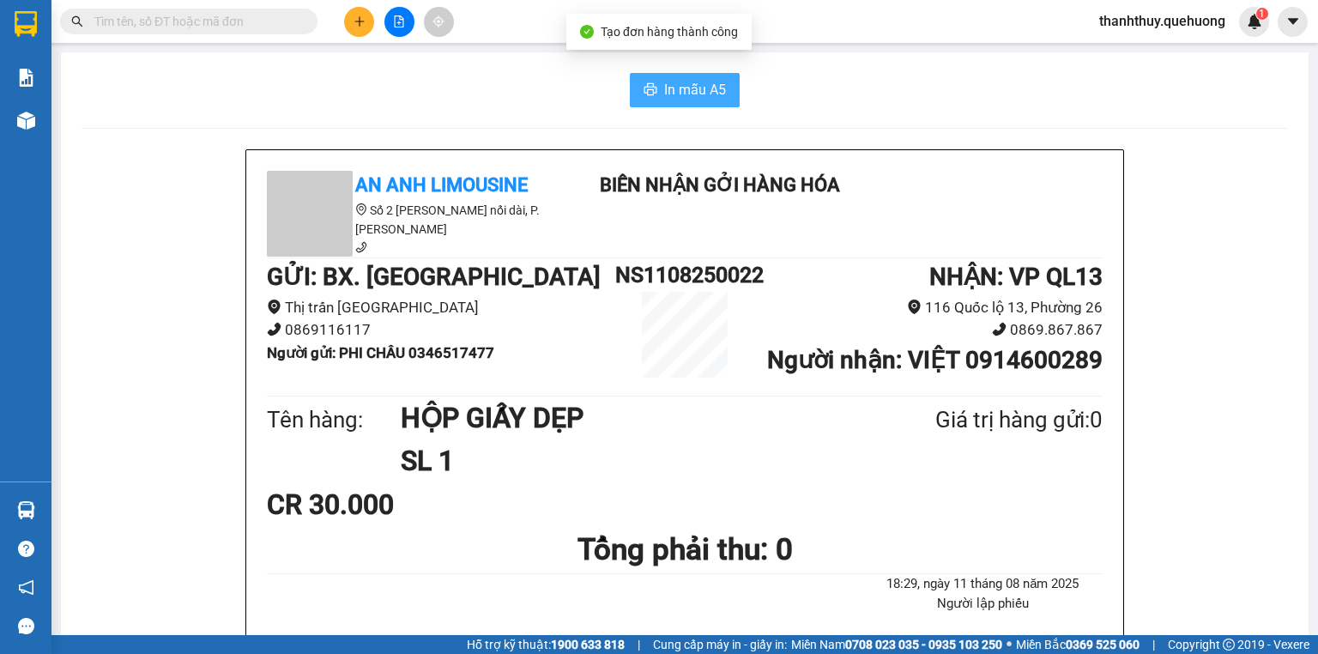
click at [643, 89] on icon "printer" at bounding box center [650, 89] width 14 height 14
click at [399, 19] on icon "file-add" at bounding box center [399, 21] width 9 height 12
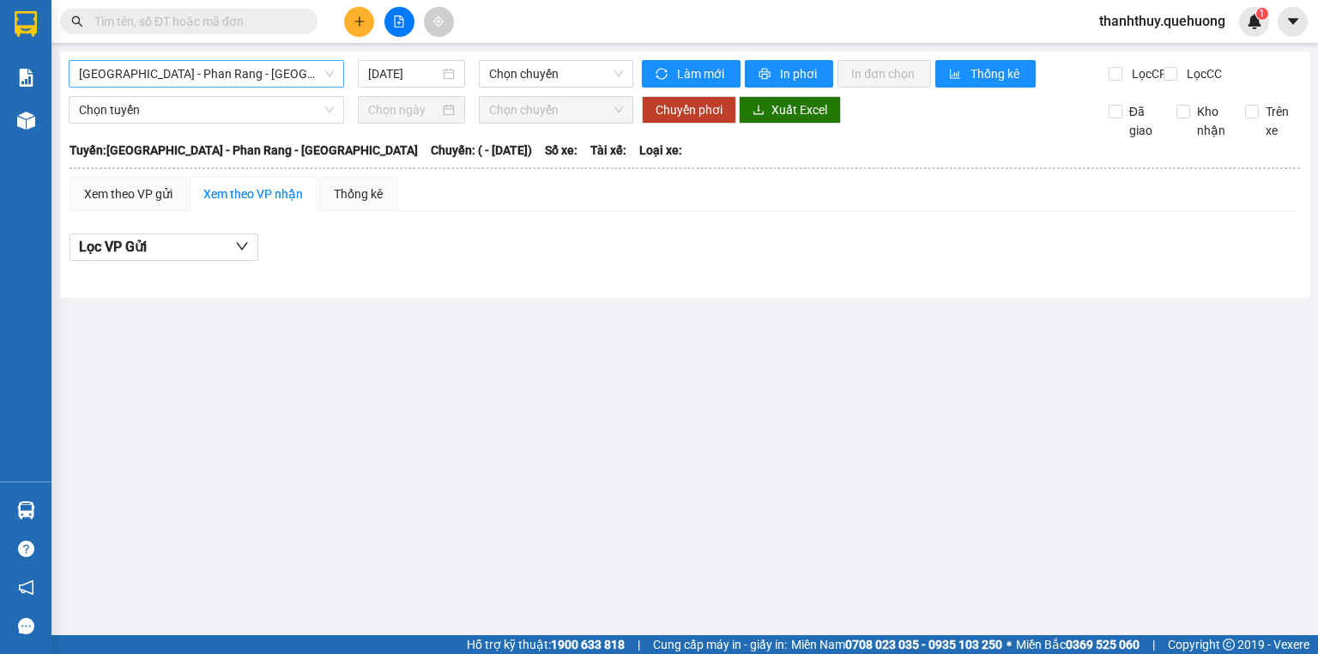
click at [211, 72] on span "[GEOGRAPHIC_DATA] - Phan Rang - [GEOGRAPHIC_DATA]" at bounding box center [206, 74] width 255 height 26
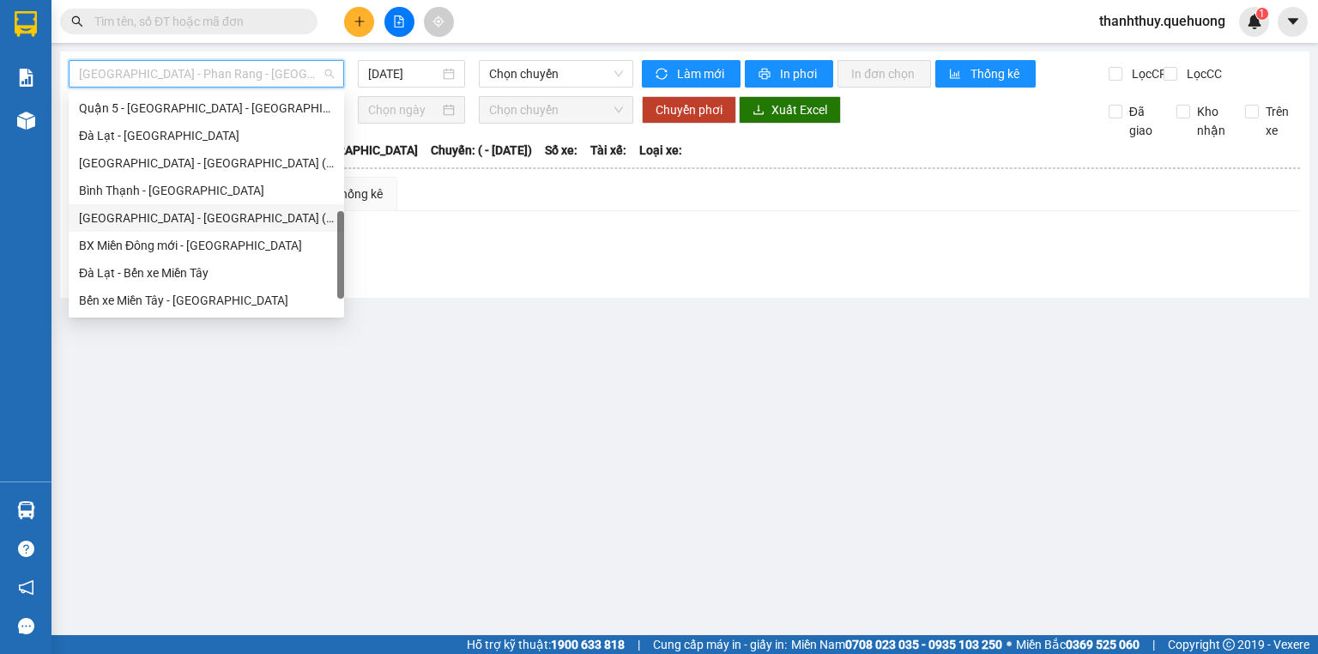
scroll to position [467, 0]
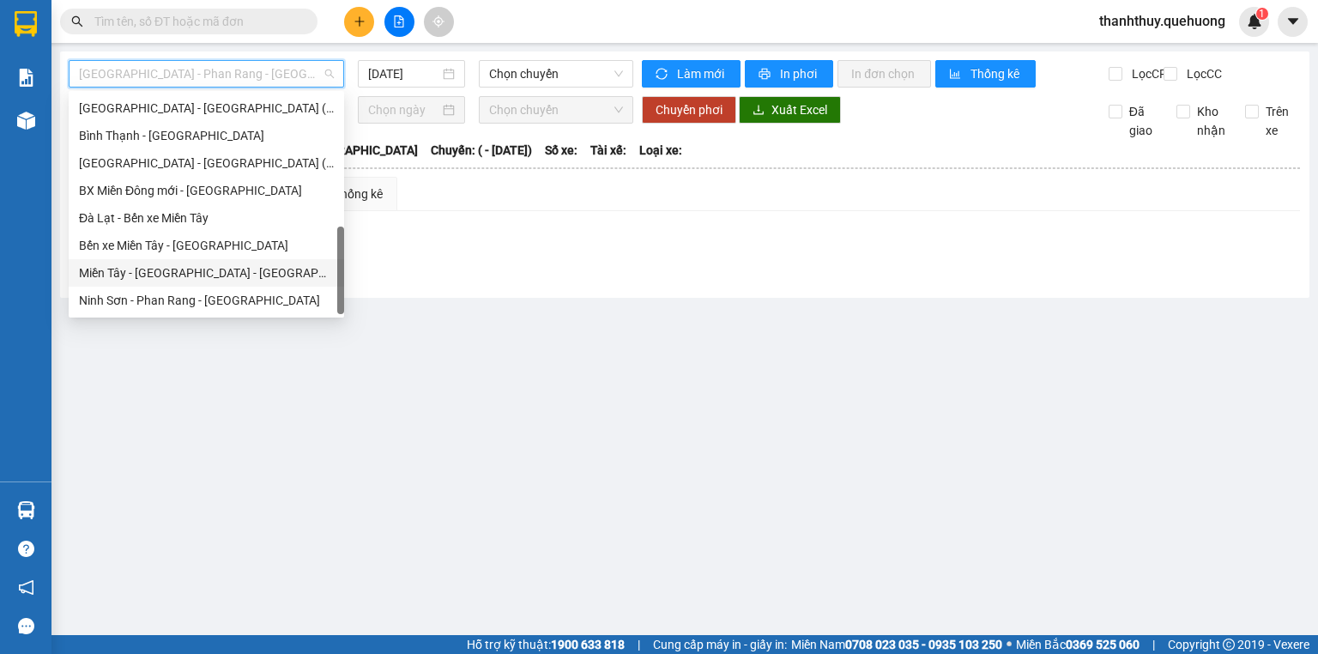
click at [155, 269] on div "Miền Tây - [GEOGRAPHIC_DATA] - [GEOGRAPHIC_DATA]" at bounding box center [206, 272] width 255 height 19
type input "[DATE]"
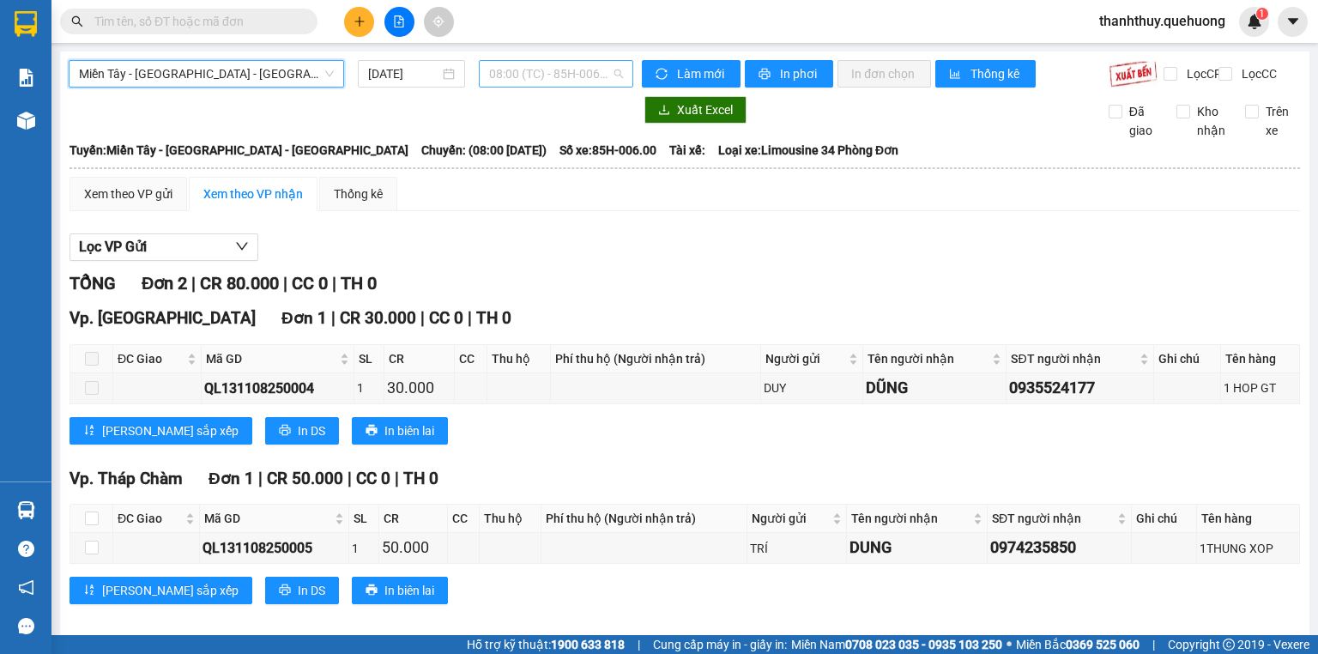
click at [546, 75] on span "08:00 (TC) - 85H-006.00" at bounding box center [556, 74] width 135 height 26
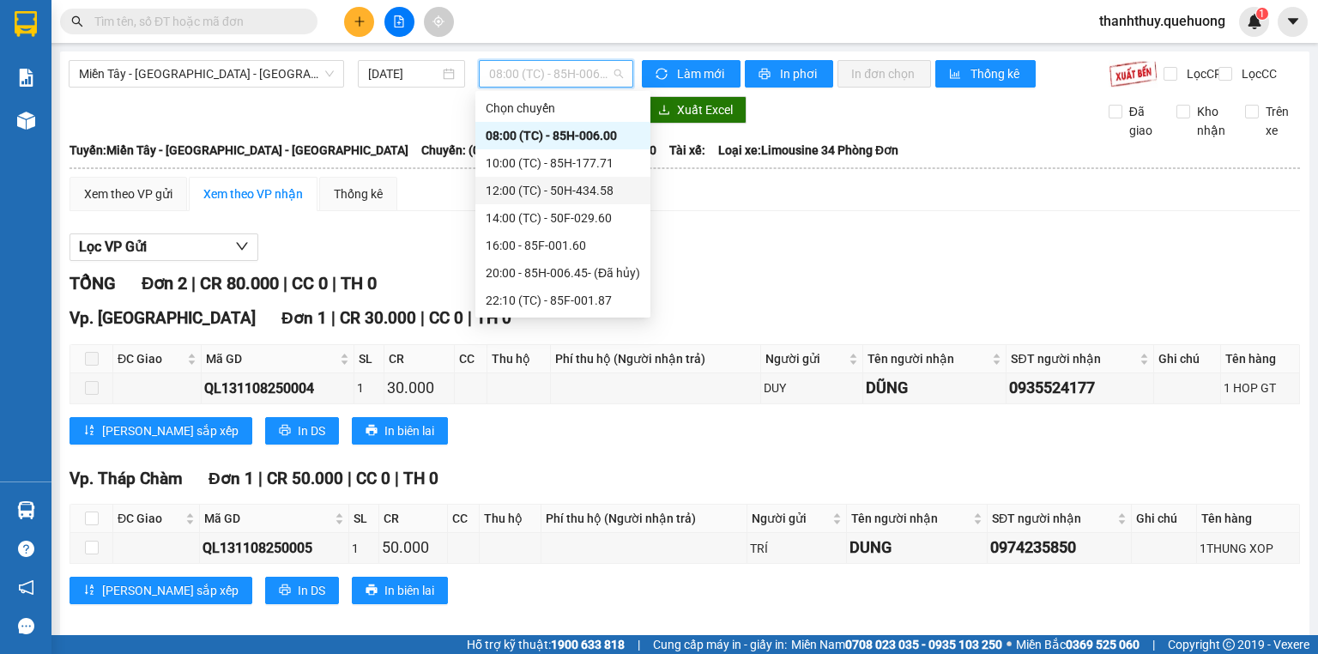
click at [562, 193] on div "12:00 (TC) - 50H-434.58" at bounding box center [563, 190] width 154 height 19
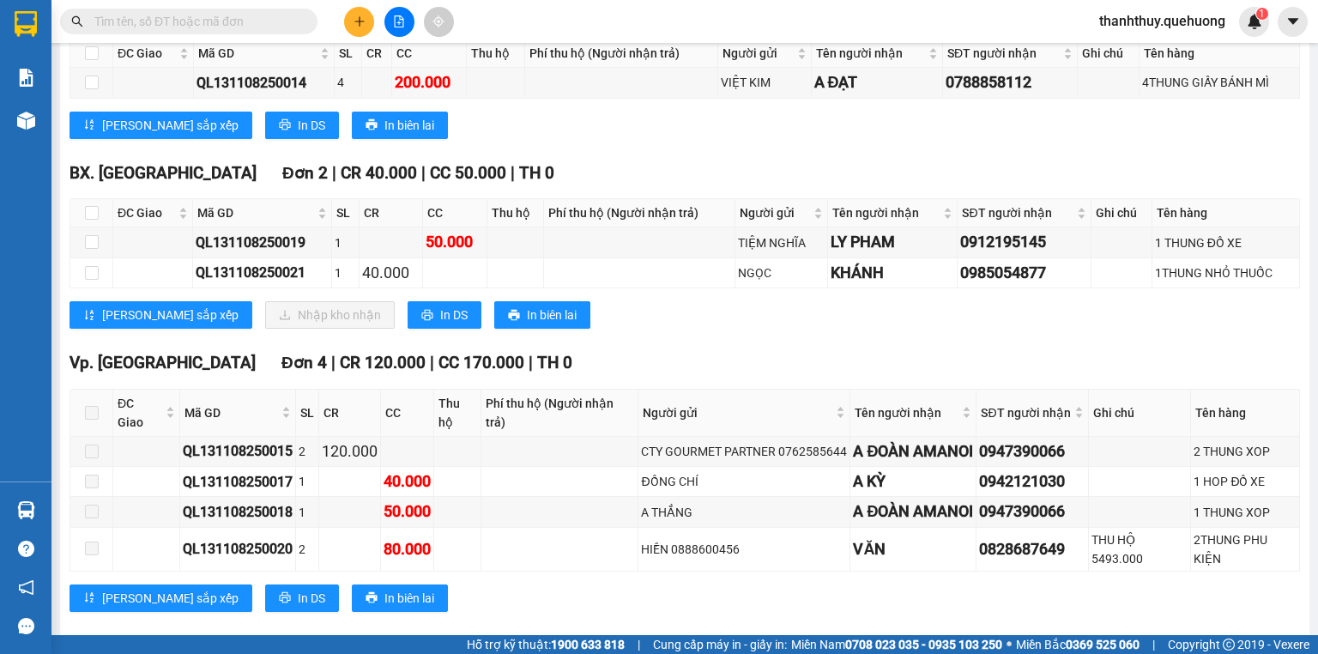
scroll to position [272, 0]
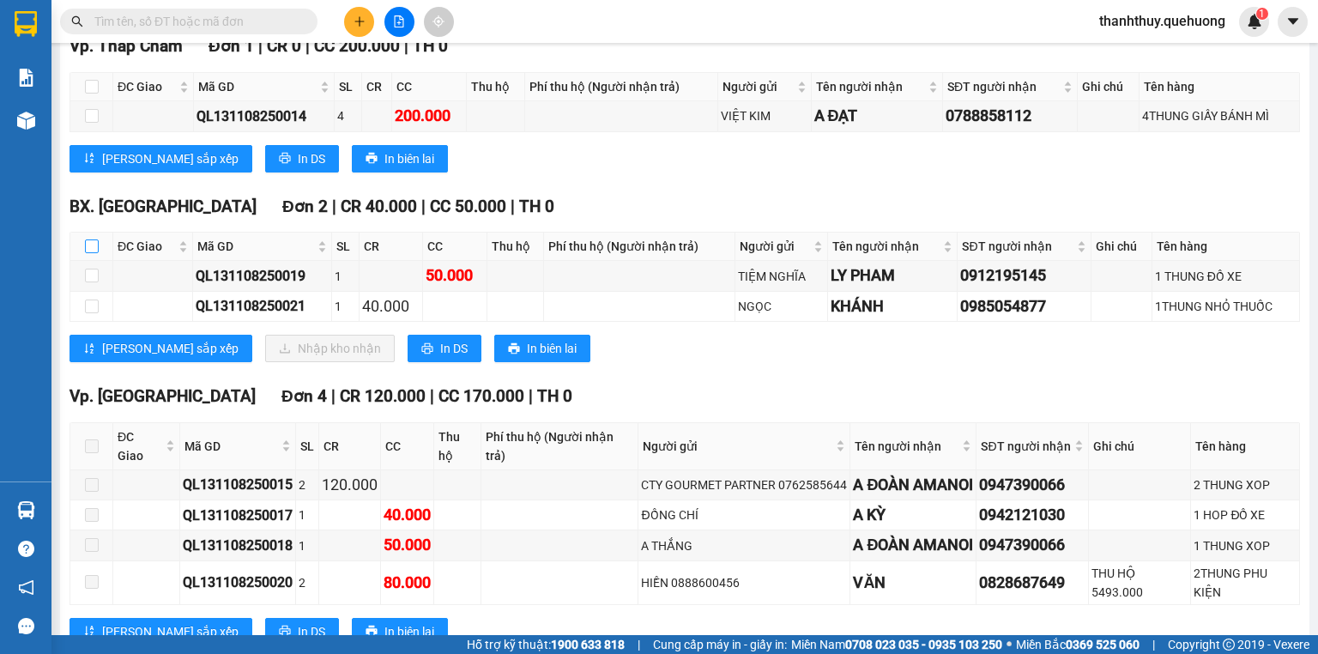
click at [88, 253] on input "checkbox" at bounding box center [92, 246] width 14 height 14
checkbox input "true"
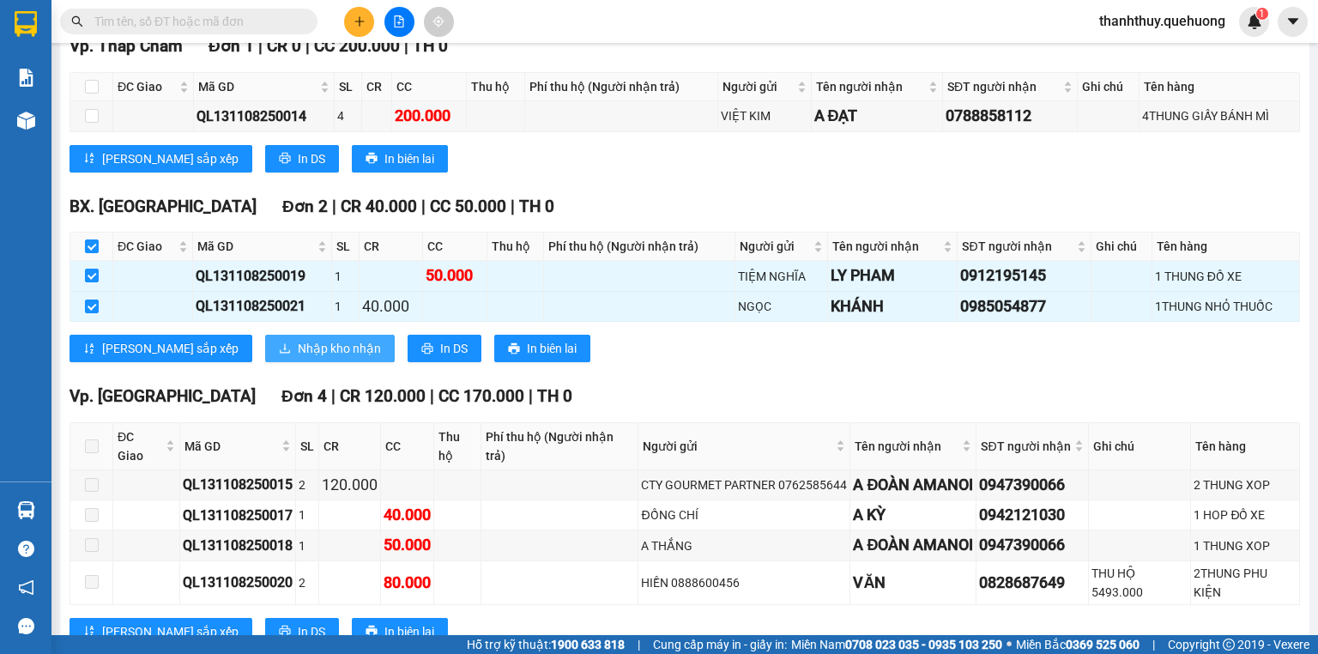
click at [298, 358] on span "Nhập kho nhận" at bounding box center [339, 348] width 83 height 19
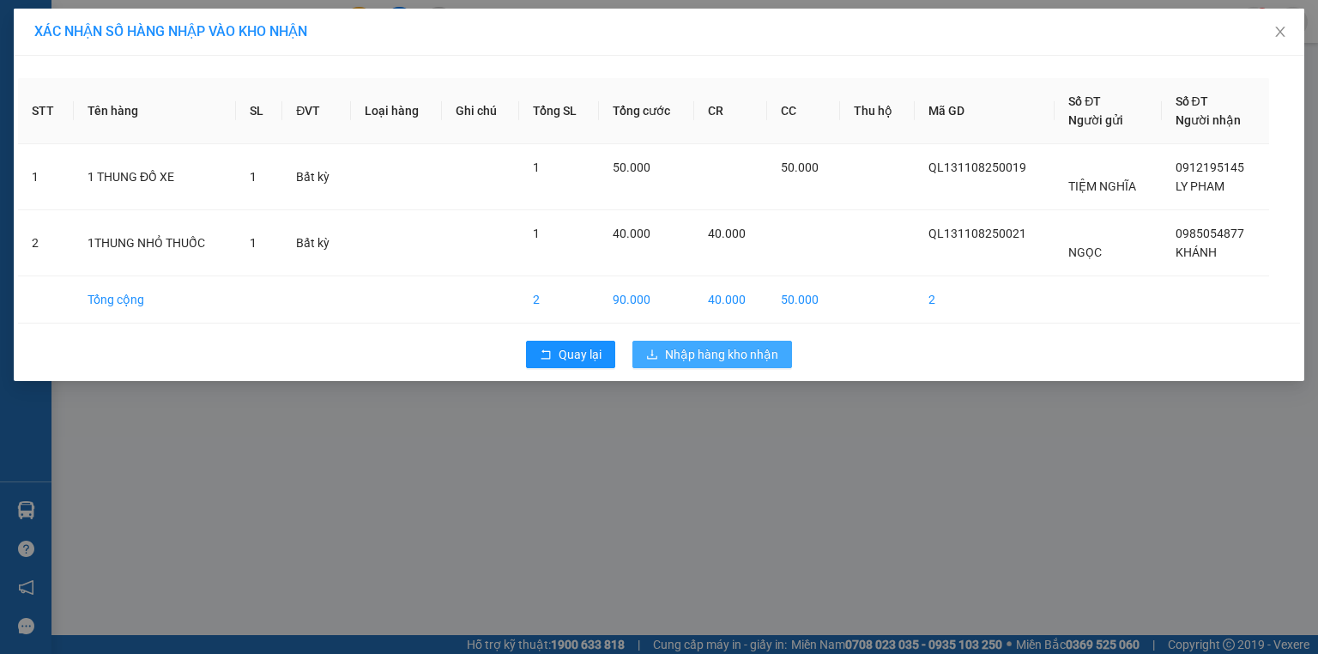
click at [703, 353] on span "Nhập hàng kho nhận" at bounding box center [721, 354] width 113 height 19
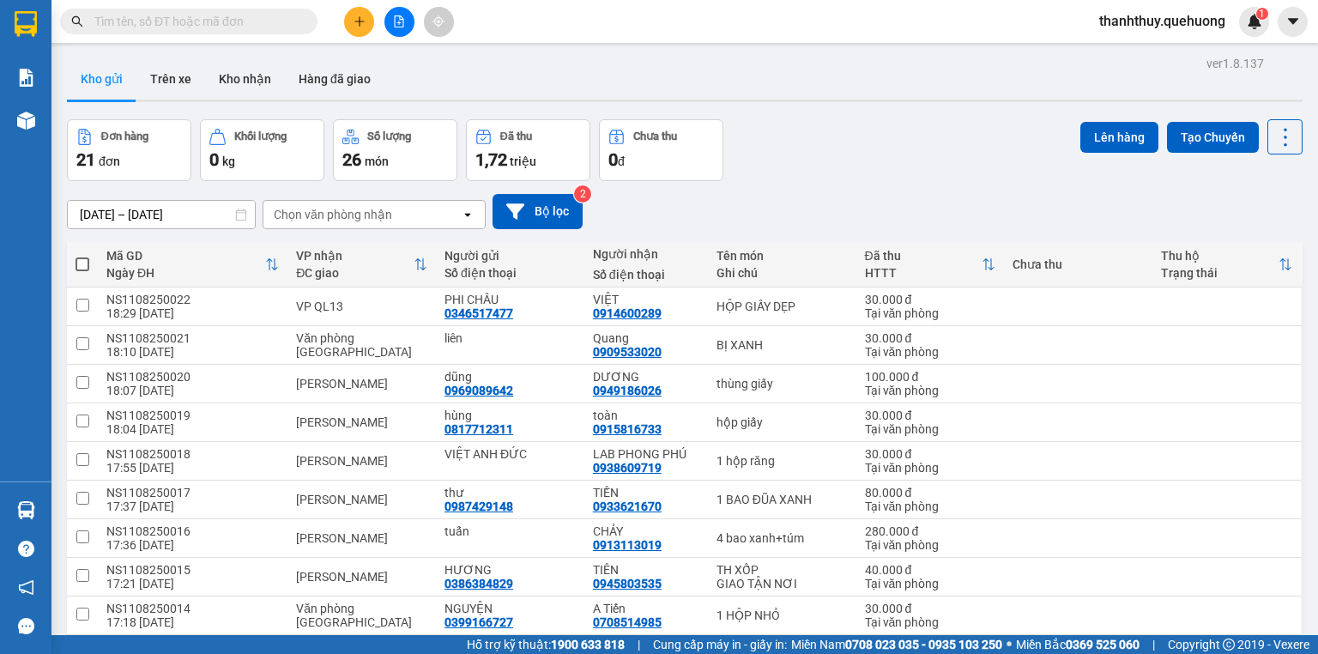
click at [360, 23] on icon "plus" at bounding box center [359, 21] width 12 height 12
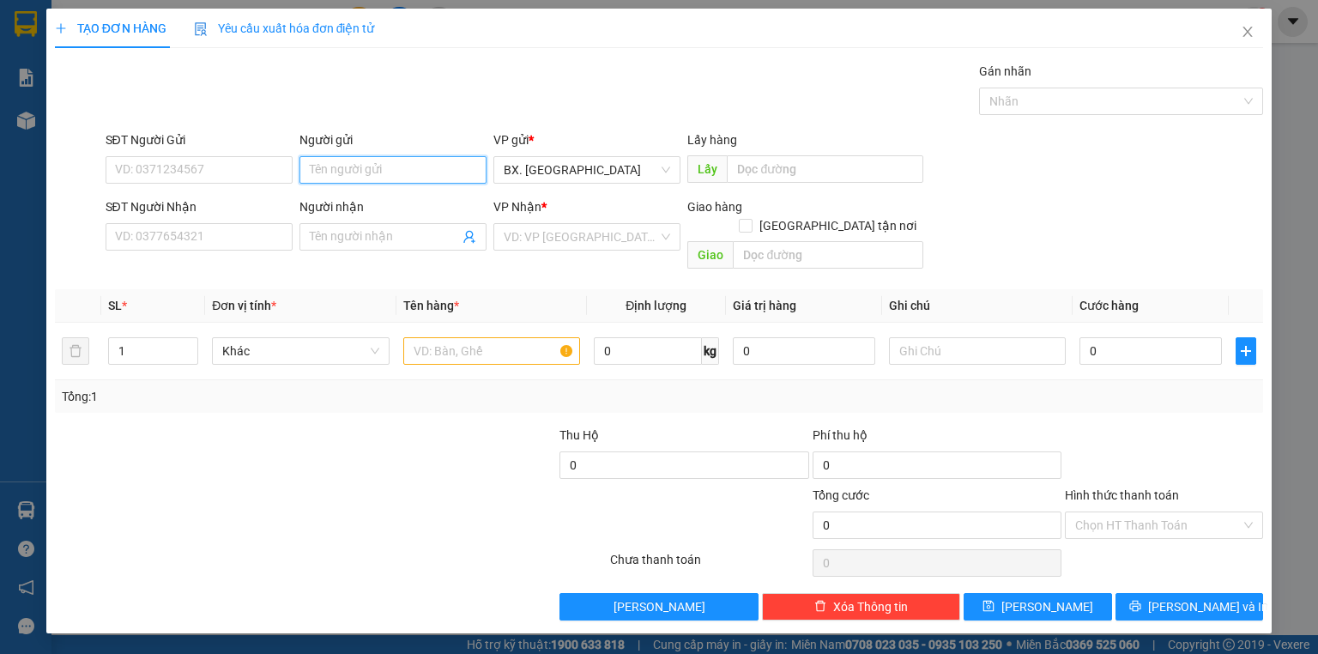
click at [367, 161] on input "Người gửi" at bounding box center [392, 169] width 187 height 27
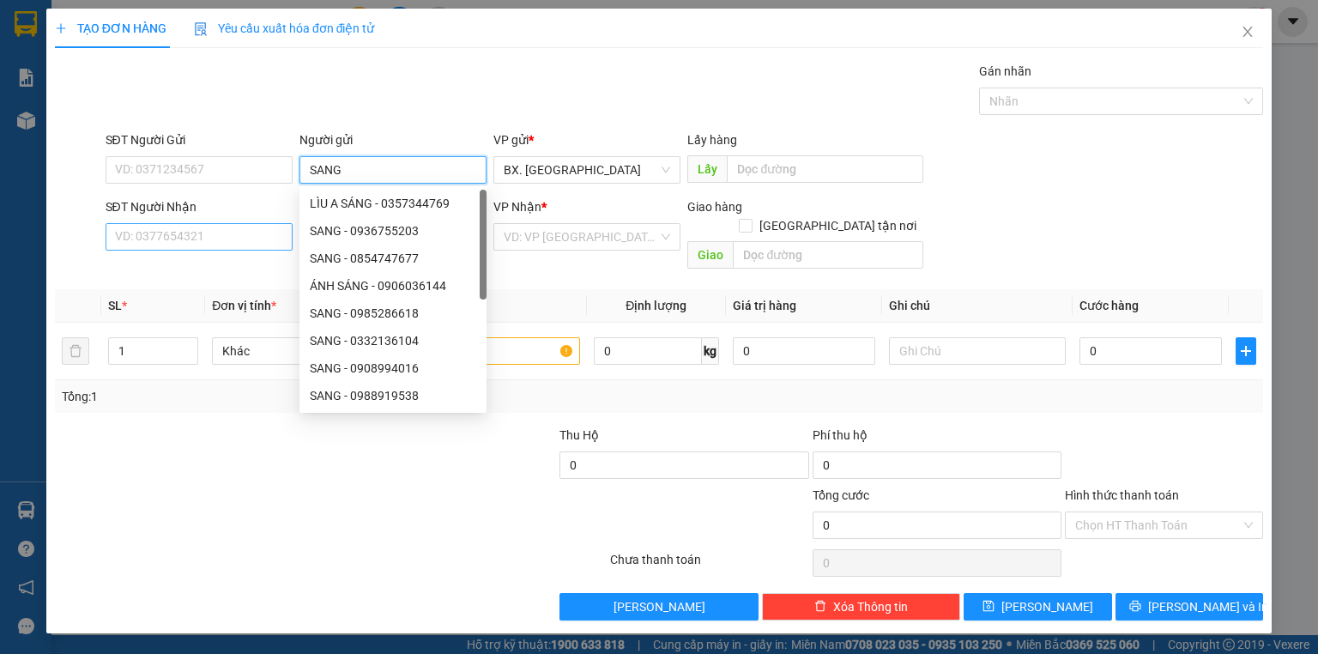
type input "SANG"
click at [204, 232] on input "SĐT Người Nhận" at bounding box center [199, 236] width 187 height 27
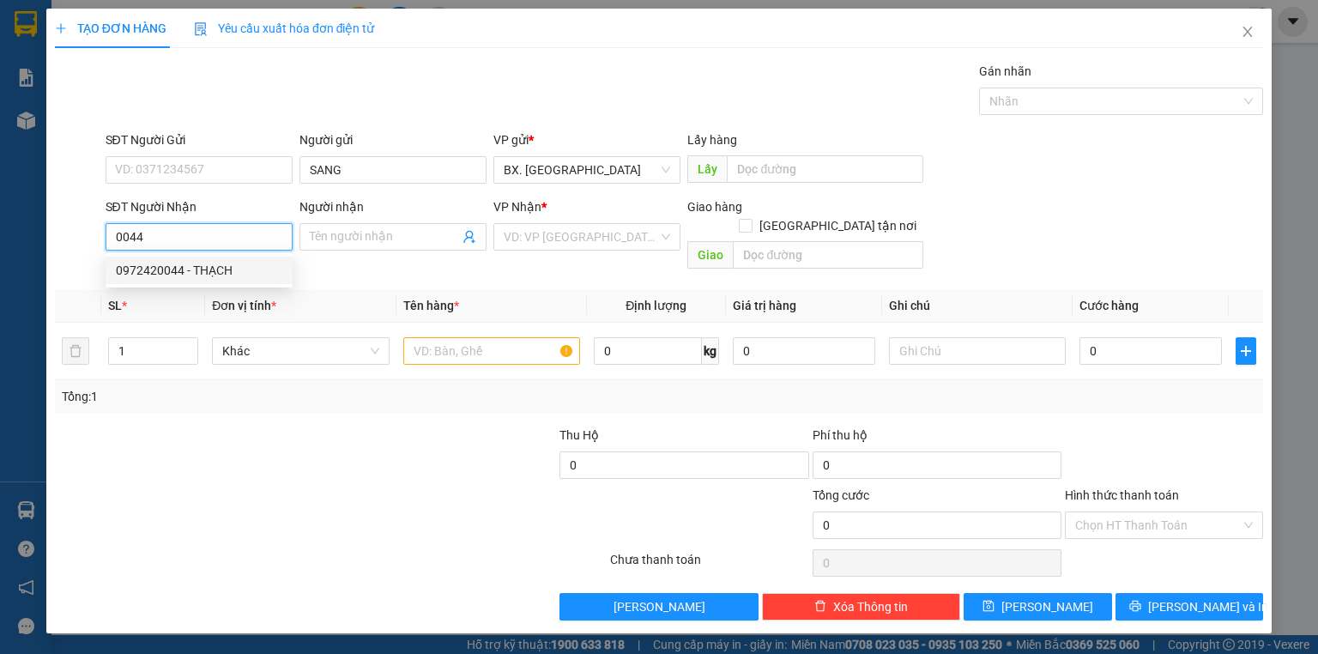
click at [183, 264] on div "0972420044 - THẠCH" at bounding box center [199, 270] width 166 height 19
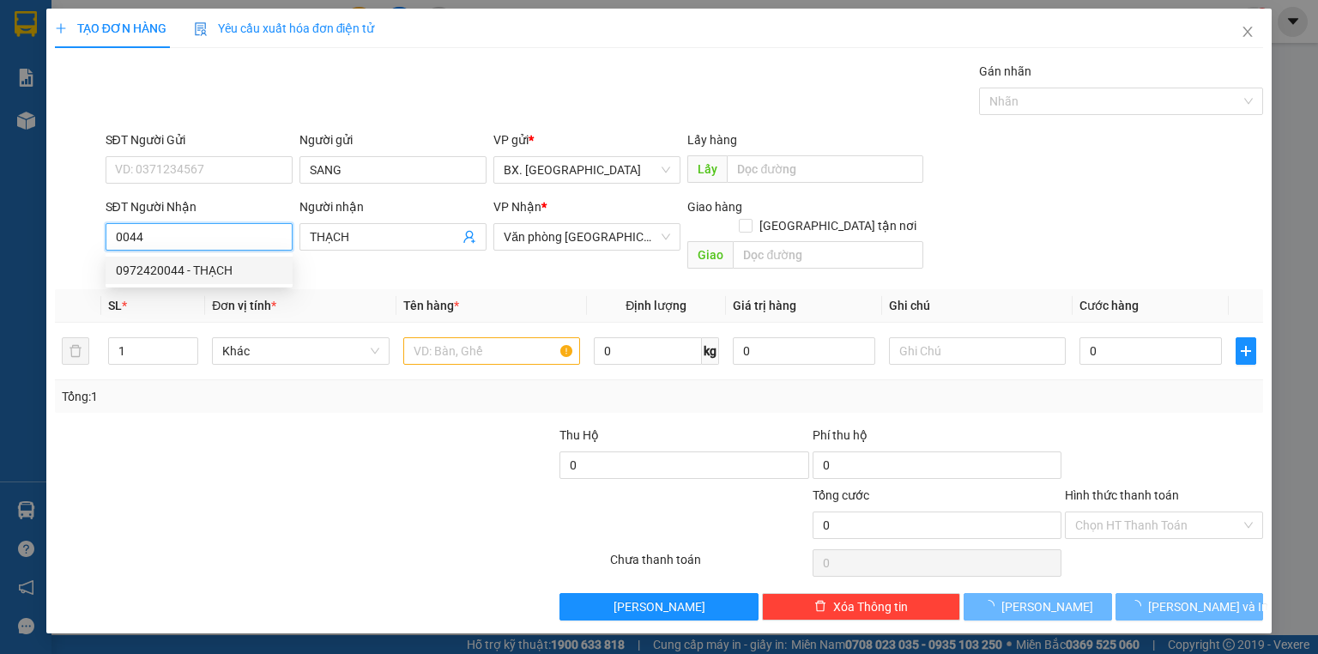
type input "0972420044"
type input "THẠCH"
type input "30.000"
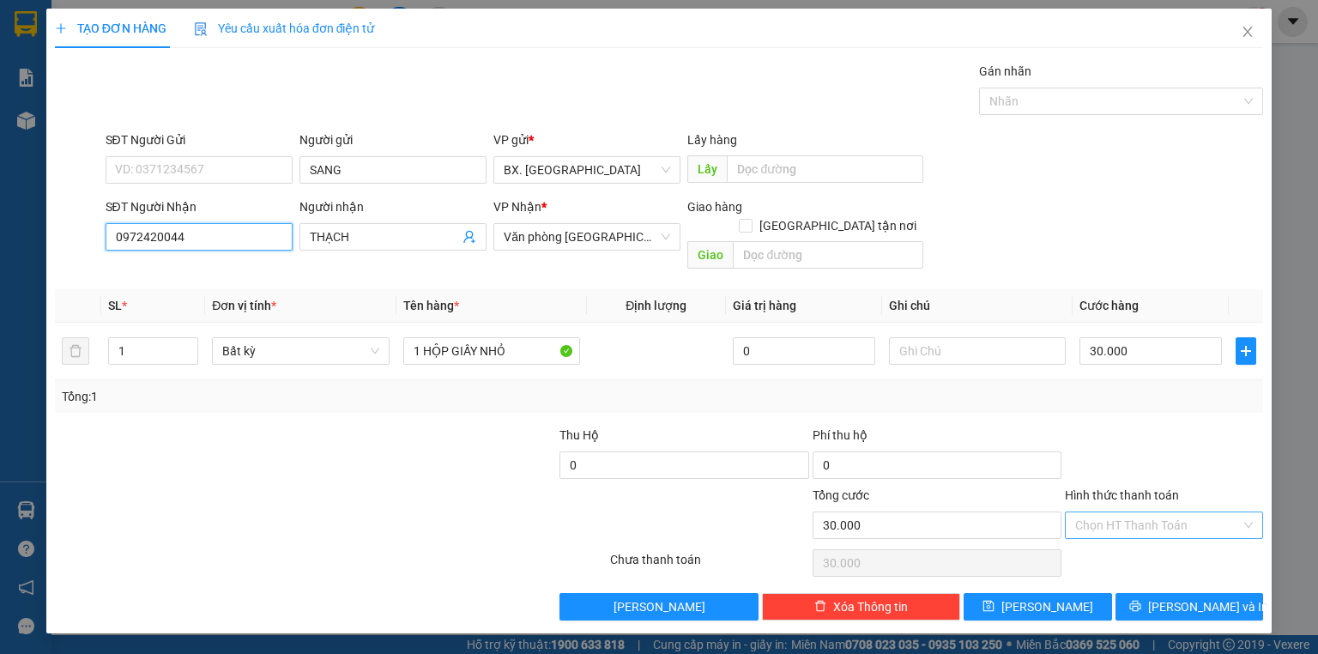
type input "0972420044"
click at [1125, 512] on input "Hình thức thanh toán" at bounding box center [1158, 525] width 166 height 26
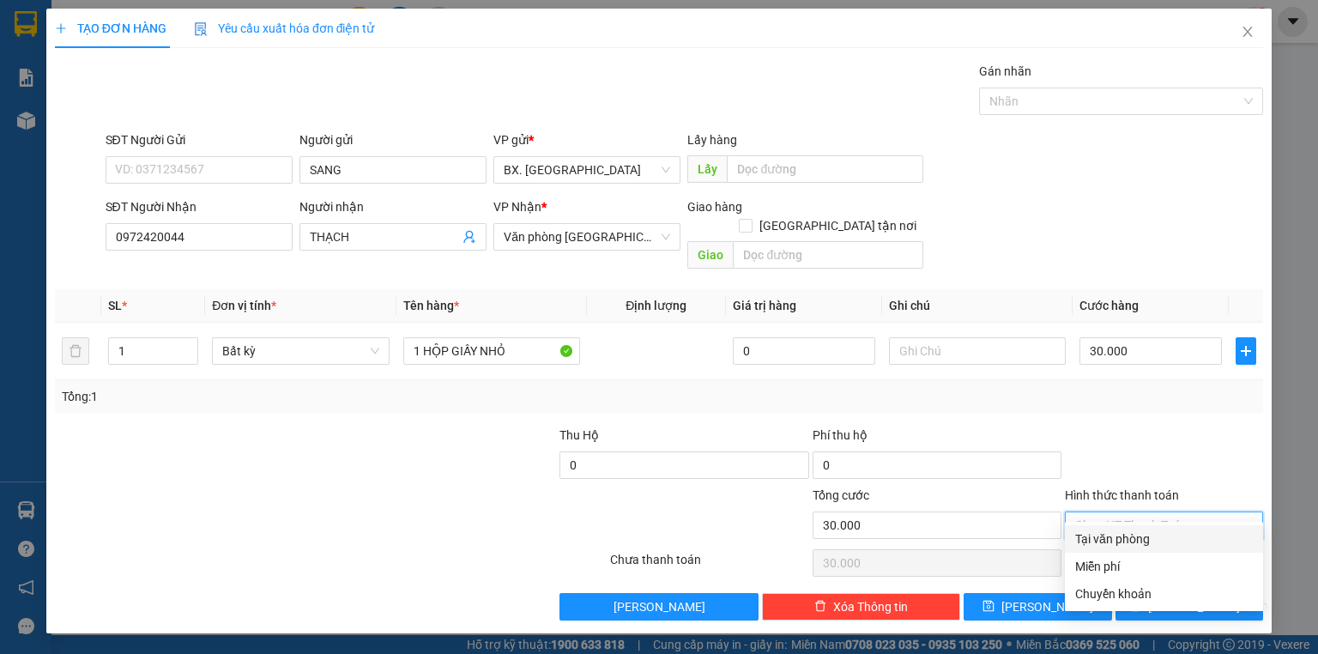
click at [1132, 525] on div "Tại văn phòng" at bounding box center [1164, 538] width 198 height 27
type input "0"
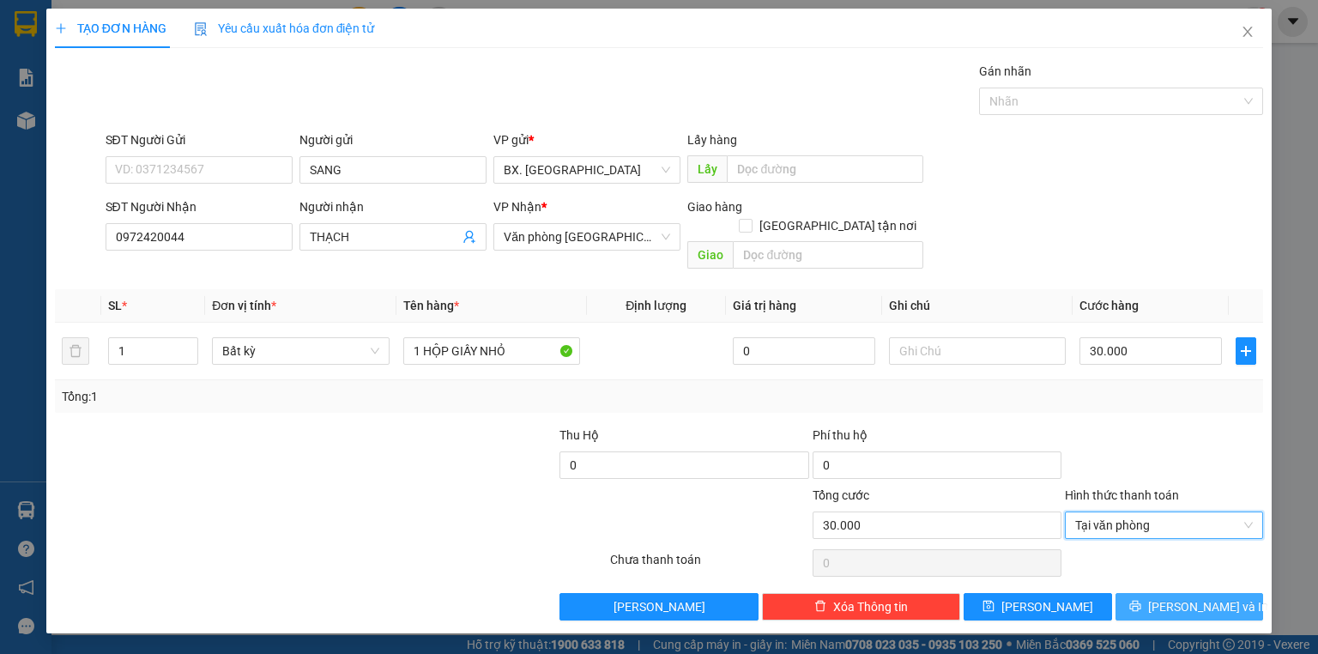
click at [1147, 593] on button "[PERSON_NAME] và In" at bounding box center [1189, 606] width 148 height 27
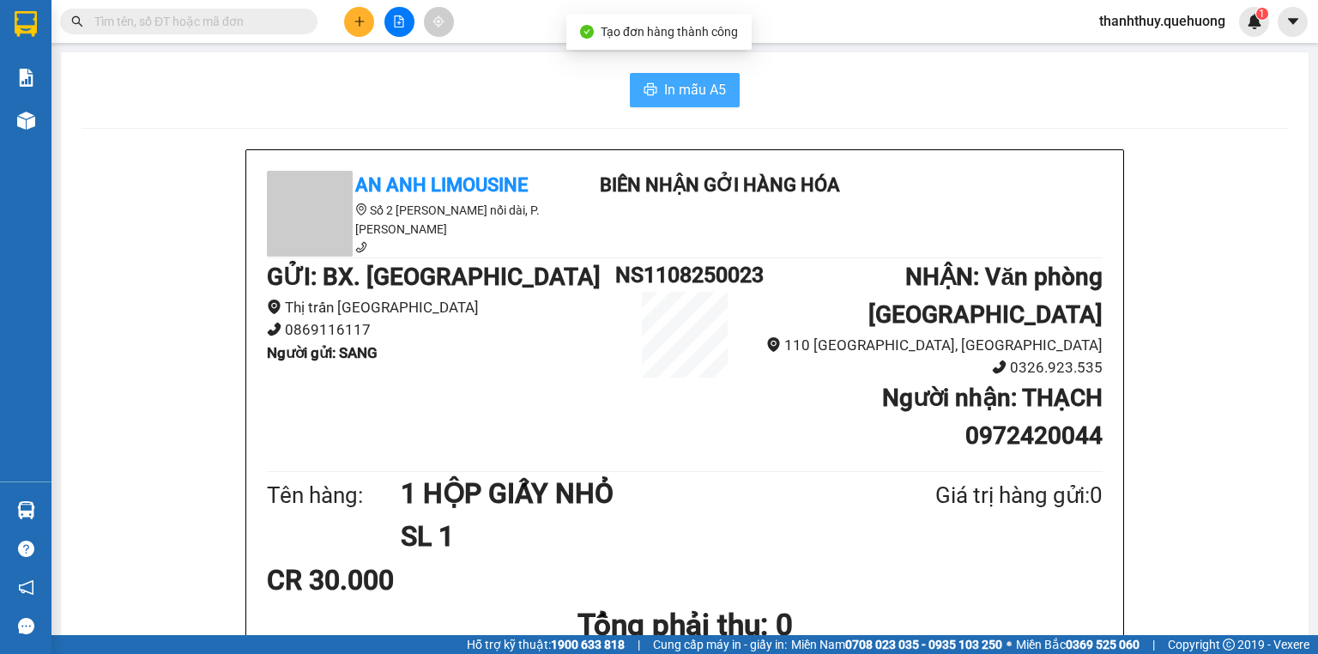
click at [675, 96] on span "In mẫu A5" at bounding box center [695, 89] width 62 height 21
click at [353, 13] on button at bounding box center [359, 22] width 30 height 30
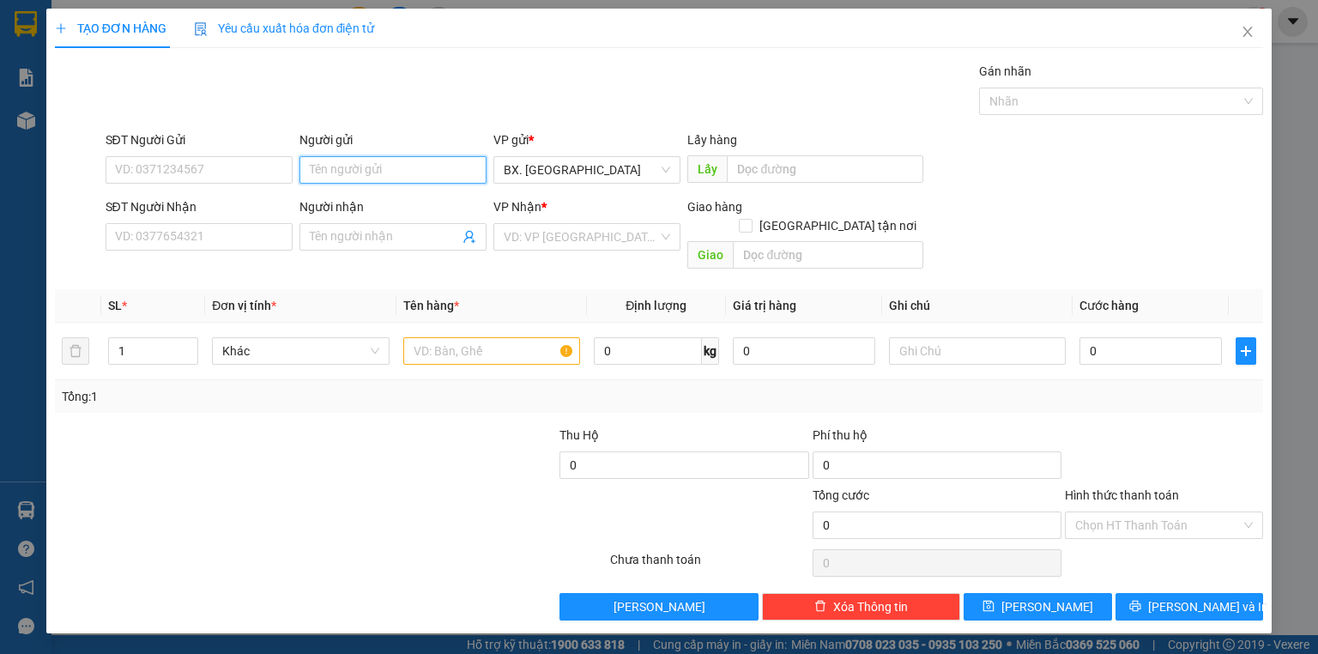
click at [388, 169] on input "Người gửi" at bounding box center [392, 169] width 187 height 27
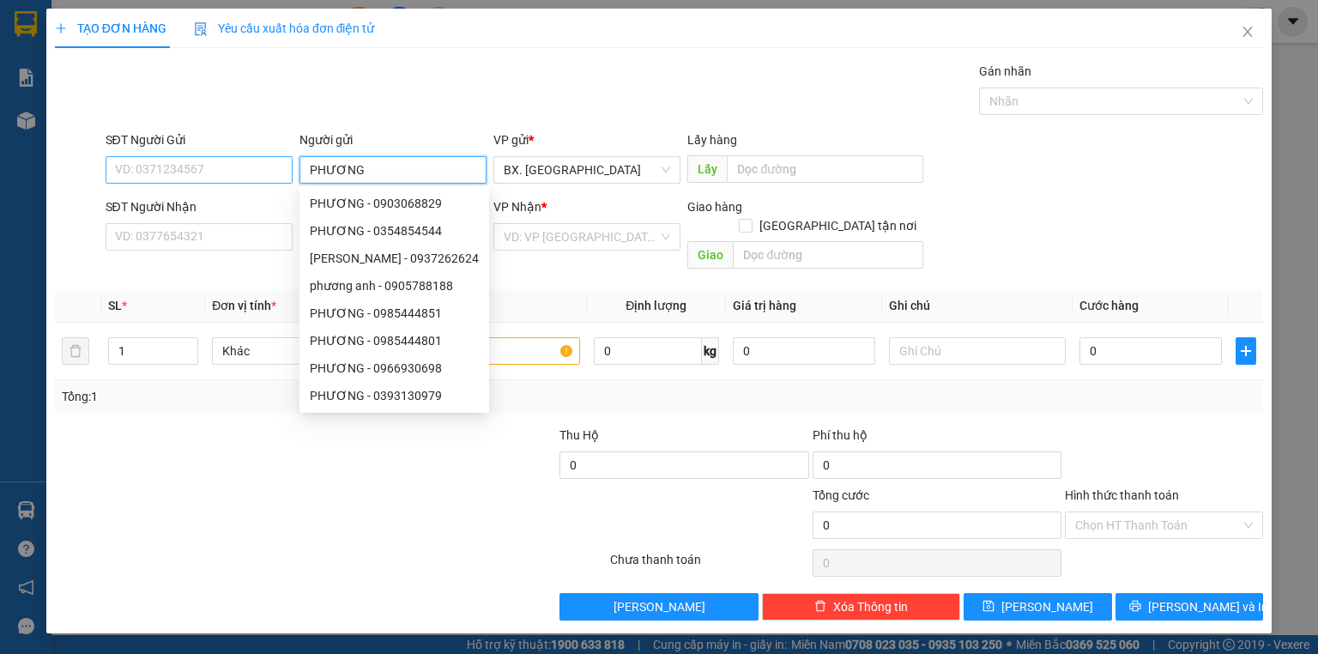
type input "PHƯƠNG"
click at [238, 161] on input "SĐT Người Gửi" at bounding box center [199, 169] width 187 height 27
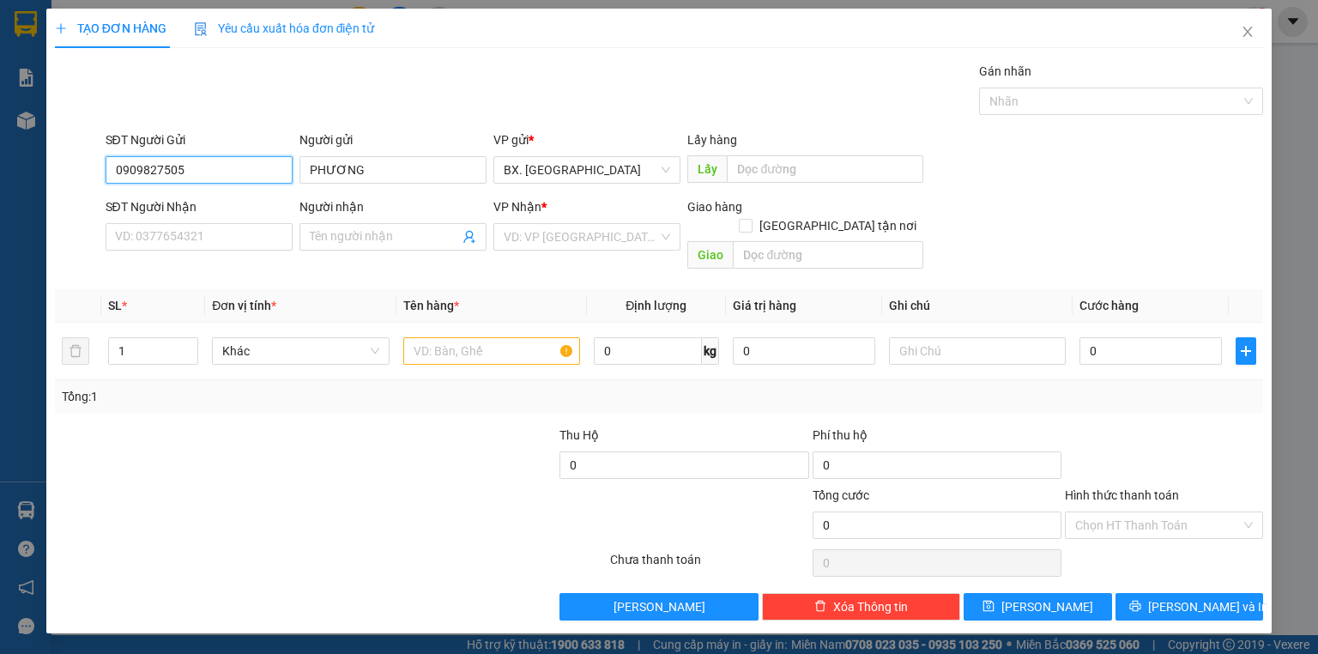
drag, startPoint x: 213, startPoint y: 172, endPoint x: 86, endPoint y: 209, distance: 132.5
click at [86, 209] on form "SĐT Người Gửi 0909827505 0909827505 Người gửi PHƯƠNG VP gửi * BX. [GEOGRAPHIC_D…" at bounding box center [659, 203] width 1208 height 146
type input "0909827505"
click at [154, 241] on input "SĐT Người Nhận" at bounding box center [199, 236] width 187 height 27
paste input "0909827505"
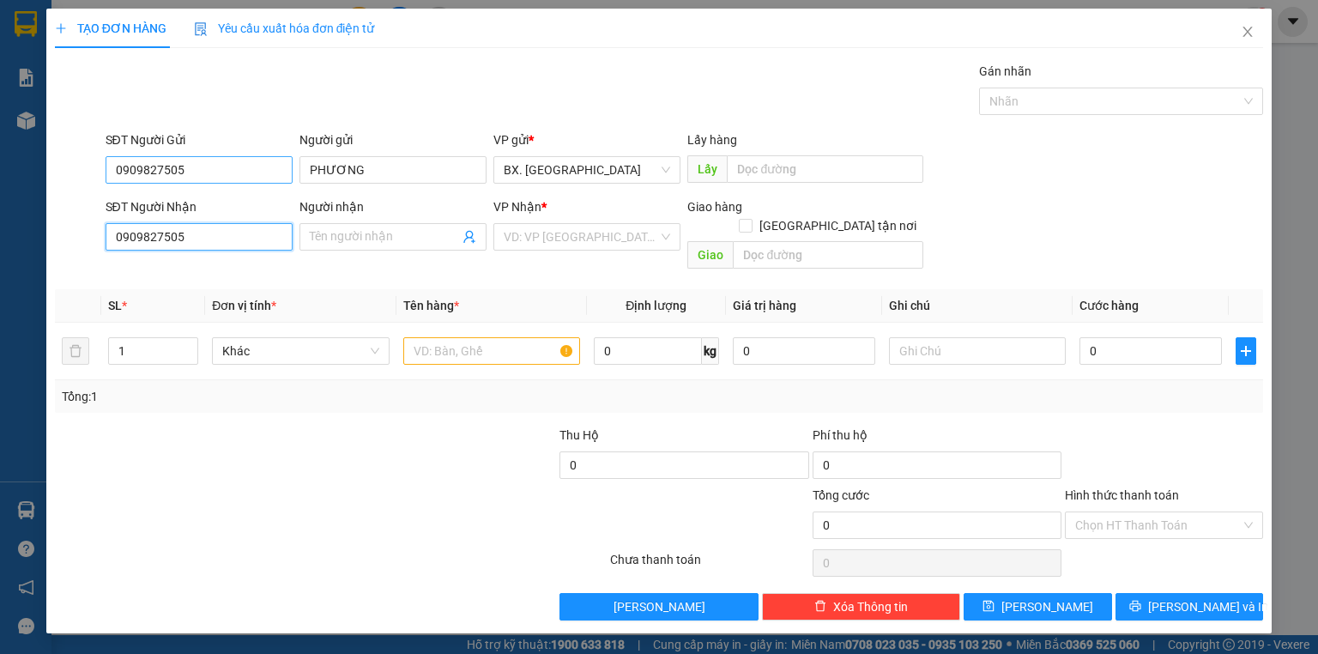
type input "0909827505"
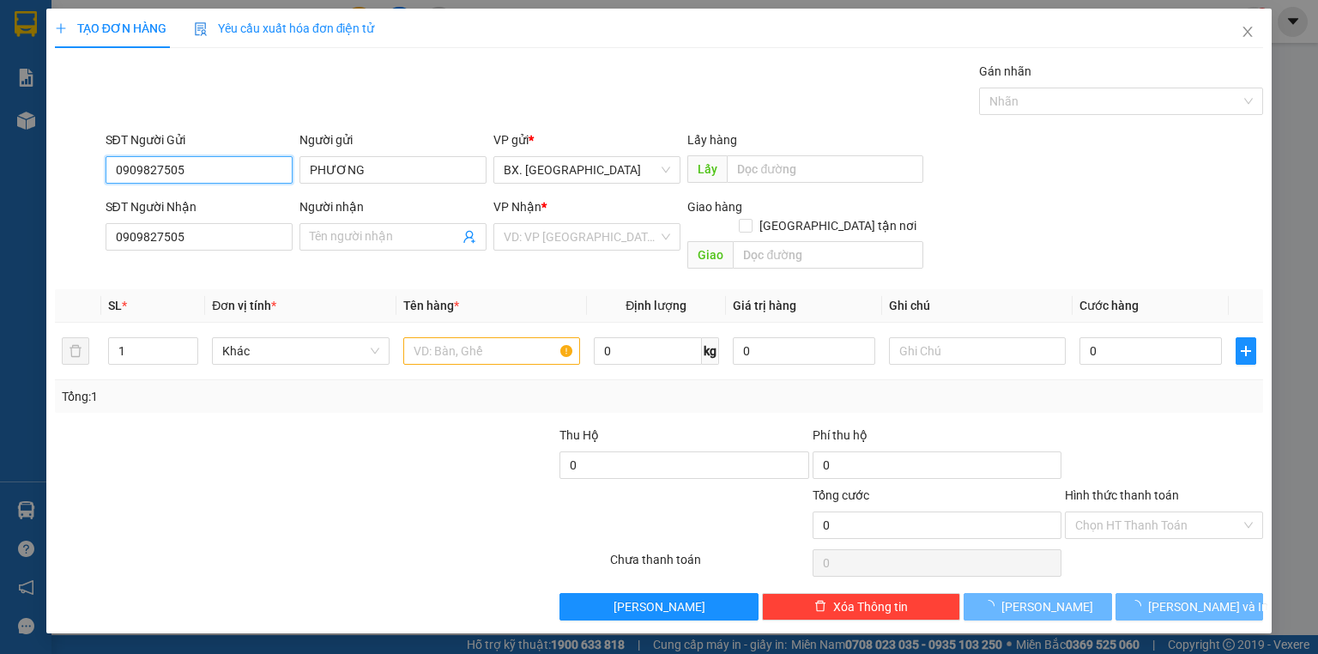
drag, startPoint x: 196, startPoint y: 172, endPoint x: 99, endPoint y: 192, distance: 98.9
click at [99, 192] on form "SĐT Người Gửi 0909827505 0909827505 Người gửi PHƯƠNG VP gửi * BX. [GEOGRAPHIC_D…" at bounding box center [659, 203] width 1208 height 146
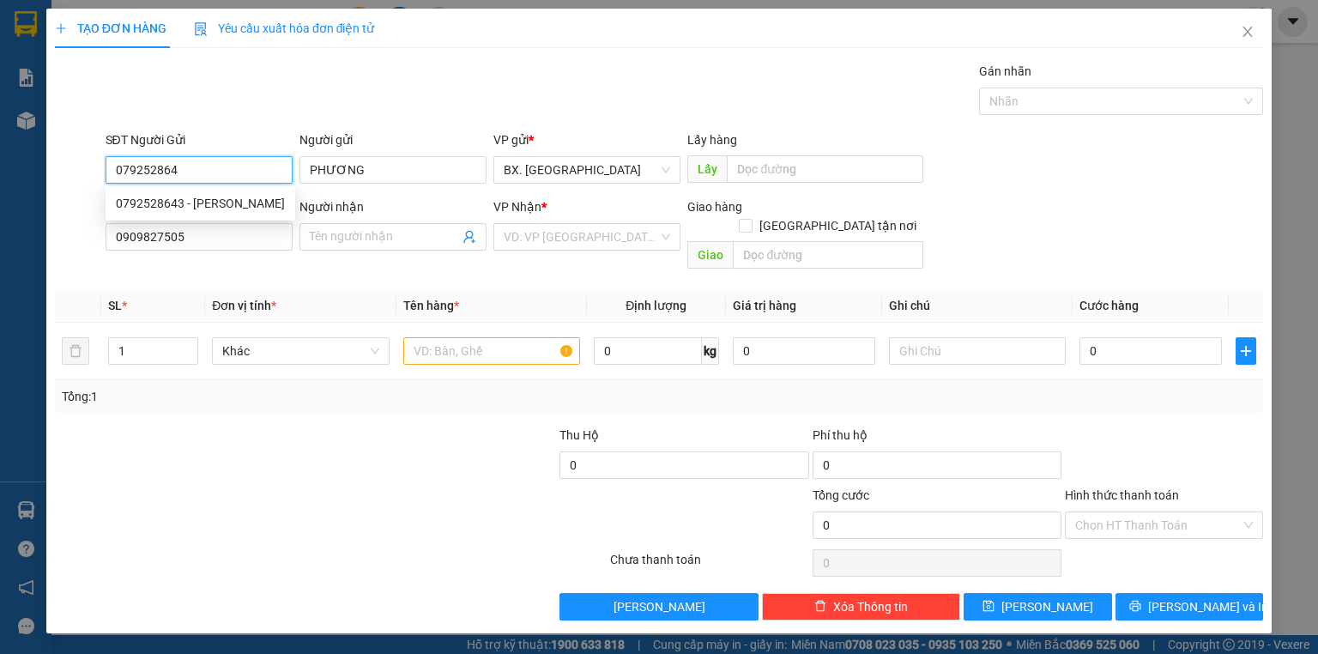
type input "0792528643"
click at [178, 202] on div "0792528643 - [PERSON_NAME]" at bounding box center [200, 203] width 169 height 19
type input "[PERSON_NAME]"
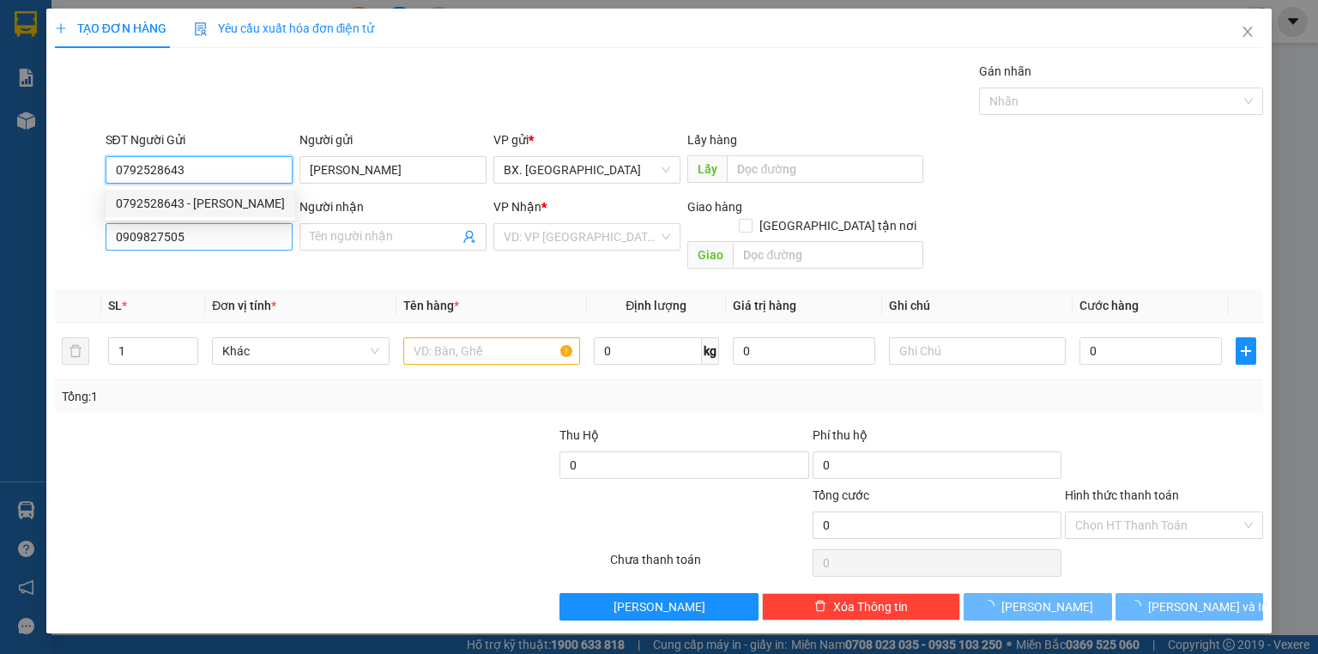
type input "40.000"
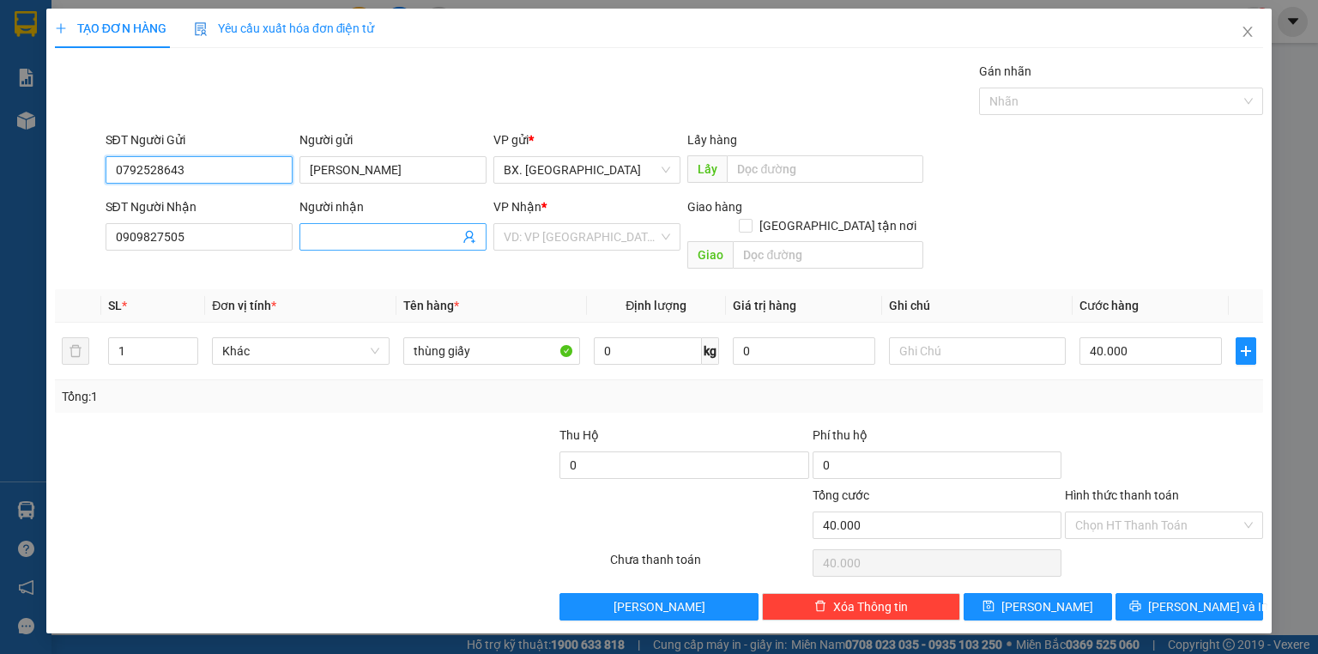
type input "0792528643"
click at [347, 244] on input "Người nhận" at bounding box center [384, 236] width 149 height 19
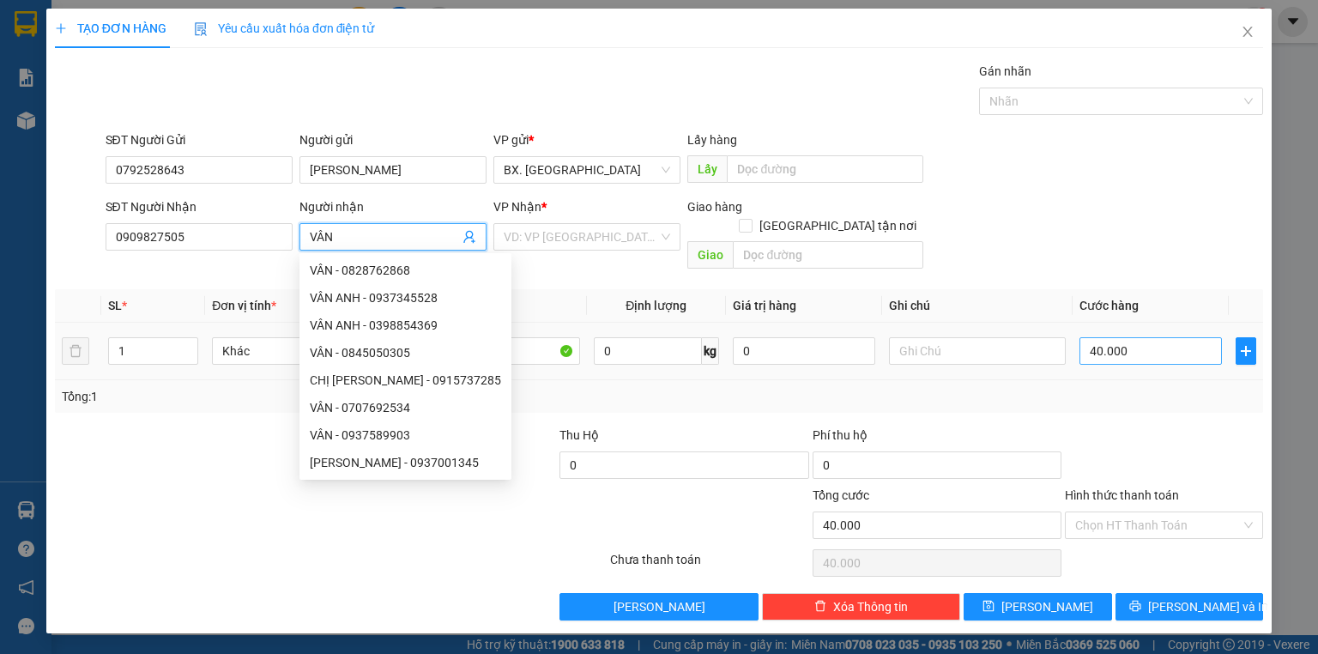
type input "VÂN"
click at [1136, 338] on input "40.000" at bounding box center [1150, 350] width 142 height 27
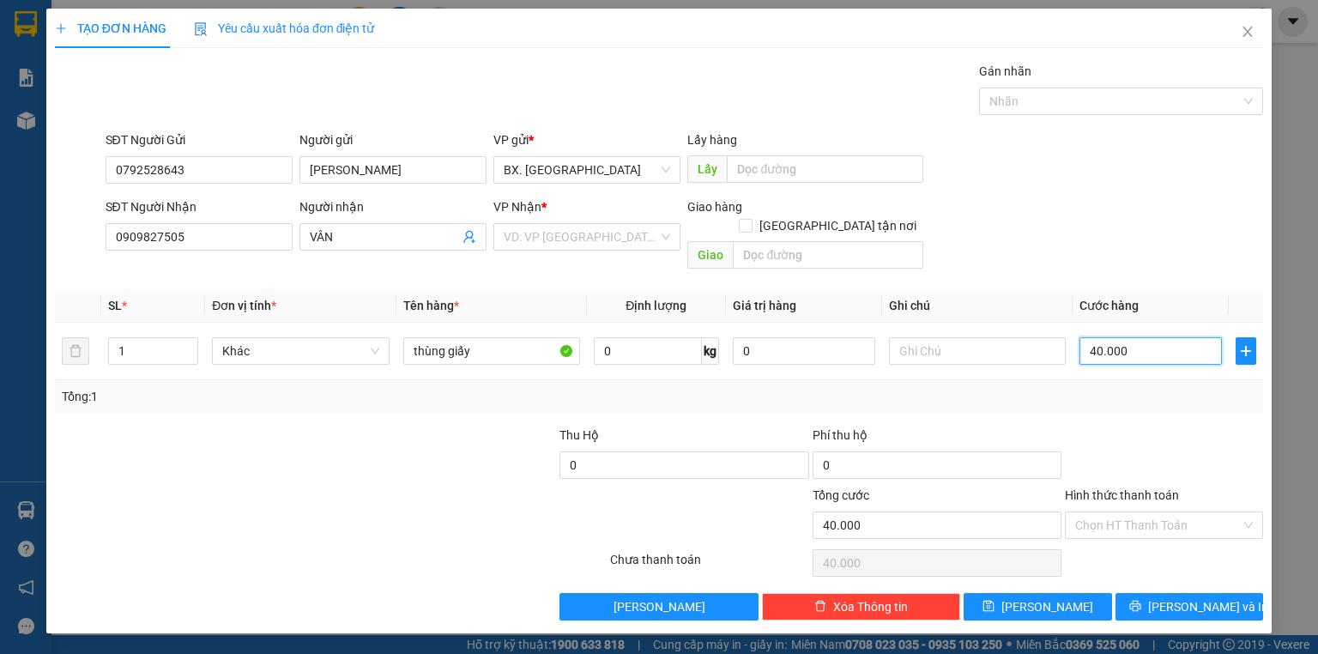
type input "5"
type input "50"
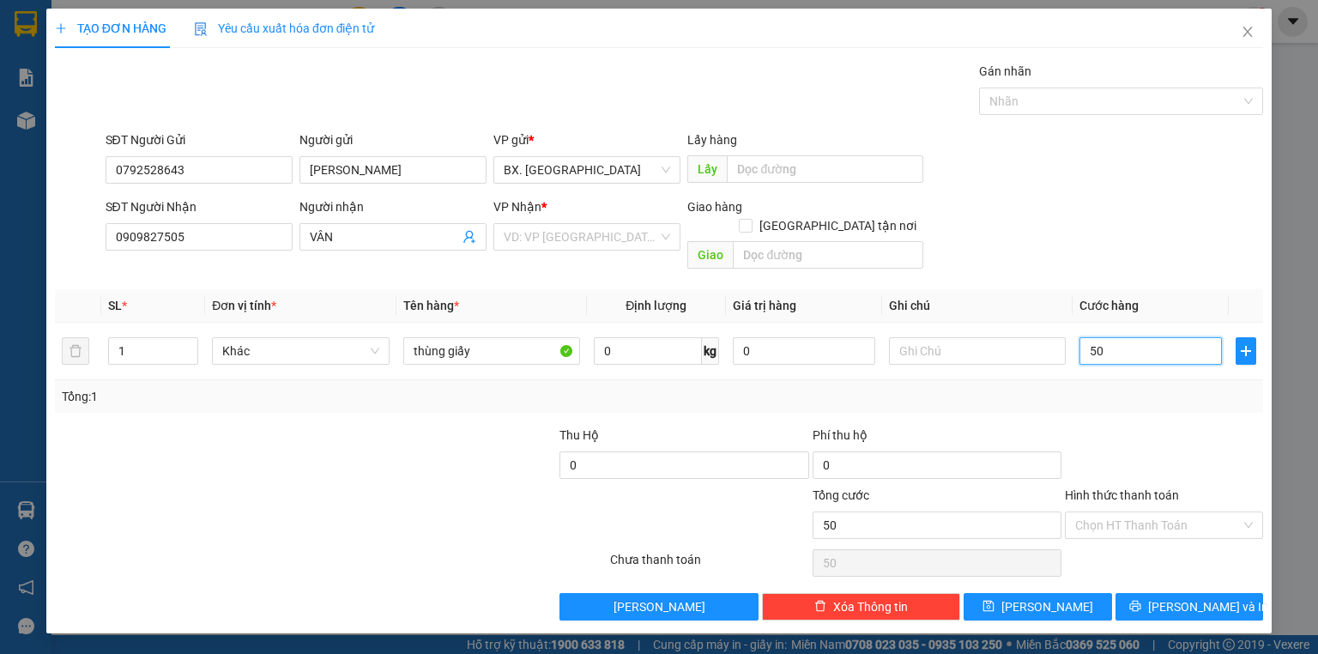
type input "50"
type input "50.000"
click at [1067, 225] on div "SĐT Người Nhận 0909827505 Người nhận VÂN VP Nhận * VD: VP [GEOGRAPHIC_DATA] Gia…" at bounding box center [684, 236] width 1165 height 79
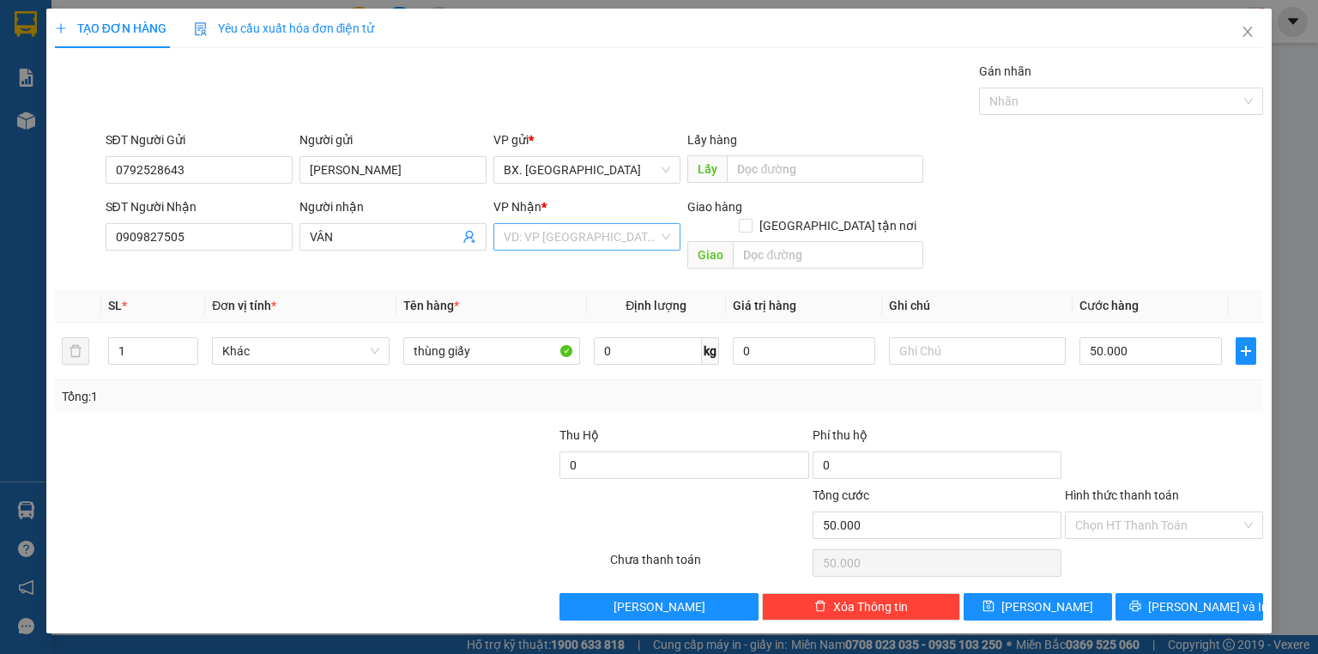
click at [562, 229] on input "search" at bounding box center [581, 237] width 154 height 26
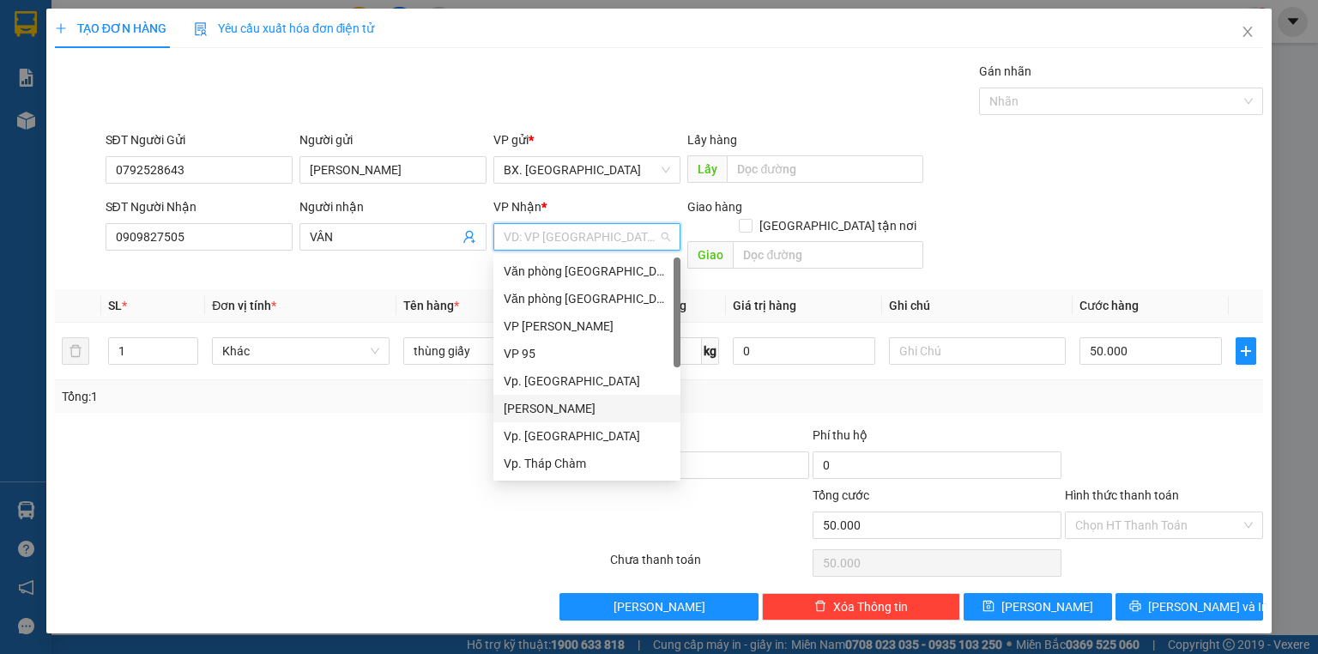
click at [549, 411] on div "[PERSON_NAME]" at bounding box center [587, 408] width 166 height 19
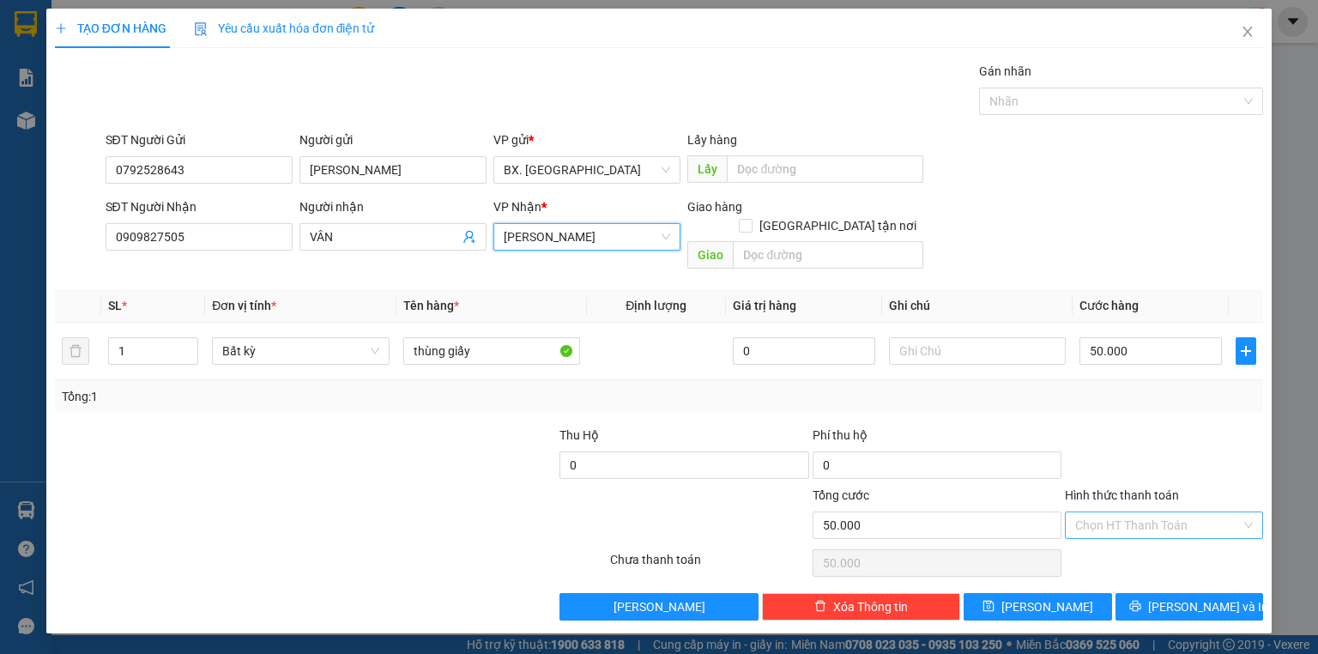
click at [1148, 512] on input "Hình thức thanh toán" at bounding box center [1158, 525] width 166 height 26
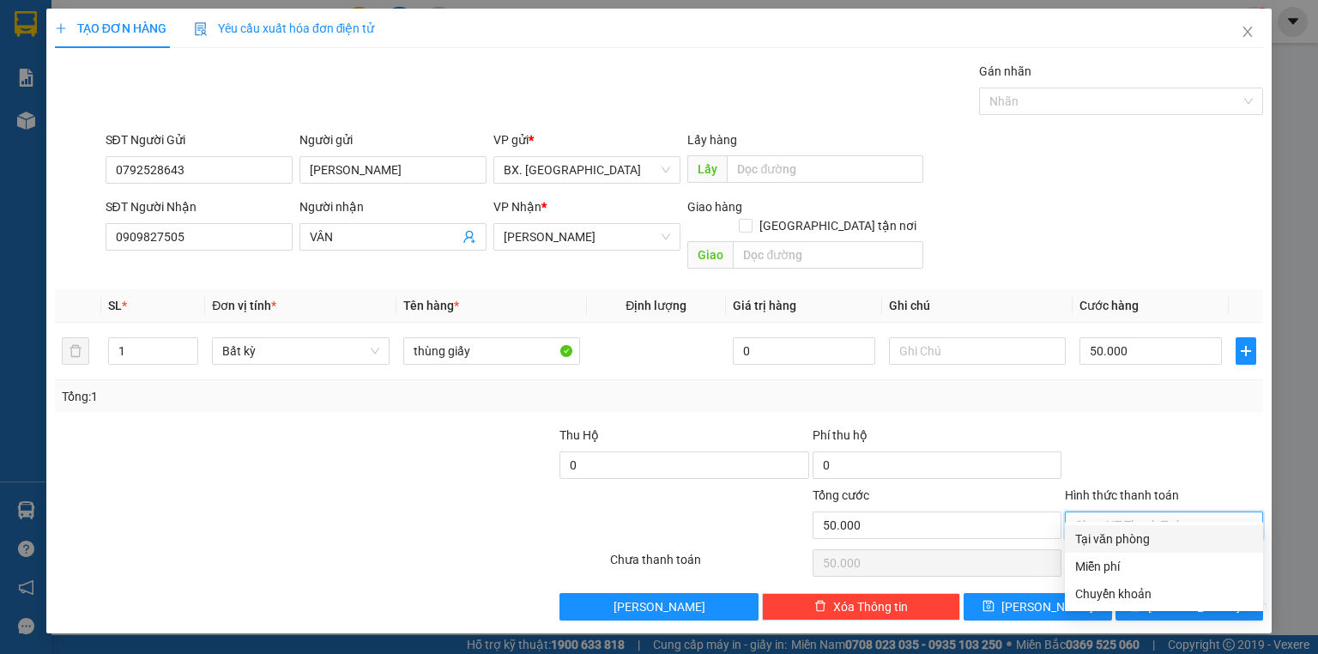
click at [1135, 535] on div "Tại văn phòng" at bounding box center [1164, 538] width 178 height 19
type input "0"
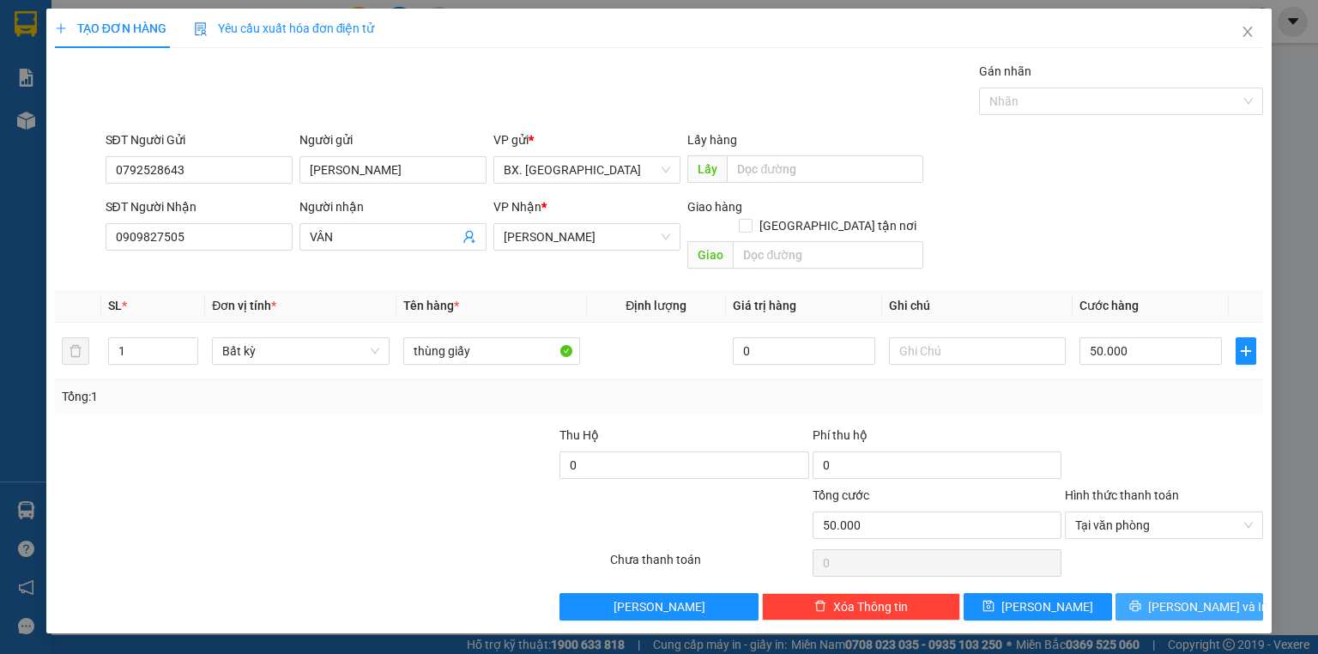
click at [1168, 593] on button "[PERSON_NAME] và In" at bounding box center [1189, 606] width 148 height 27
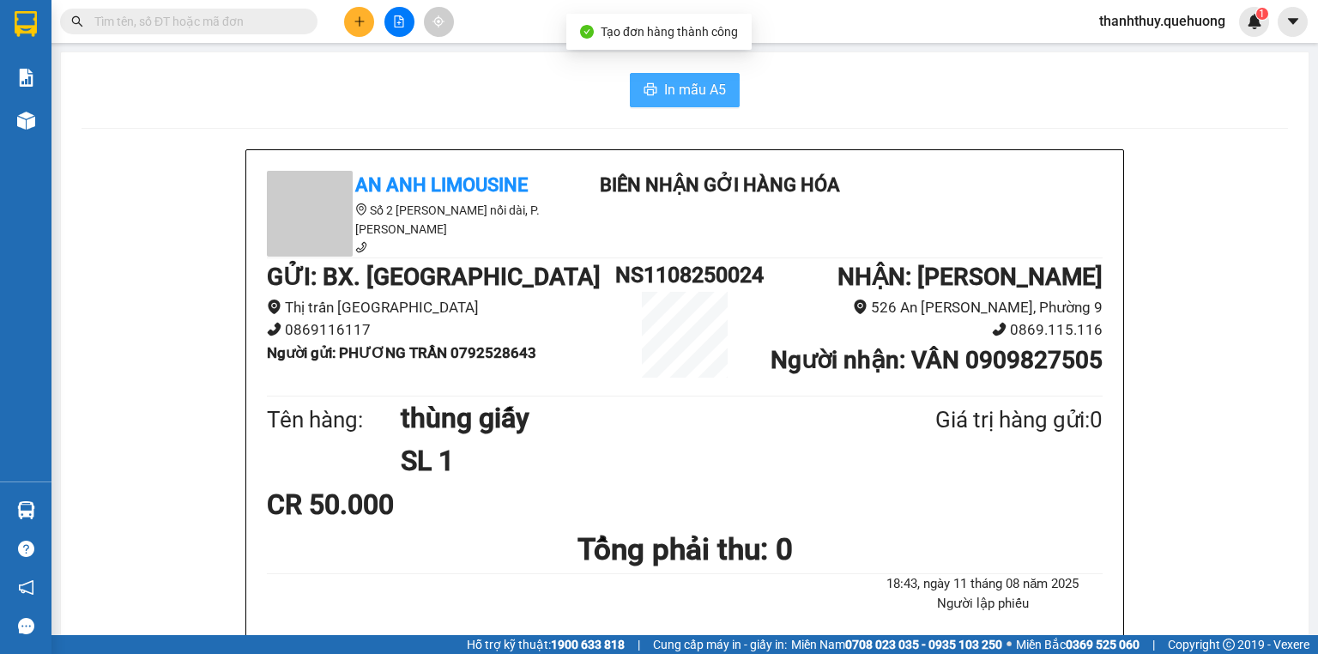
click at [671, 86] on span "In mẫu A5" at bounding box center [695, 89] width 62 height 21
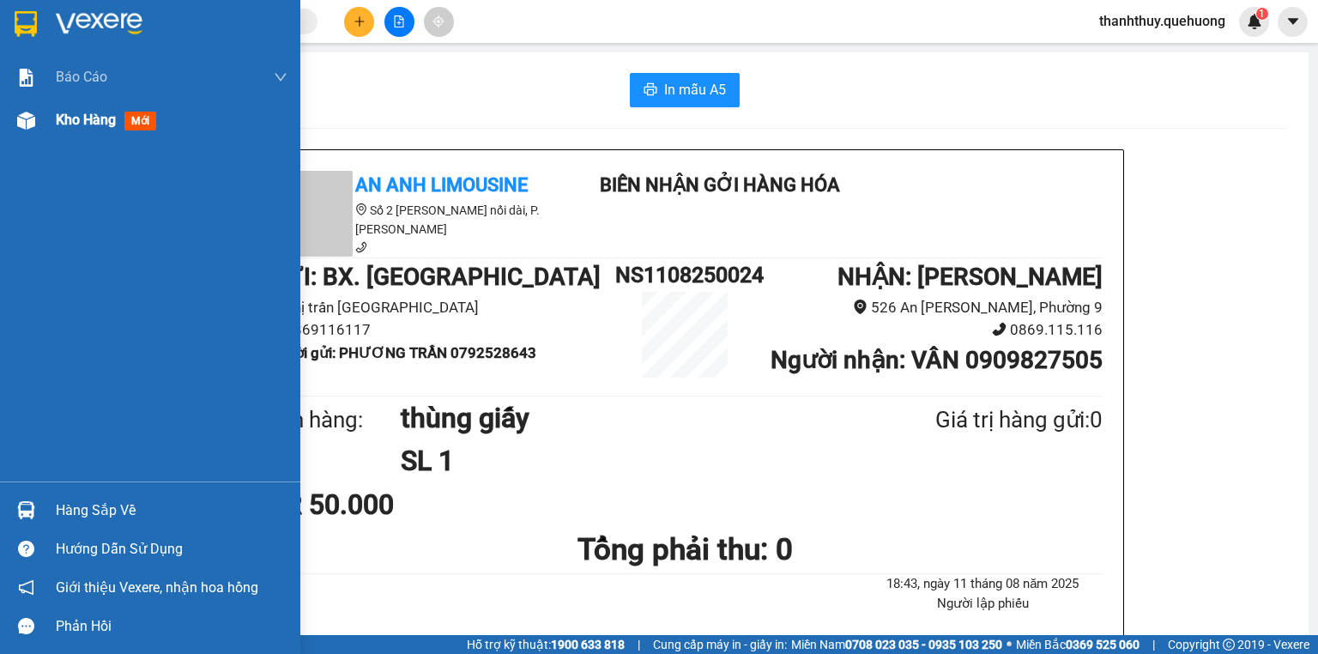
click at [110, 114] on span "Kho hàng" at bounding box center [86, 120] width 60 height 16
